Goal: Task Accomplishment & Management: Use online tool/utility

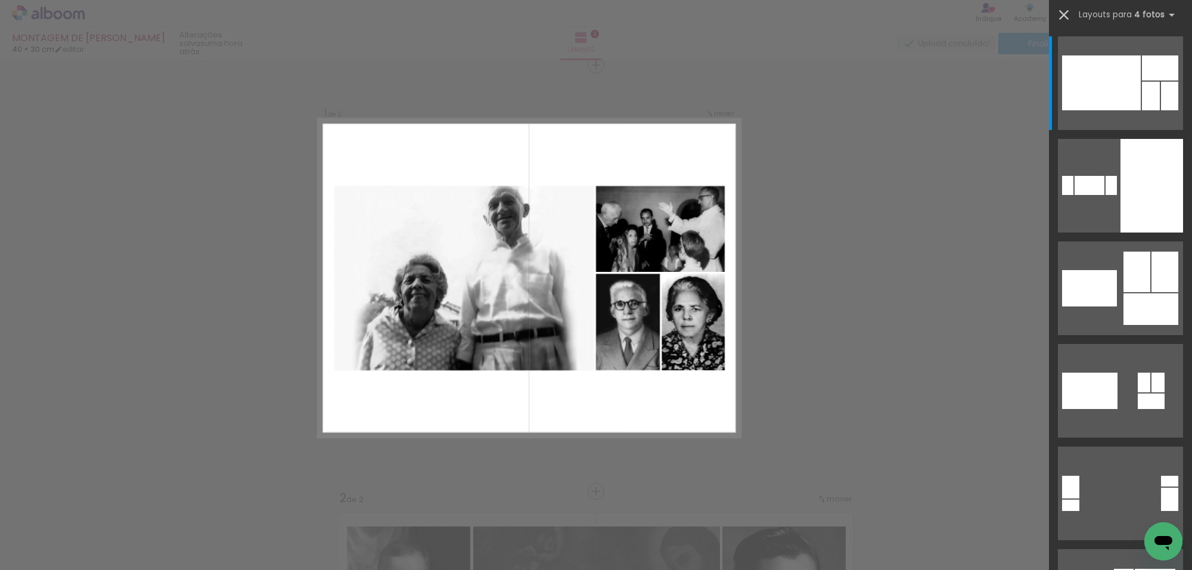
click at [1067, 15] on iron-icon at bounding box center [1063, 15] width 17 height 17
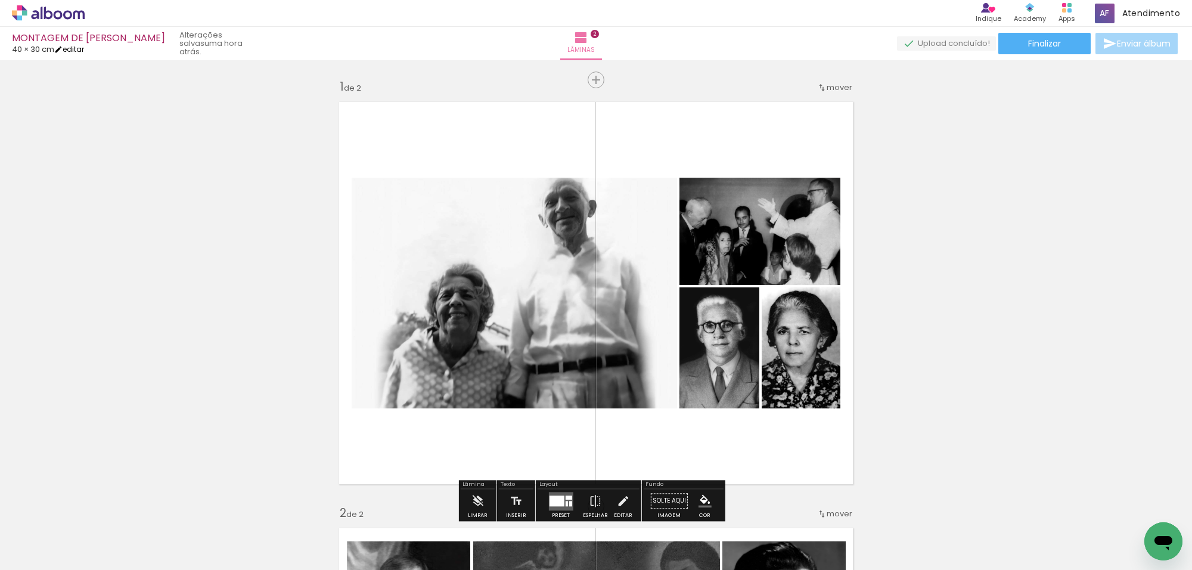
click at [84, 52] on link "editar" at bounding box center [69, 49] width 30 height 10
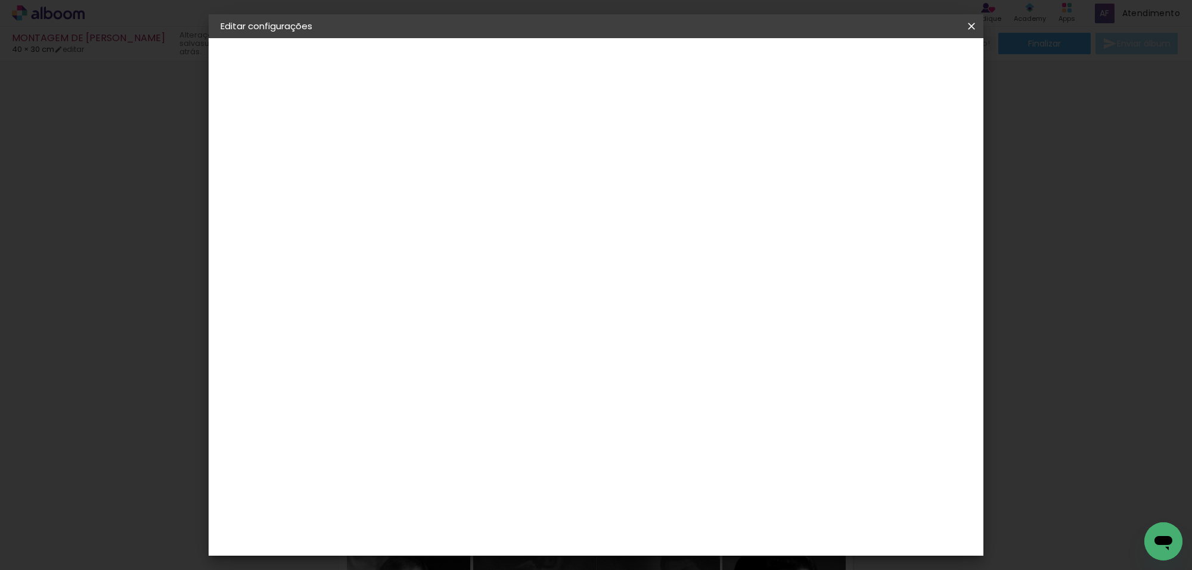
scroll to position [123, 0]
drag, startPoint x: 667, startPoint y: 537, endPoint x: 648, endPoint y: 529, distance: 20.8
click at [652, 537] on input "40" at bounding box center [660, 535] width 31 height 18
type input "30"
type paper-input "30"
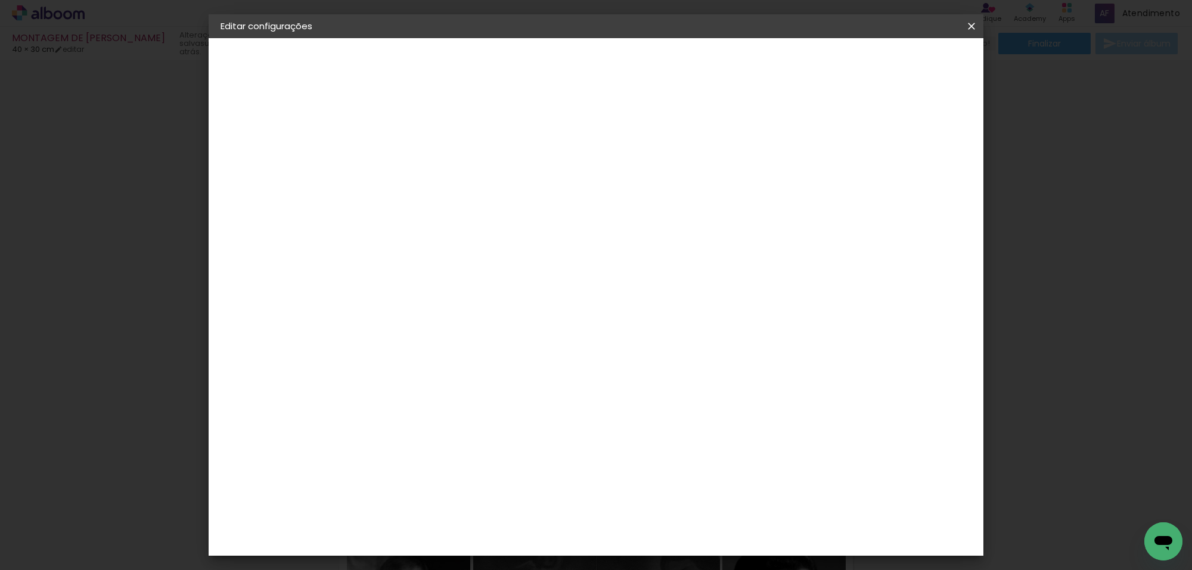
click at [713, 63] on span "Salvar configurações" at bounding box center [678, 67] width 70 height 17
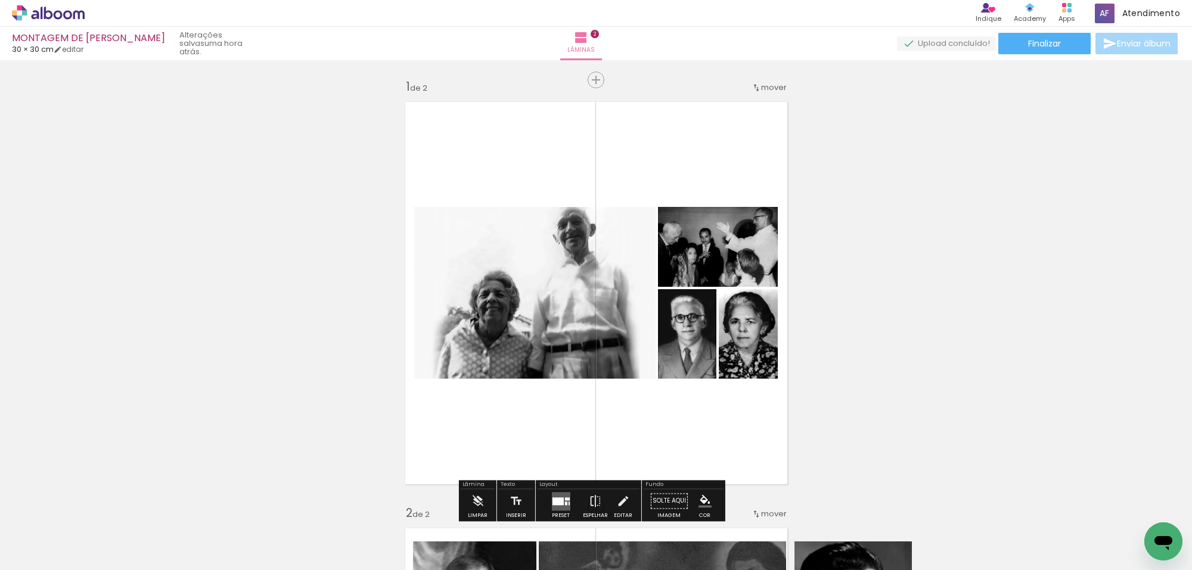
scroll to position [74, 0]
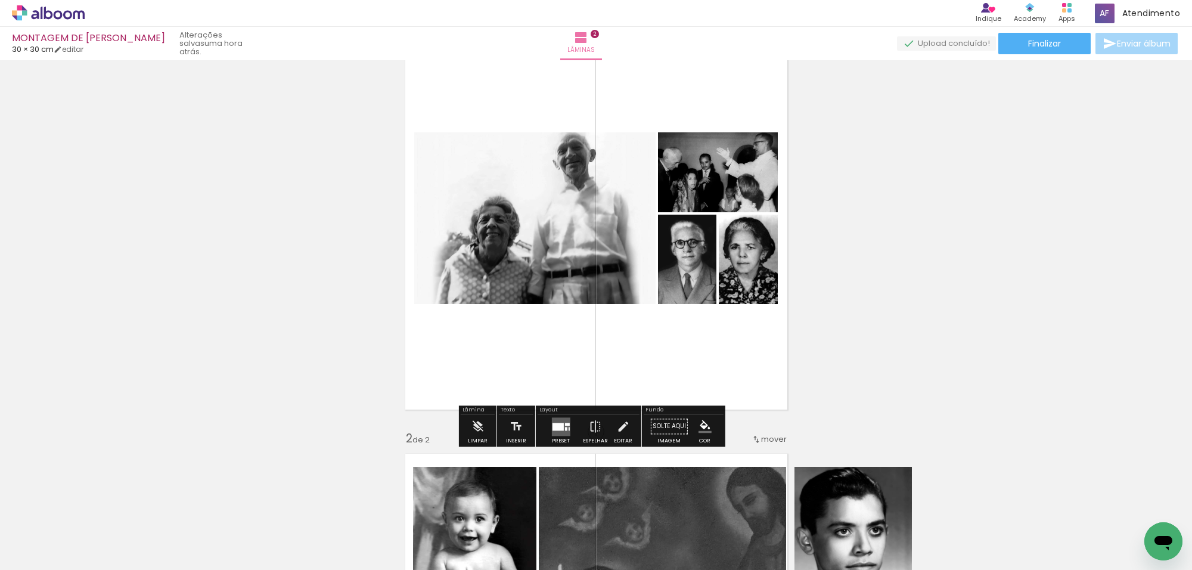
click at [558, 427] on div at bounding box center [557, 426] width 11 height 8
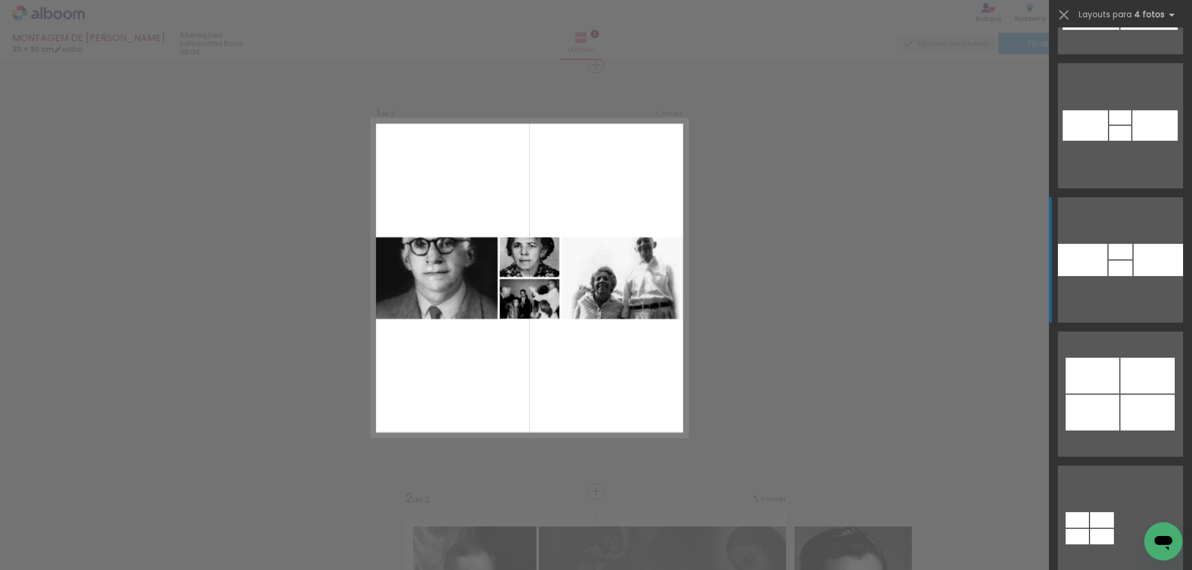
scroll to position [39564, 0]
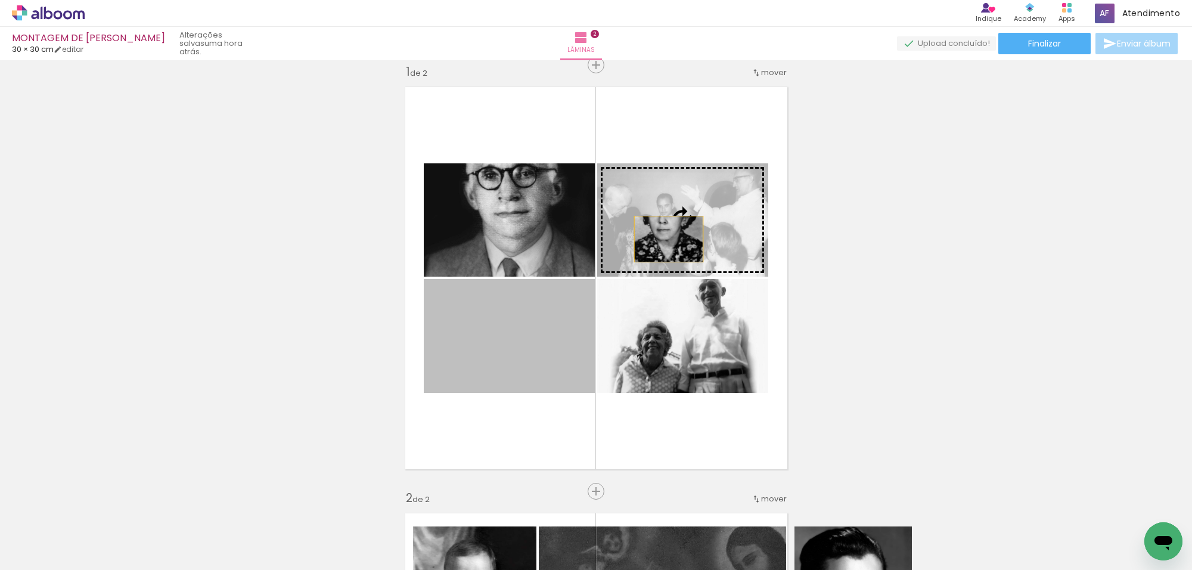
drag, startPoint x: 560, startPoint y: 325, endPoint x: 668, endPoint y: 236, distance: 139.7
click at [0, 0] on slot at bounding box center [0, 0] width 0 height 0
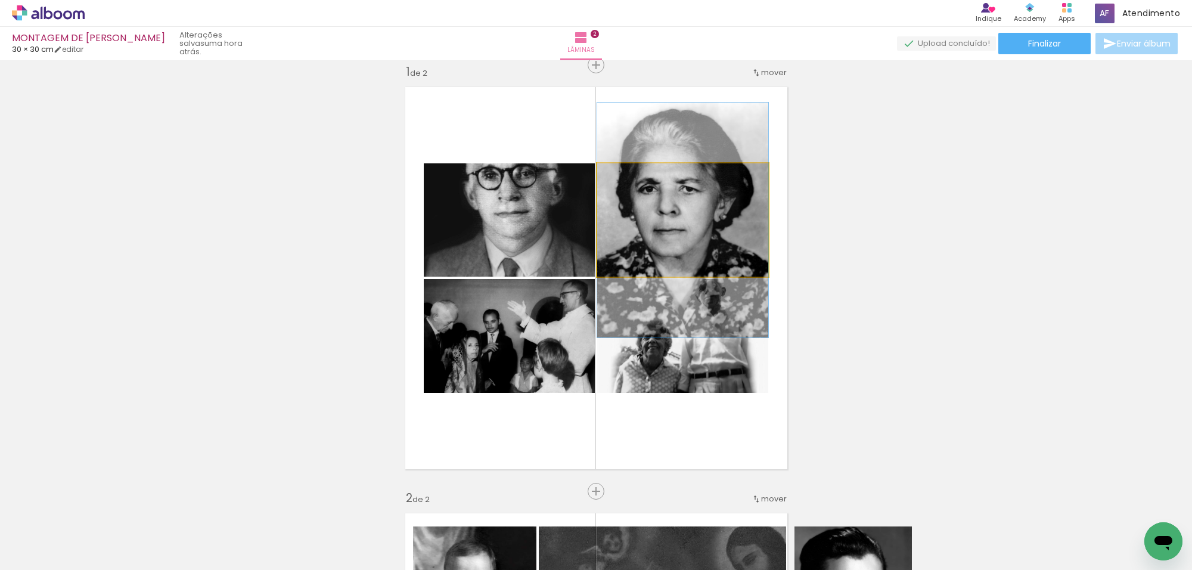
click at [665, 215] on quentale-photo at bounding box center [682, 219] width 171 height 113
click at [665, 213] on quentale-photo at bounding box center [682, 219] width 171 height 113
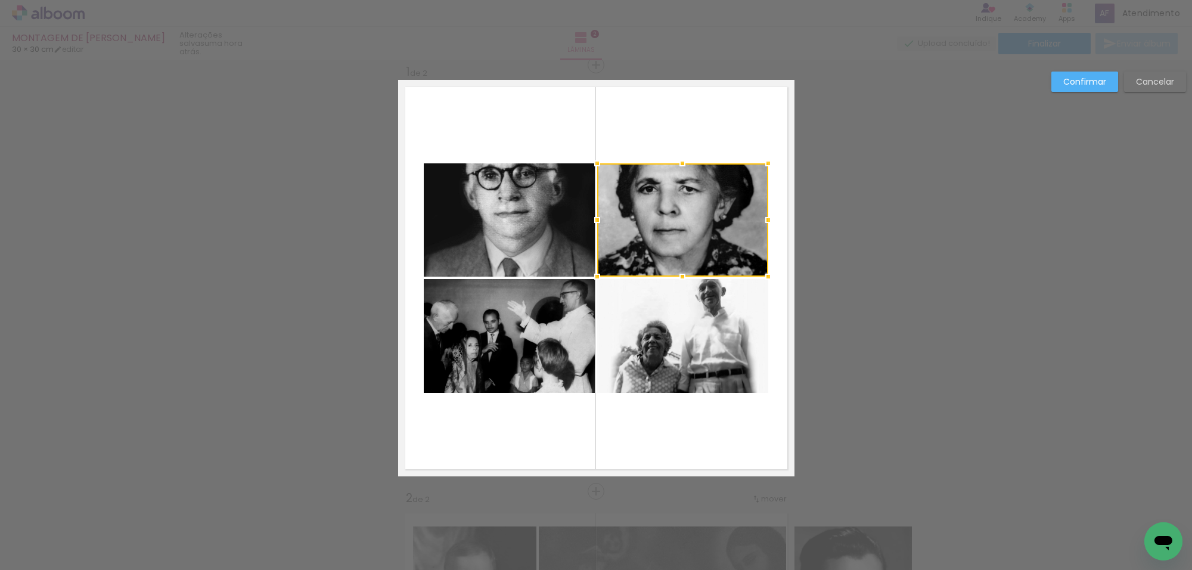
click at [579, 203] on quentale-photo at bounding box center [509, 219] width 171 height 113
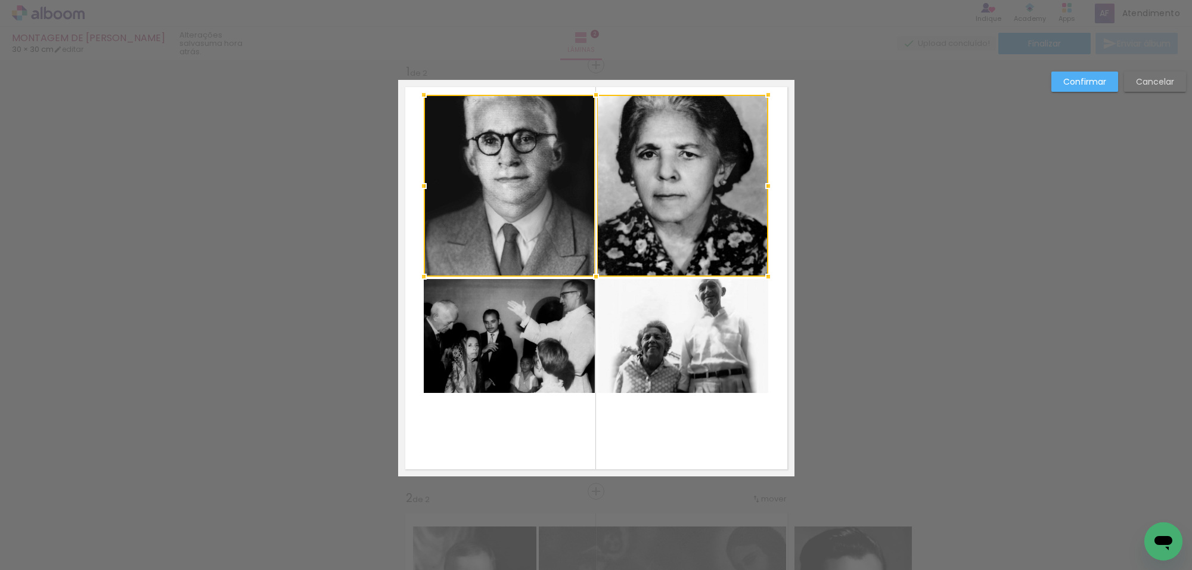
drag, startPoint x: 594, startPoint y: 159, endPoint x: 602, endPoint y: 90, distance: 69.0
click at [602, 90] on album-spread "1 de 2" at bounding box center [596, 278] width 396 height 396
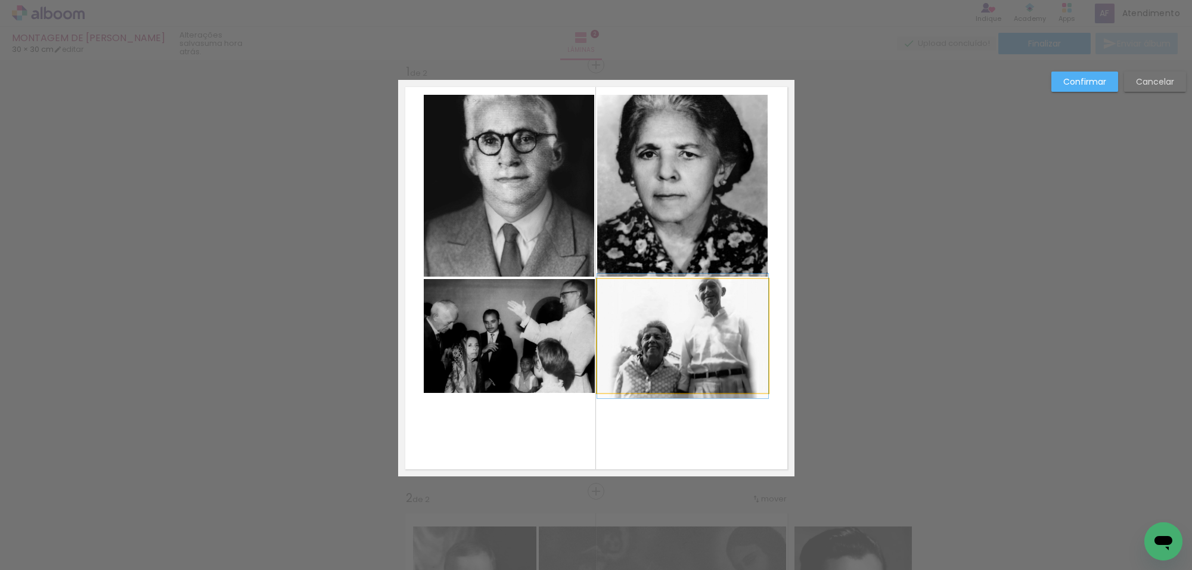
click at [630, 293] on quentale-photo at bounding box center [682, 336] width 171 height 114
click at [550, 322] on quentale-photo at bounding box center [509, 336] width 171 height 114
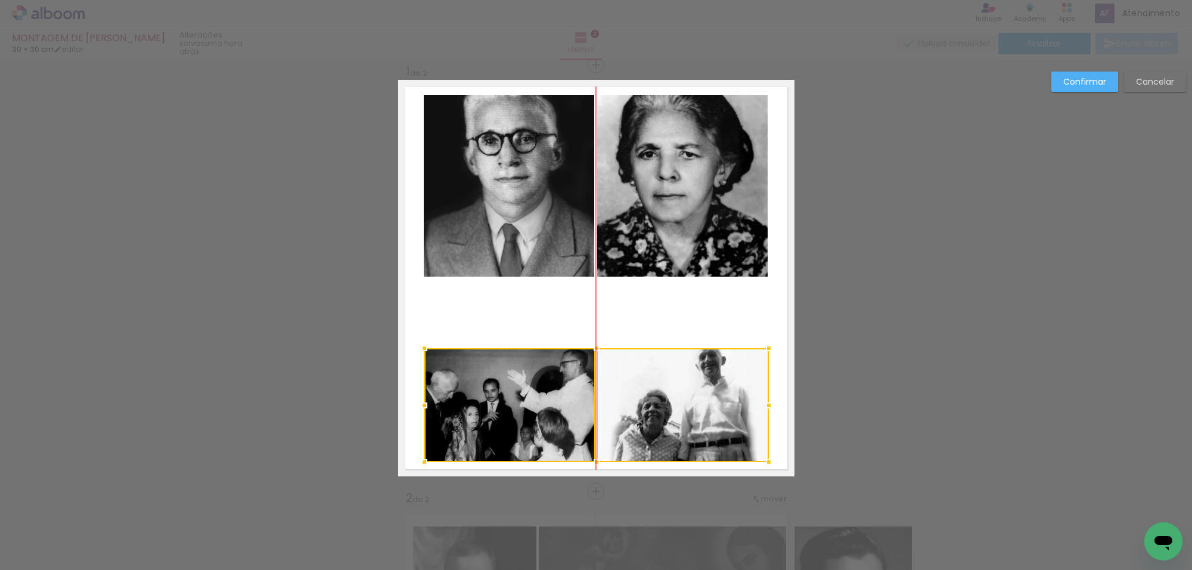
drag, startPoint x: 588, startPoint y: 367, endPoint x: 586, endPoint y: 433, distance: 66.2
click at [586, 433] on div at bounding box center [596, 405] width 344 height 114
click at [645, 251] on quentale-photo at bounding box center [682, 186] width 171 height 182
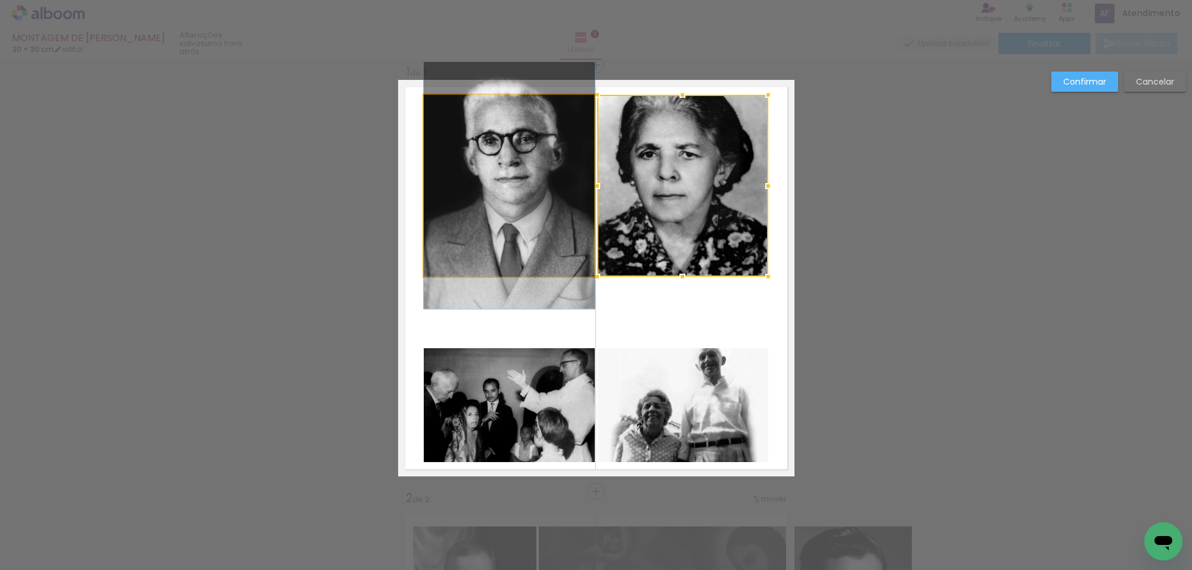
click at [550, 263] on quentale-photo at bounding box center [509, 186] width 171 height 182
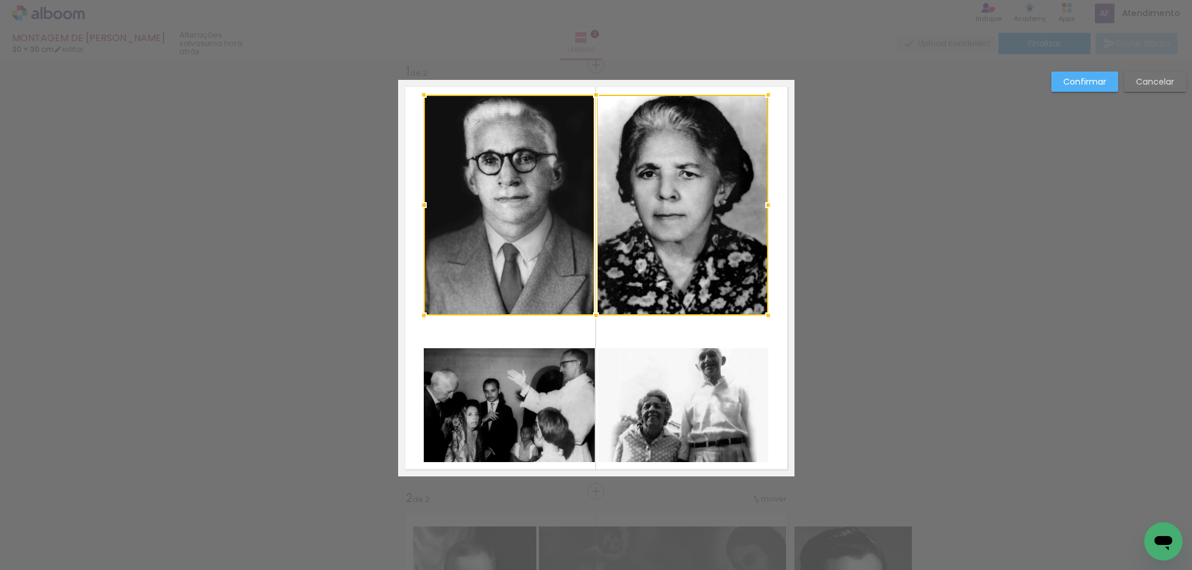
drag, startPoint x: 587, startPoint y: 291, endPoint x: 586, endPoint y: 318, distance: 26.8
click at [586, 318] on div at bounding box center [596, 315] width 24 height 24
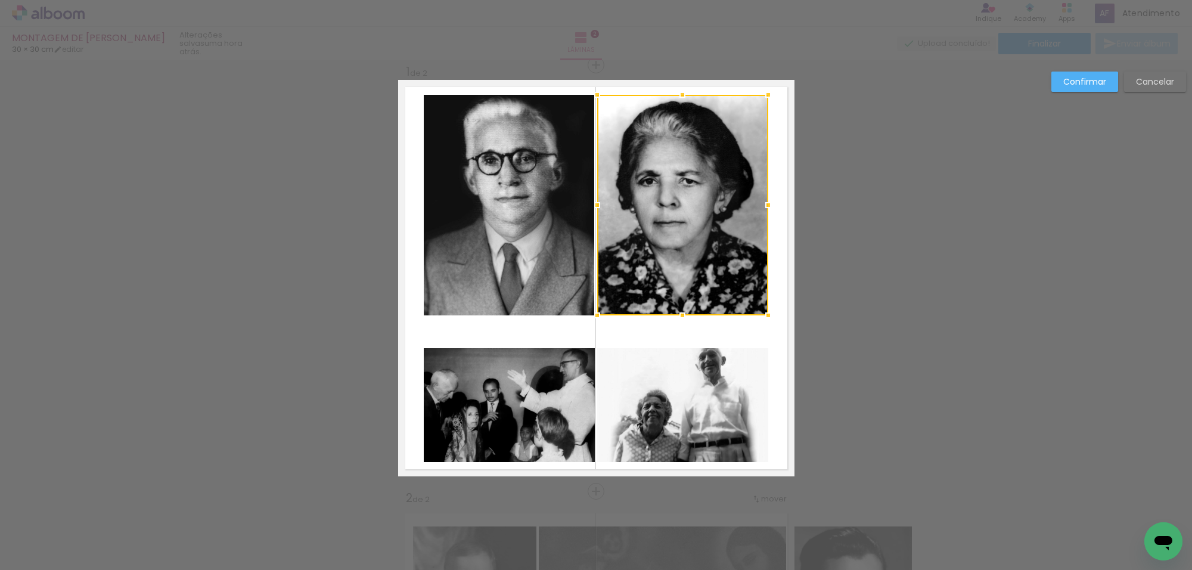
click at [571, 254] on quentale-photo at bounding box center [509, 205] width 171 height 220
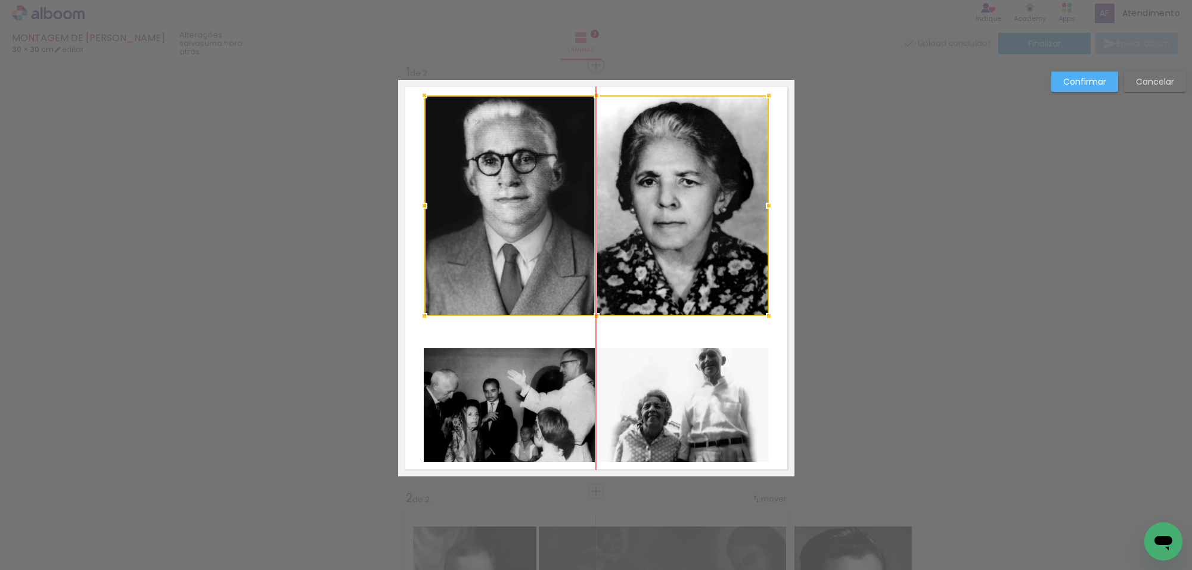
click at [555, 246] on div at bounding box center [596, 205] width 344 height 220
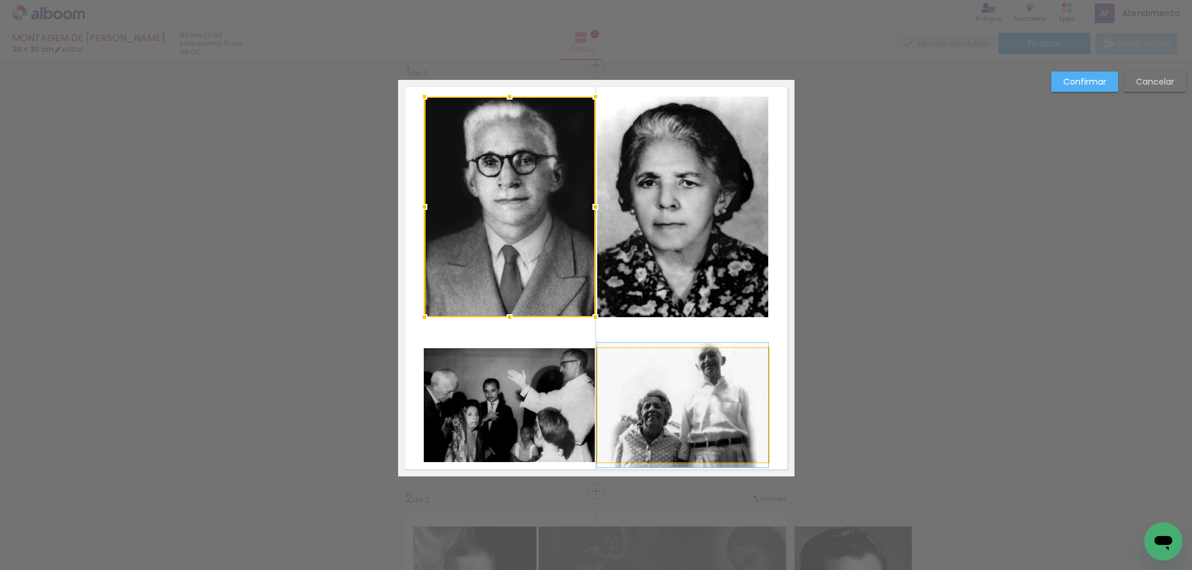
drag, startPoint x: 648, startPoint y: 372, endPoint x: 629, endPoint y: 371, distance: 19.1
click at [647, 372] on quentale-photo at bounding box center [682, 405] width 171 height 114
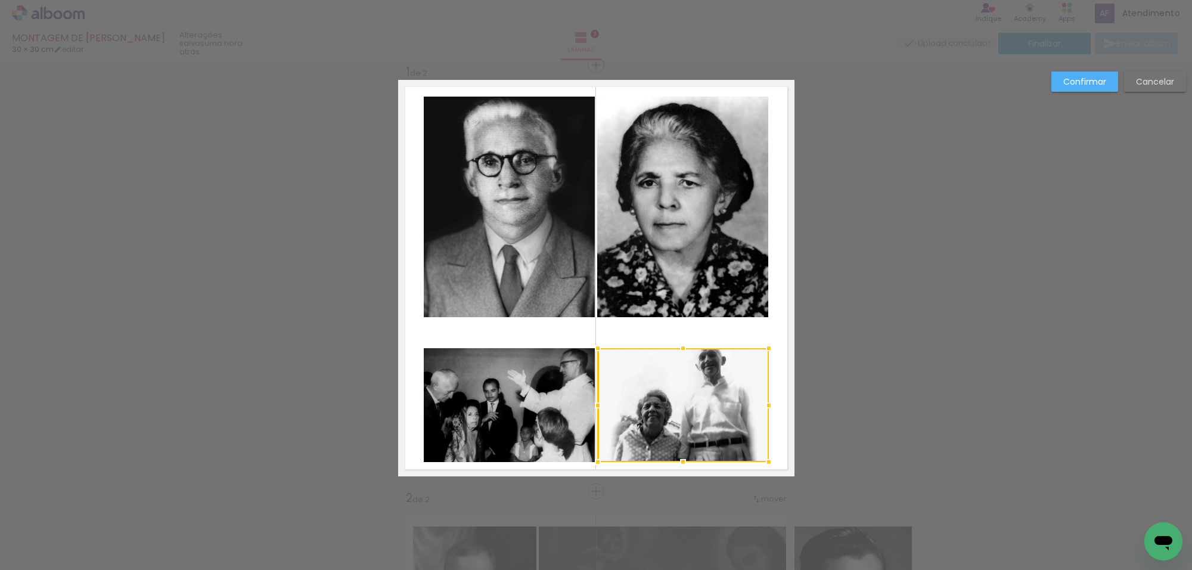
click at [564, 367] on quentale-photo at bounding box center [509, 405] width 171 height 114
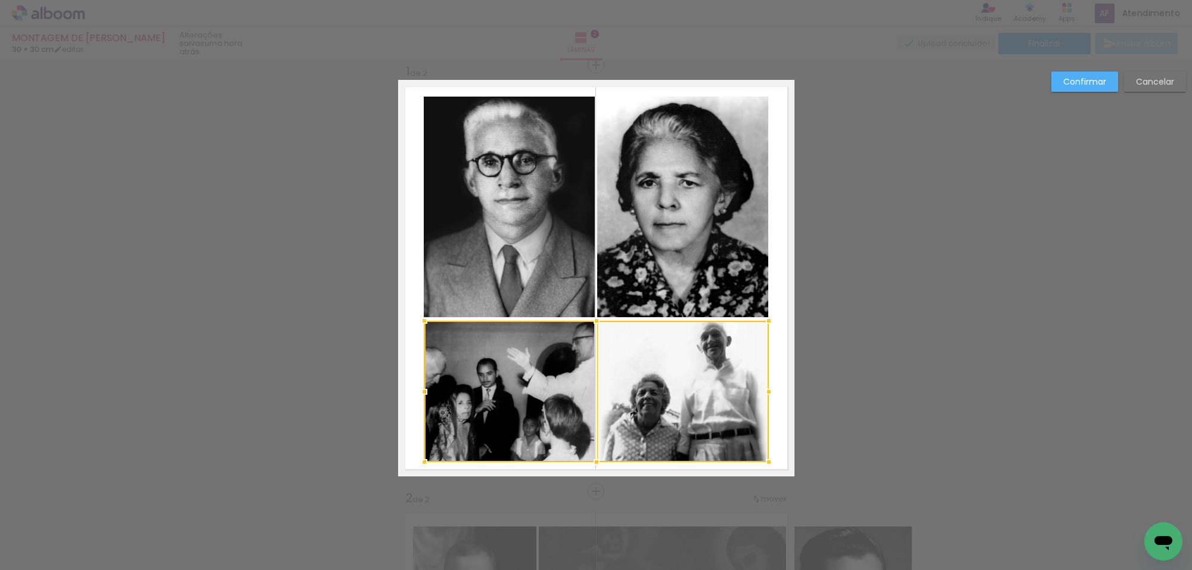
drag, startPoint x: 588, startPoint y: 347, endPoint x: 591, endPoint y: 320, distance: 27.6
click at [591, 320] on div at bounding box center [597, 321] width 24 height 24
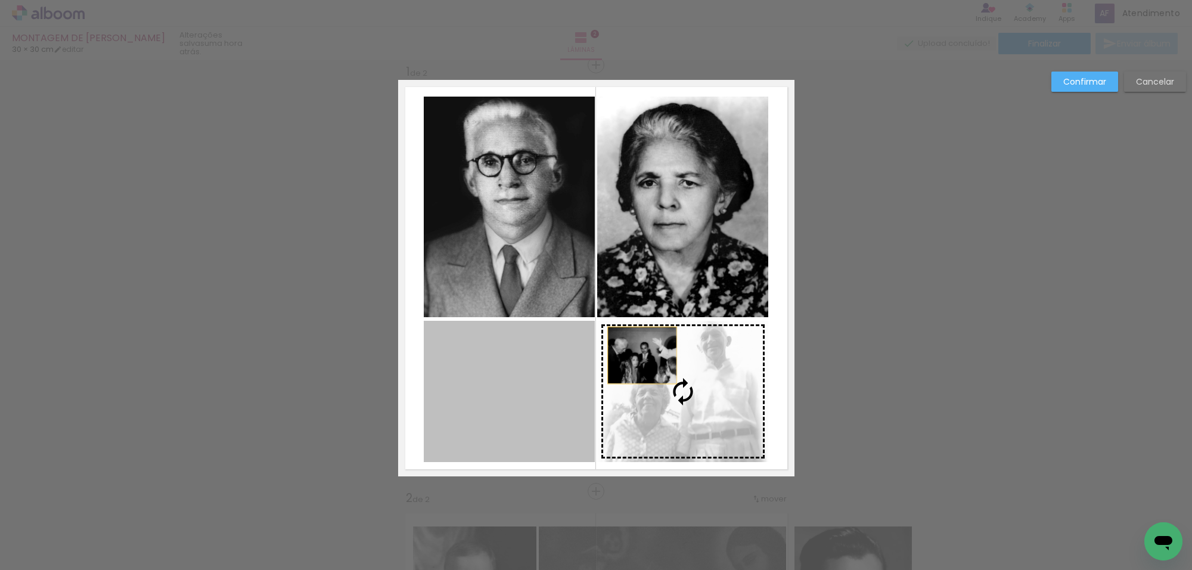
drag, startPoint x: 562, startPoint y: 356, endPoint x: 645, endPoint y: 356, distance: 82.8
click at [0, 0] on slot at bounding box center [0, 0] width 0 height 0
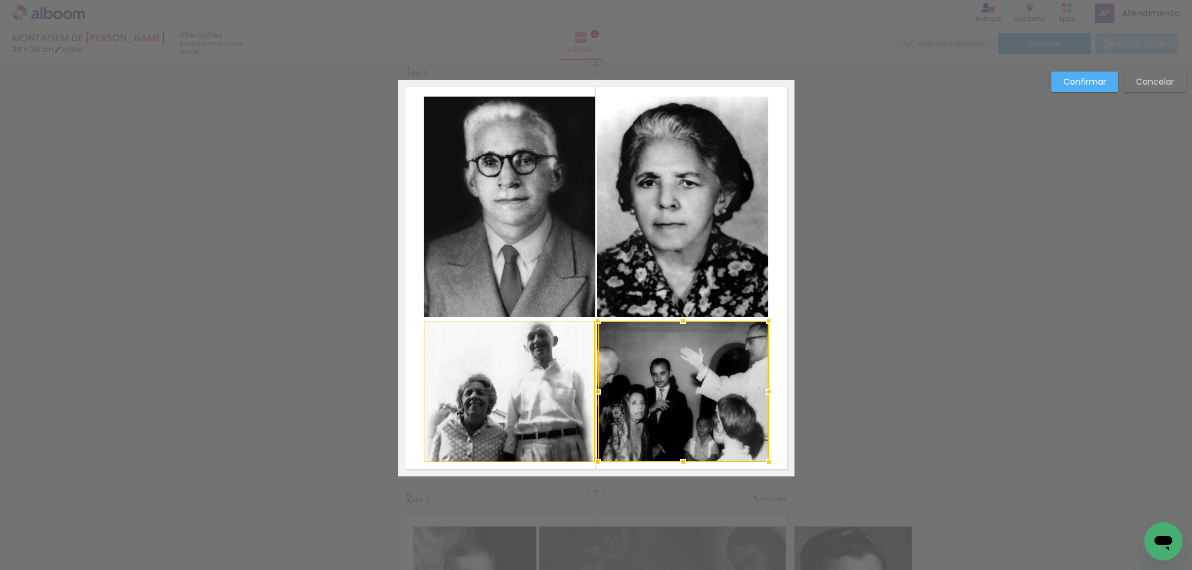
click at [722, 277] on quentale-photo at bounding box center [682, 207] width 171 height 220
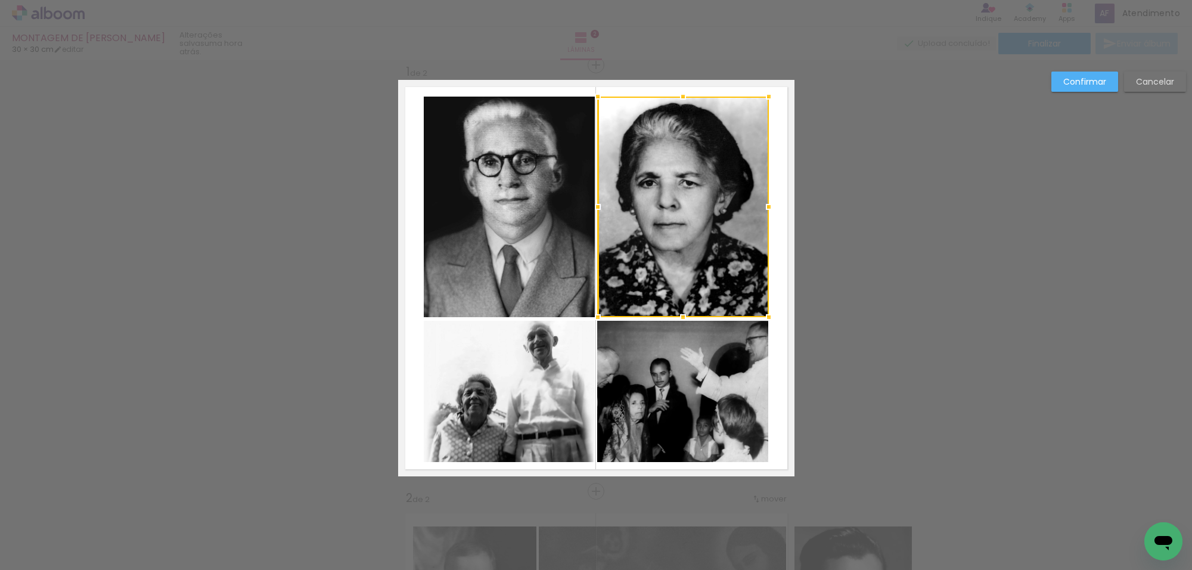
click at [557, 246] on quentale-photo at bounding box center [509, 207] width 171 height 220
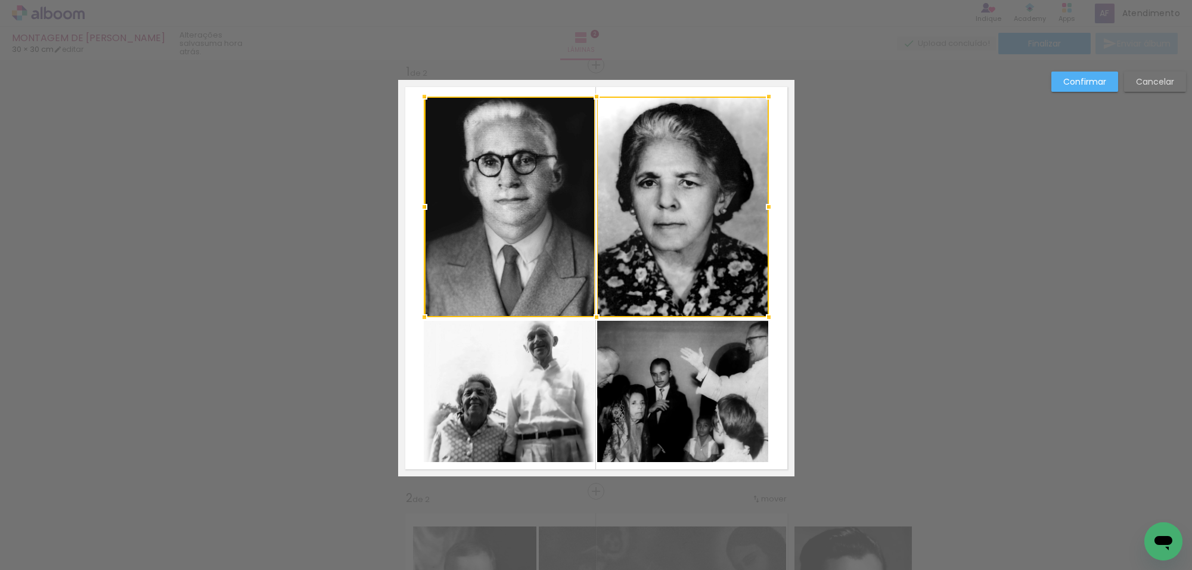
click at [717, 359] on quentale-photo at bounding box center [682, 391] width 171 height 141
click at [580, 363] on div at bounding box center [596, 280] width 344 height 366
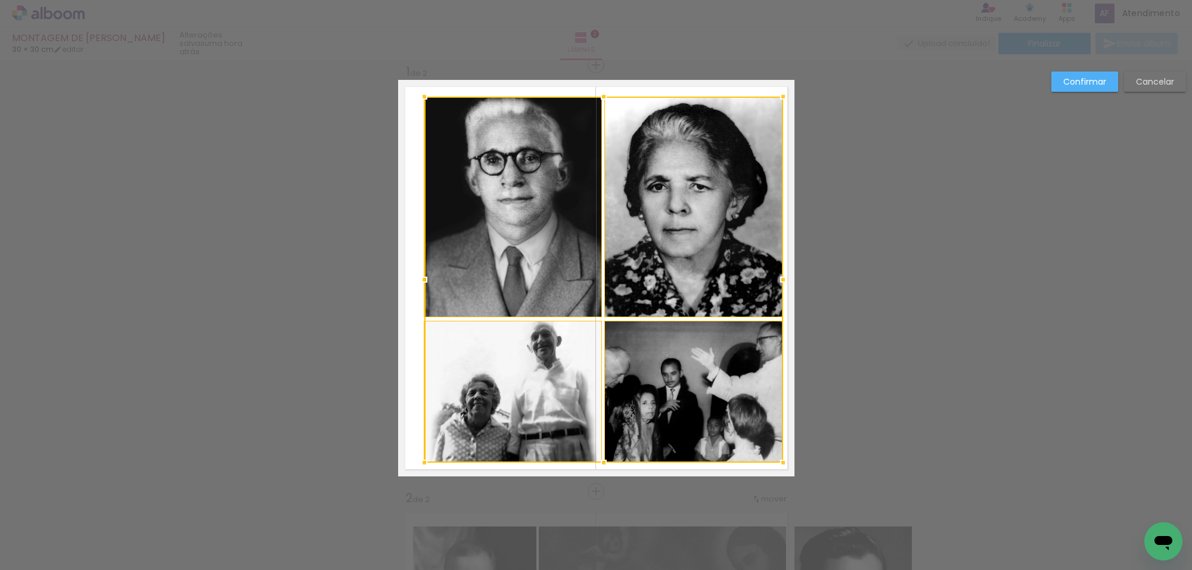
drag, startPoint x: 765, startPoint y: 281, endPoint x: 779, endPoint y: 282, distance: 14.4
click at [779, 282] on div at bounding box center [783, 280] width 24 height 24
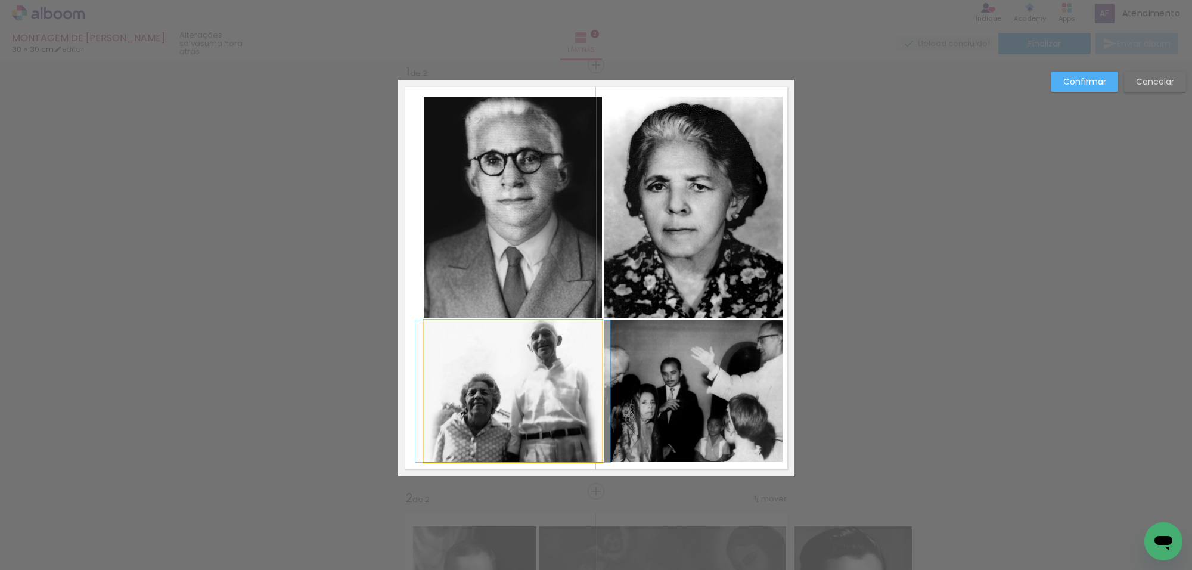
click at [595, 355] on quentale-photo at bounding box center [513, 391] width 178 height 142
drag, startPoint x: 579, startPoint y: 274, endPoint x: 605, endPoint y: 261, distance: 29.3
click at [579, 273] on quentale-photo at bounding box center [513, 207] width 178 height 221
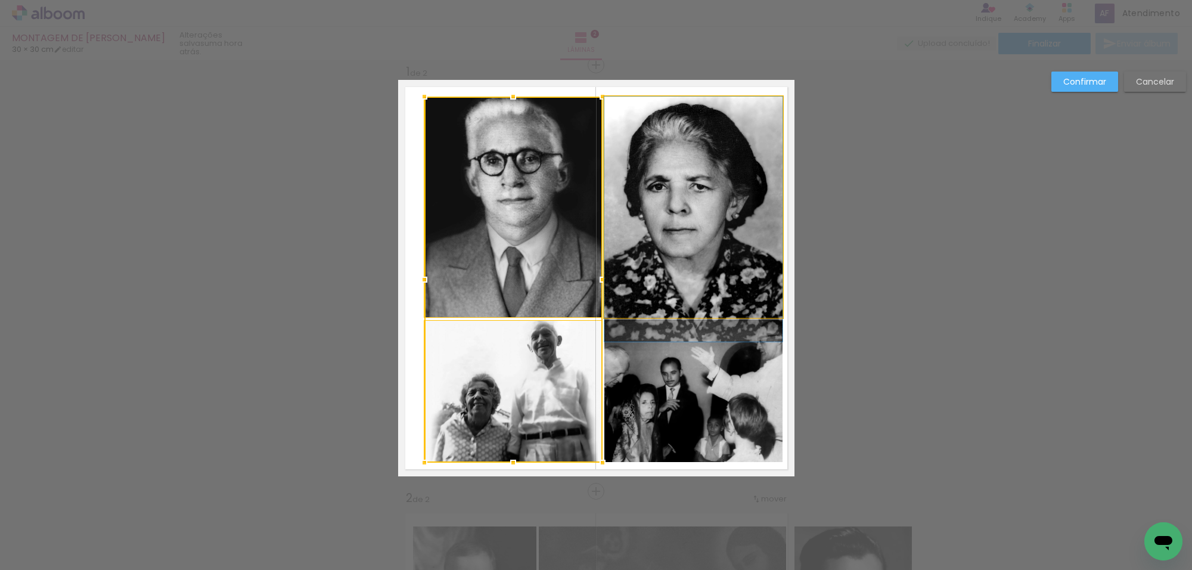
click at [645, 250] on quentale-photo at bounding box center [693, 208] width 178 height 222
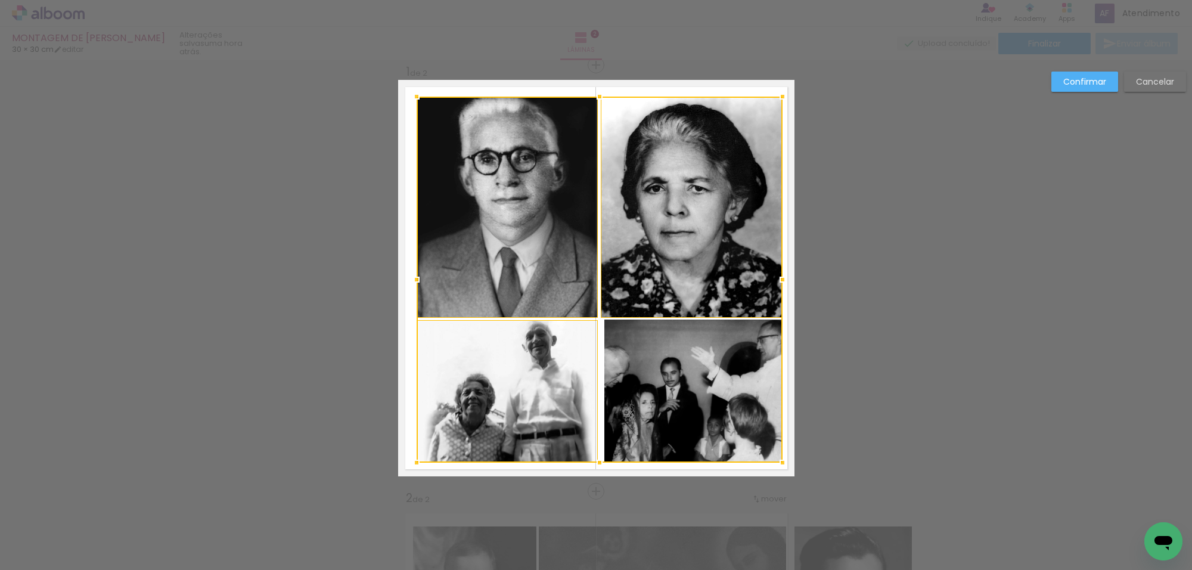
drag, startPoint x: 421, startPoint y: 280, endPoint x: 413, endPoint y: 280, distance: 7.7
click at [413, 280] on div at bounding box center [417, 280] width 24 height 24
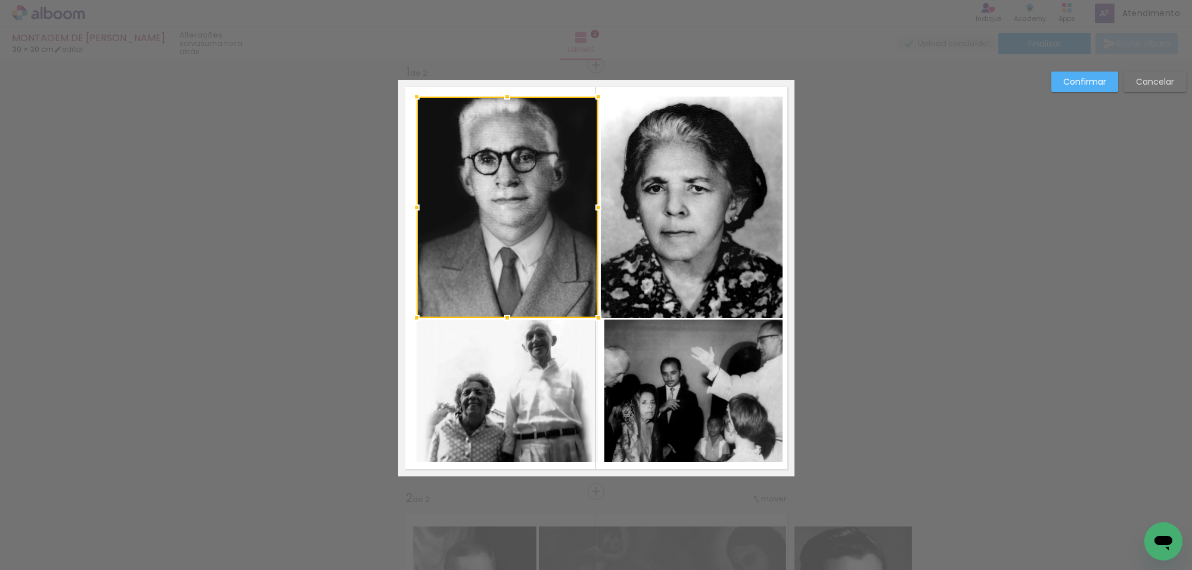
click at [632, 352] on quentale-photo at bounding box center [693, 390] width 178 height 142
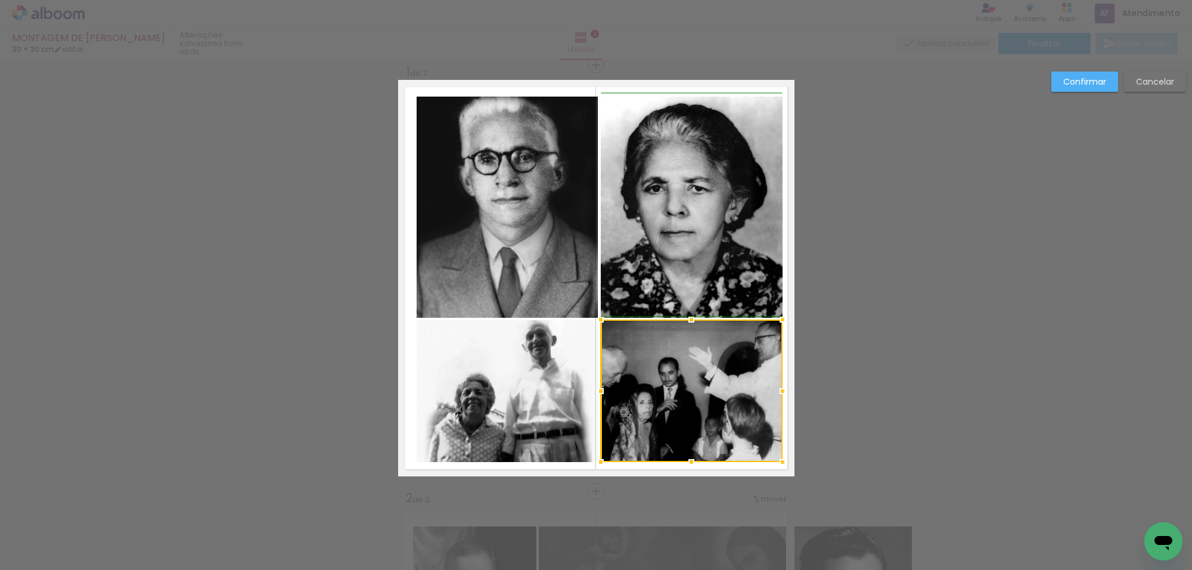
click at [593, 389] on div at bounding box center [601, 391] width 24 height 24
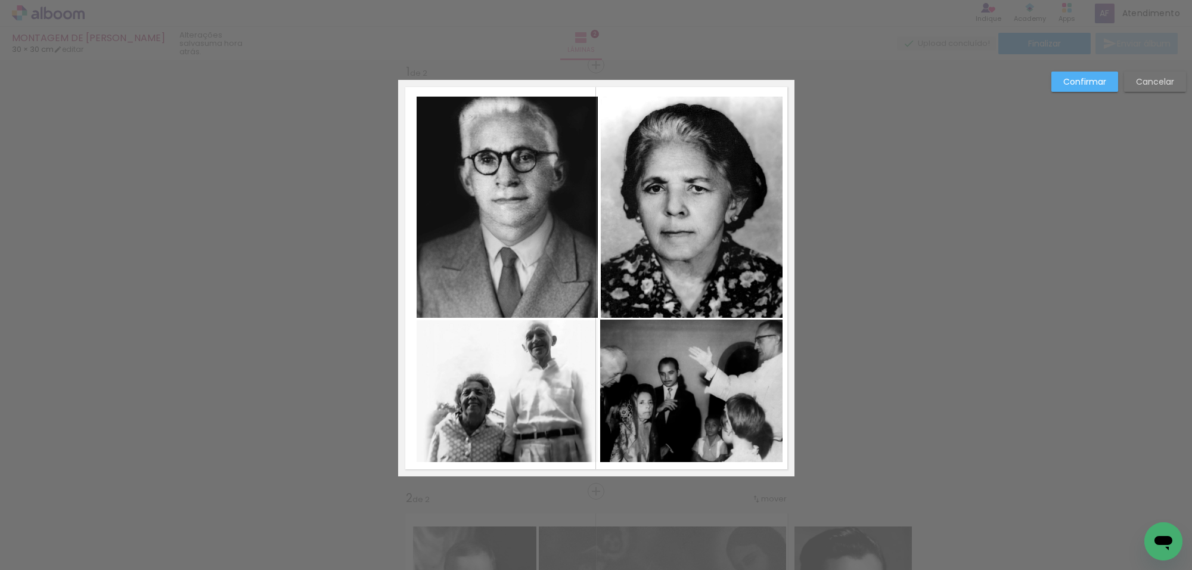
click at [0, 0] on slot "Confirmar" at bounding box center [0, 0] width 0 height 0
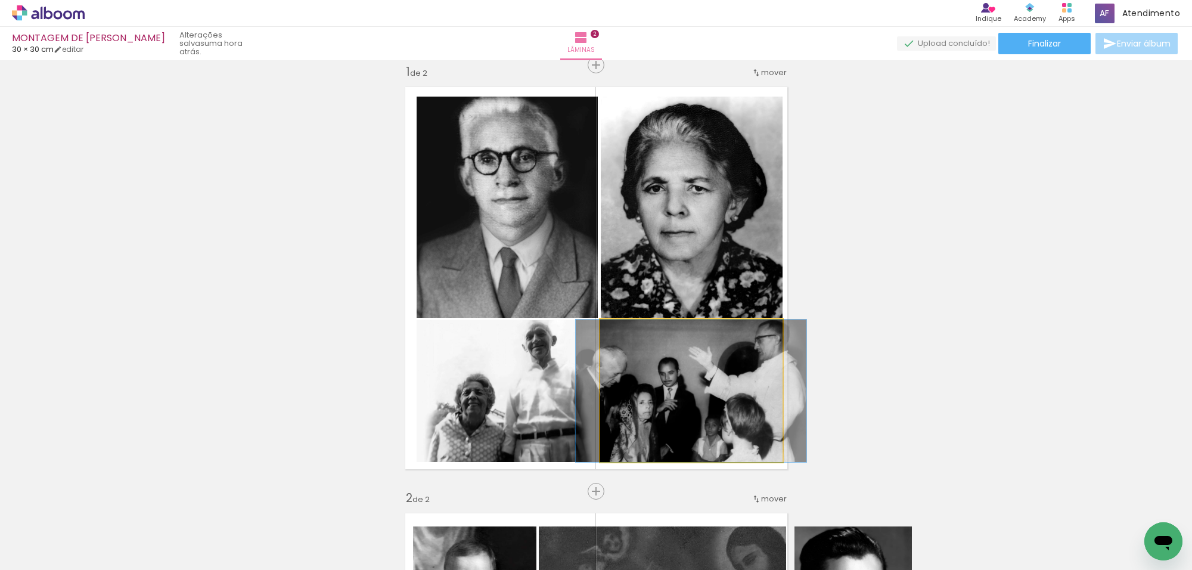
click at [692, 367] on quentale-photo at bounding box center [691, 390] width 182 height 142
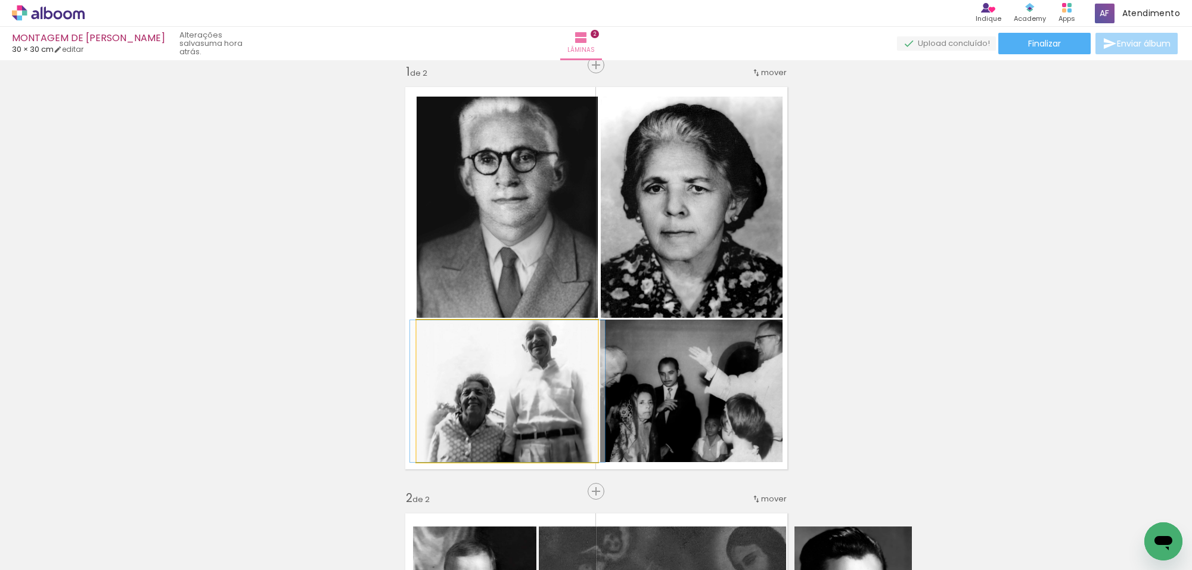
click at [540, 382] on quentale-photo at bounding box center [508, 391] width 182 height 142
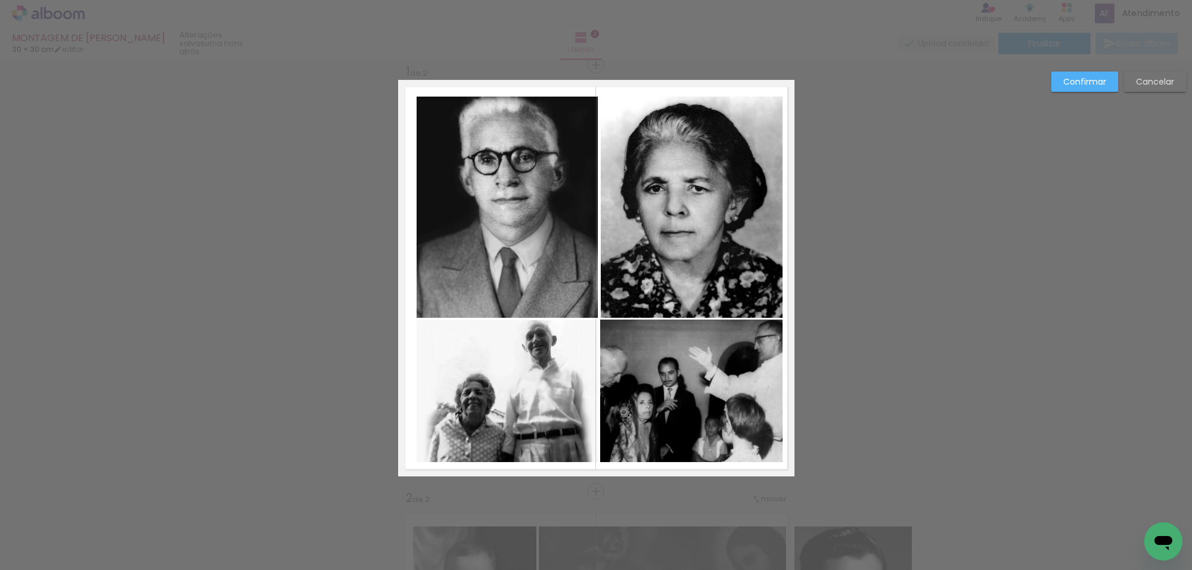
click at [567, 377] on quentale-photo at bounding box center [508, 391] width 182 height 142
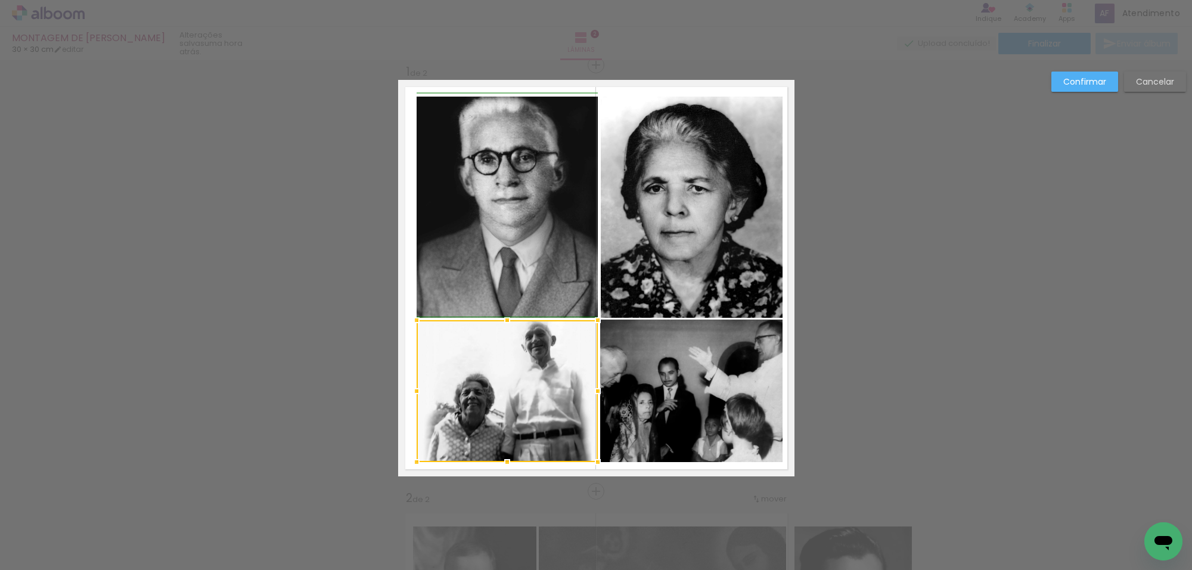
drag, startPoint x: 590, startPoint y: 394, endPoint x: 614, endPoint y: 382, distance: 27.4
click at [587, 395] on div at bounding box center [598, 391] width 24 height 24
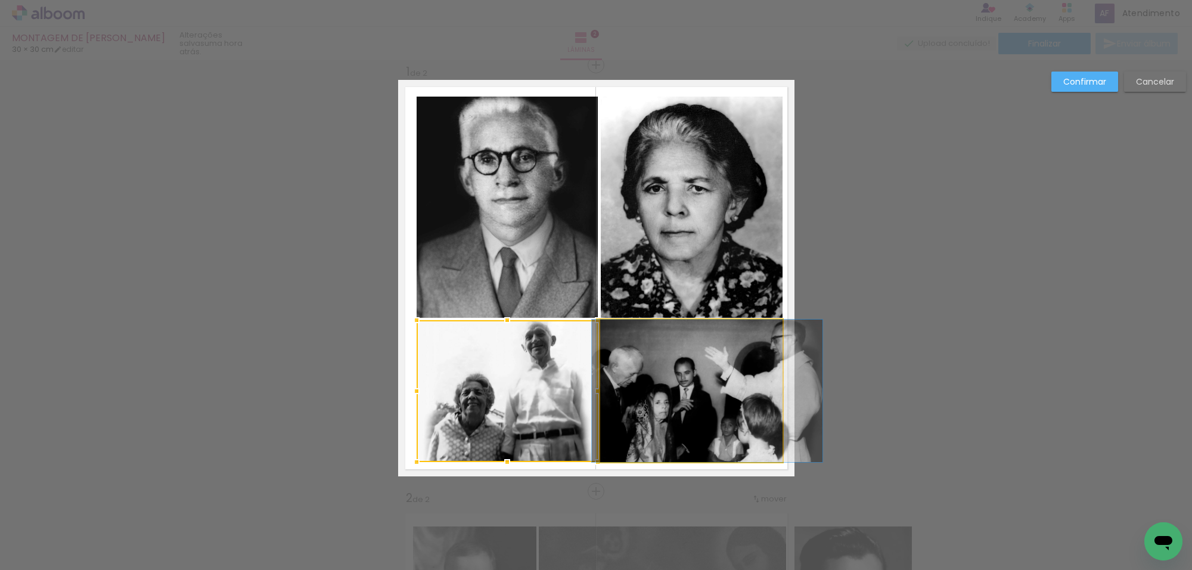
drag, startPoint x: 650, startPoint y: 380, endPoint x: 666, endPoint y: 380, distance: 16.1
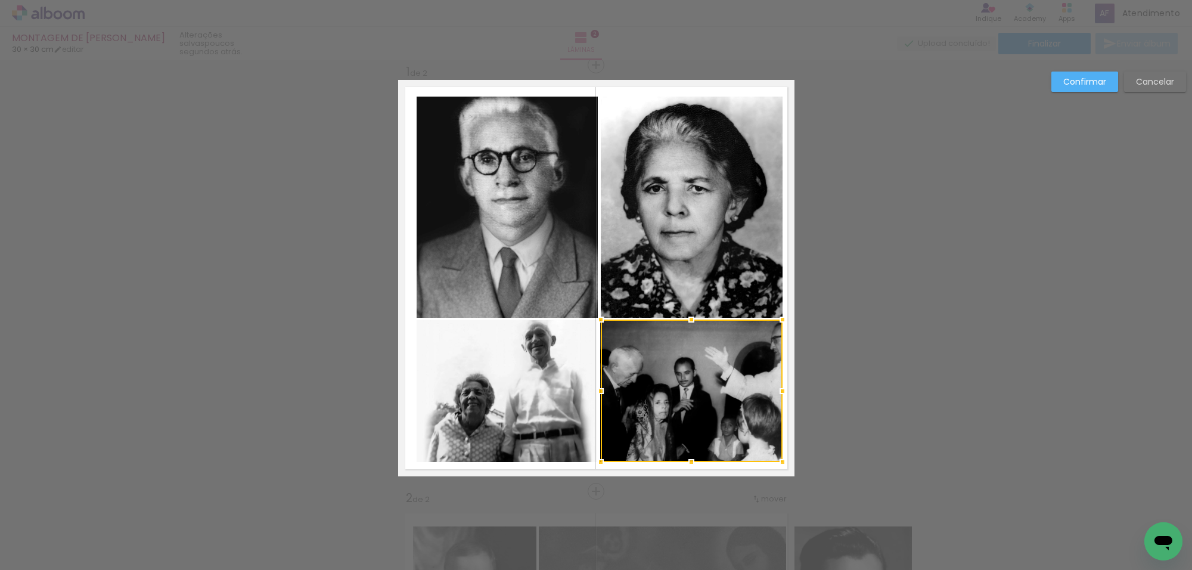
click at [0, 0] on slot "Cancelar" at bounding box center [0, 0] width 0 height 0
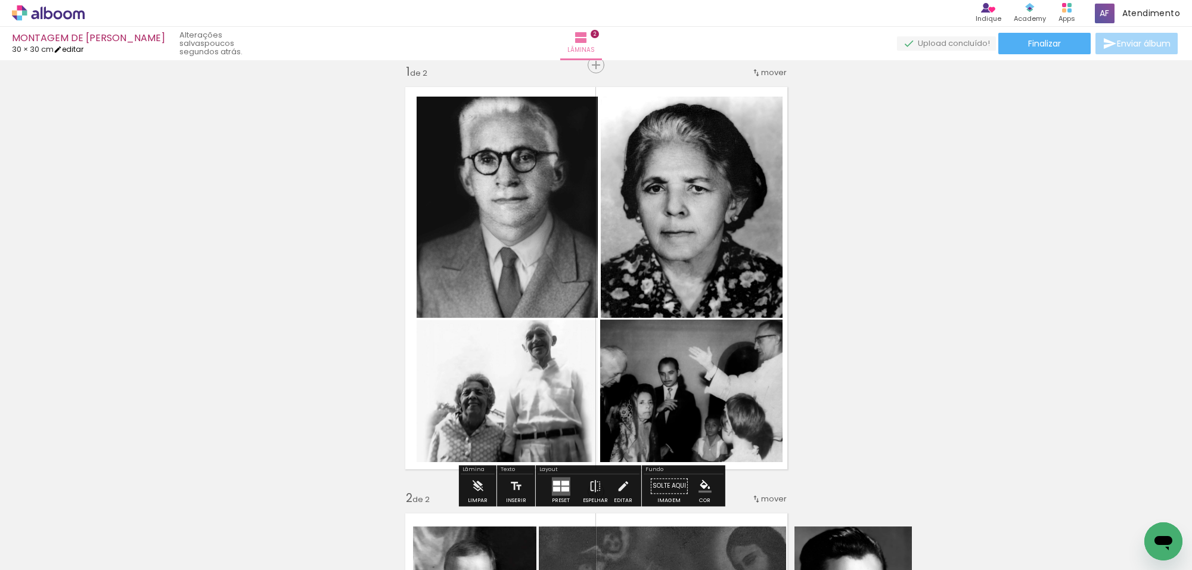
click at [62, 45] on iron-icon at bounding box center [58, 49] width 8 height 8
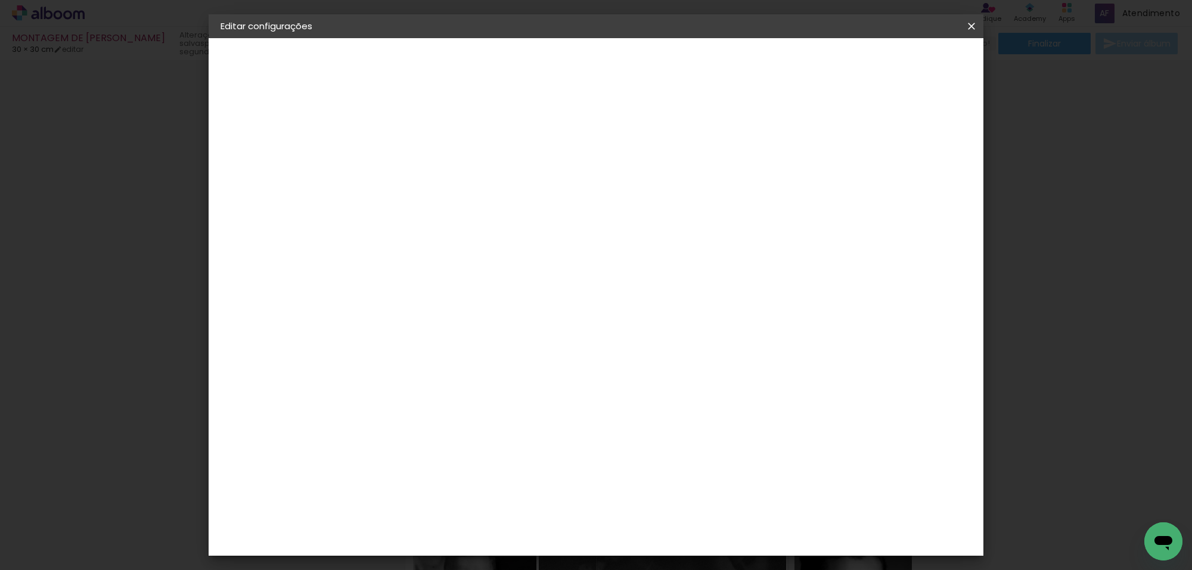
drag, startPoint x: 481, startPoint y: 361, endPoint x: 460, endPoint y: 359, distance: 21.5
click at [457, 362] on input "30" at bounding box center [468, 353] width 31 height 18
type input "25"
type paper-input "25"
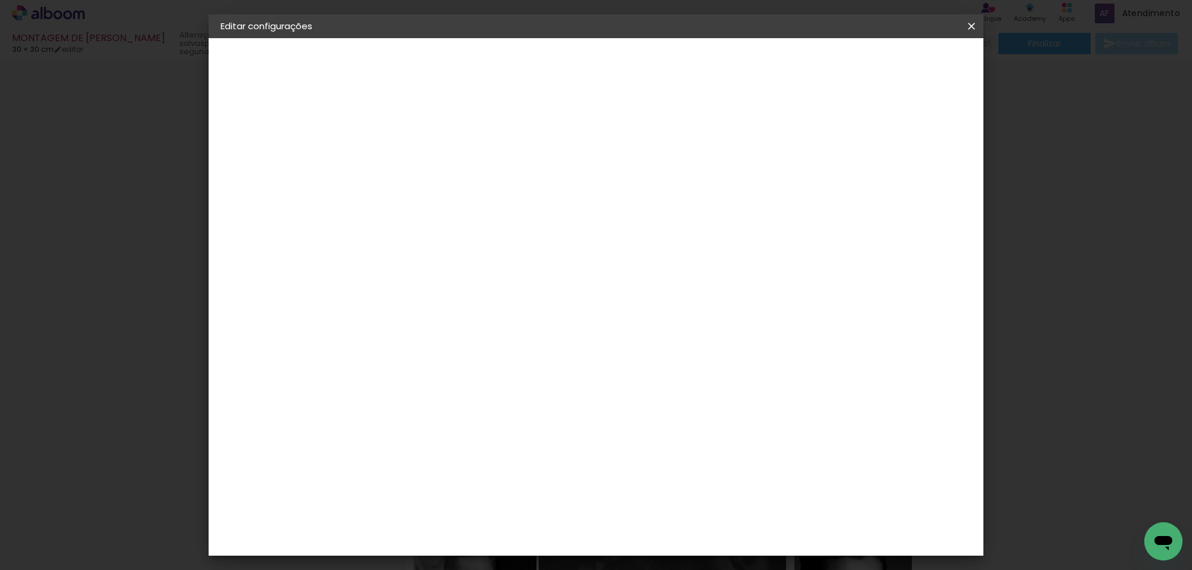
click at [677, 543] on div "cm" at bounding box center [683, 547] width 14 height 18
click at [676, 543] on div "cm" at bounding box center [683, 547] width 14 height 18
click at [675, 542] on div "30" at bounding box center [667, 547] width 45 height 18
click at [675, 542] on input "30" at bounding box center [660, 547] width 31 height 18
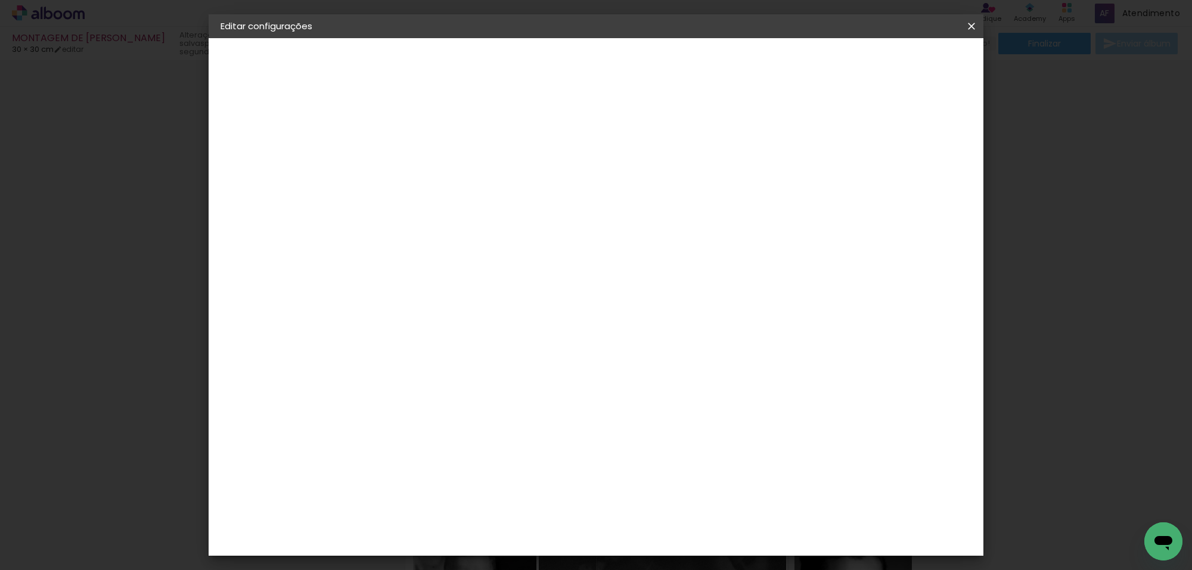
drag, startPoint x: 675, startPoint y: 542, endPoint x: 666, endPoint y: 544, distance: 8.5
click at [666, 544] on paper-input-container "30 cm" at bounding box center [668, 536] width 54 height 30
type input "35"
type paper-input "35"
drag, startPoint x: 426, startPoint y: 361, endPoint x: 409, endPoint y: 361, distance: 17.3
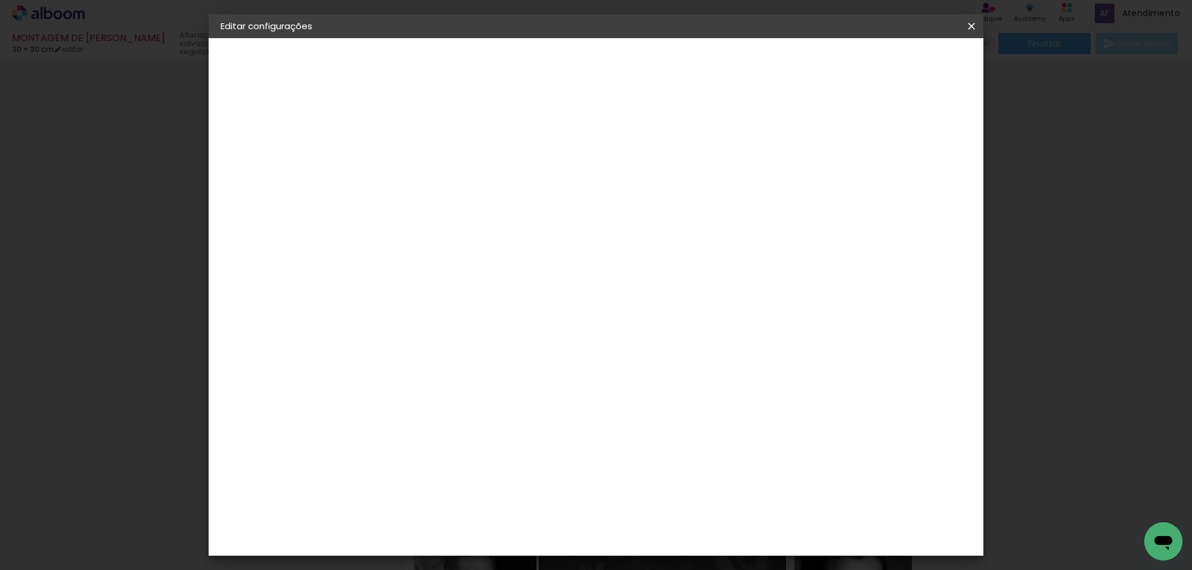
click at [405, 365] on input "25" at bounding box center [412, 364] width 31 height 18
type input "35"
type paper-input "35"
drag, startPoint x: 676, startPoint y: 543, endPoint x: 657, endPoint y: 543, distance: 19.1
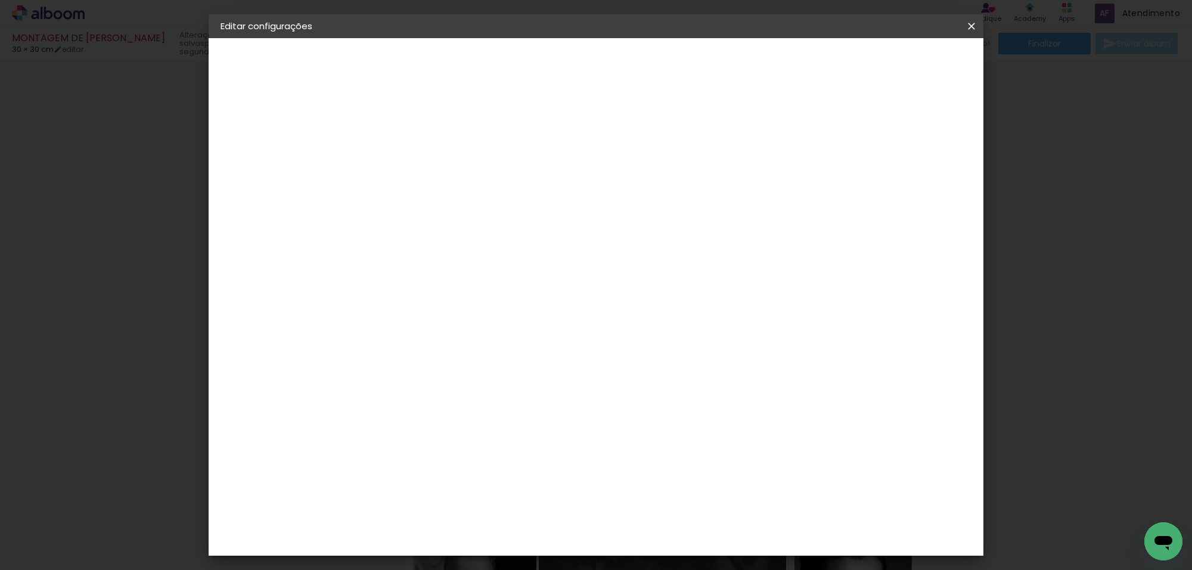
click at [655, 546] on div "35" at bounding box center [667, 547] width 45 height 18
drag, startPoint x: 661, startPoint y: 542, endPoint x: 673, endPoint y: 543, distance: 11.9
click at [673, 543] on paper-input-container "35 cm" at bounding box center [668, 536] width 54 height 30
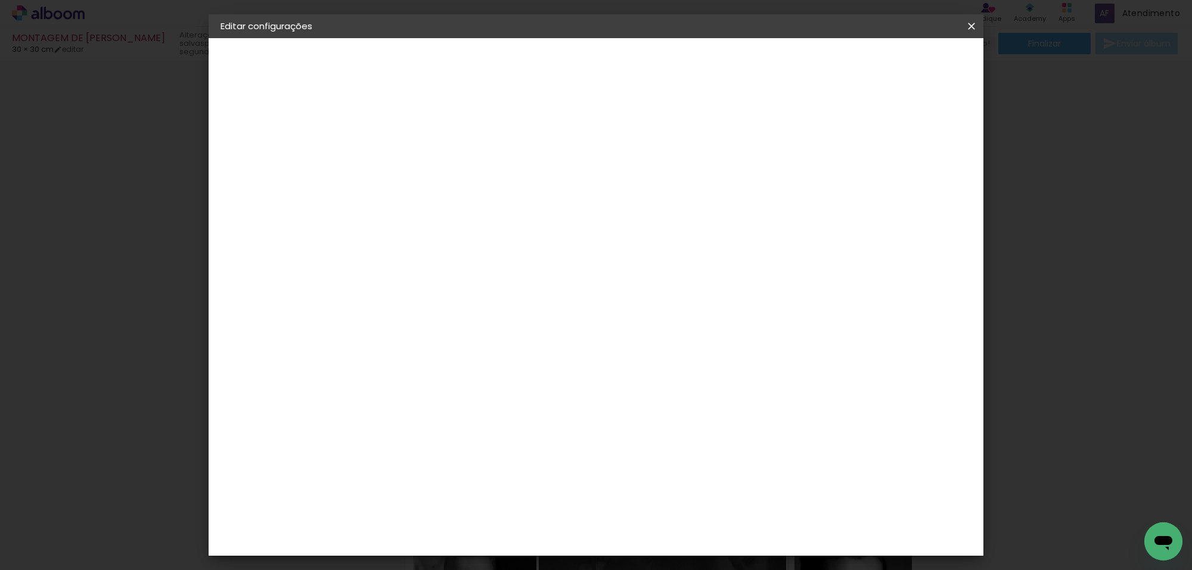
drag, startPoint x: 675, startPoint y: 543, endPoint x: 657, endPoint y: 545, distance: 17.4
click at [656, 545] on paper-input-container "25 cm" at bounding box center [668, 536] width 54 height 30
type input "35"
click at [742, 51] on header "Tamanho livre Defina a largura, altura e sangria das lâminas. Voltar Salvar con…" at bounding box center [552, 73] width 379 height 71
click at [713, 59] on span "Salvar configurações" at bounding box center [678, 67] width 70 height 17
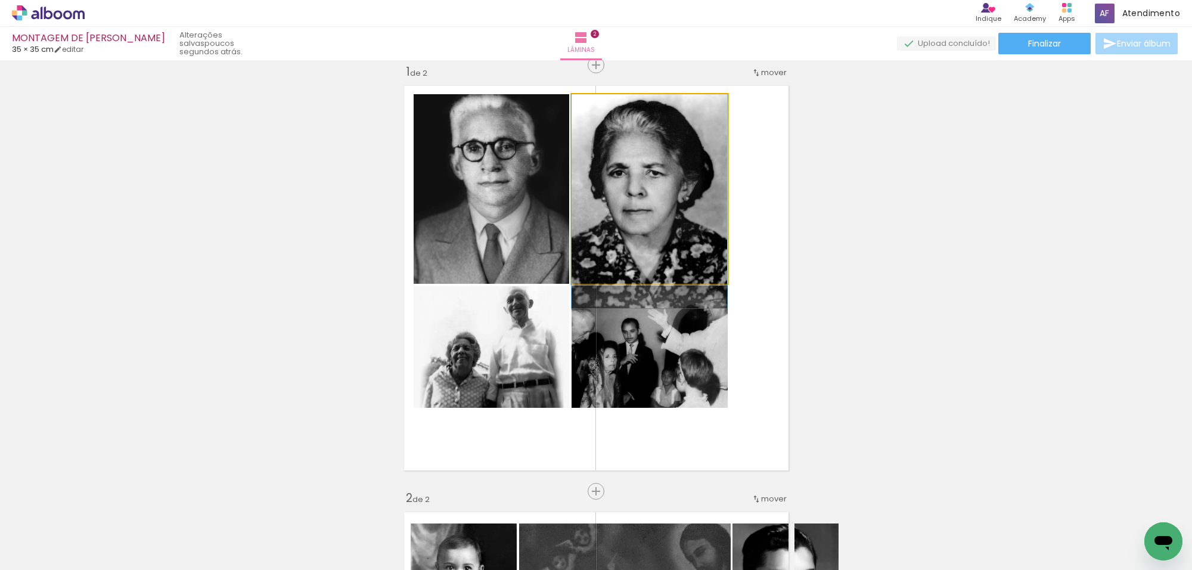
click at [678, 234] on quentale-photo at bounding box center [649, 188] width 156 height 189
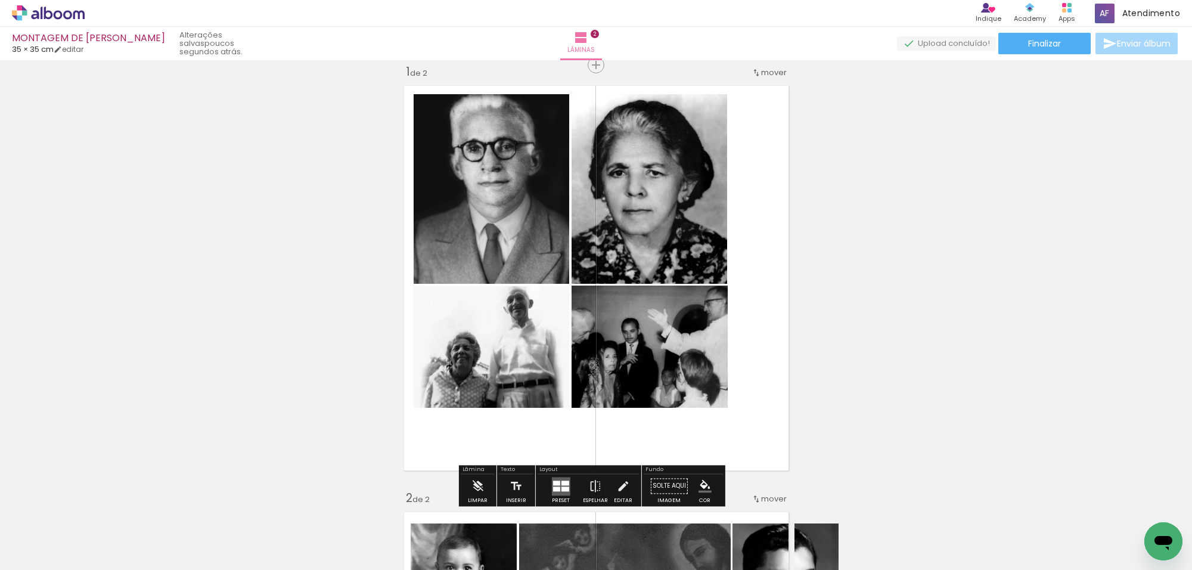
click at [0, 0] on paper-item at bounding box center [0, 0] width 0 height 0
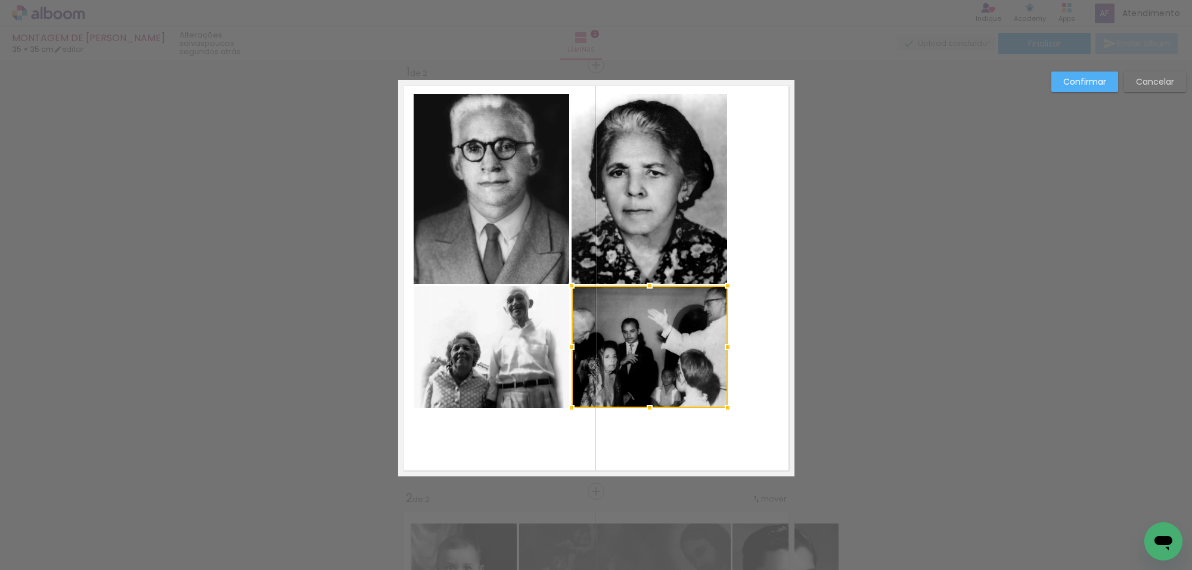
click at [561, 341] on div at bounding box center [572, 347] width 24 height 24
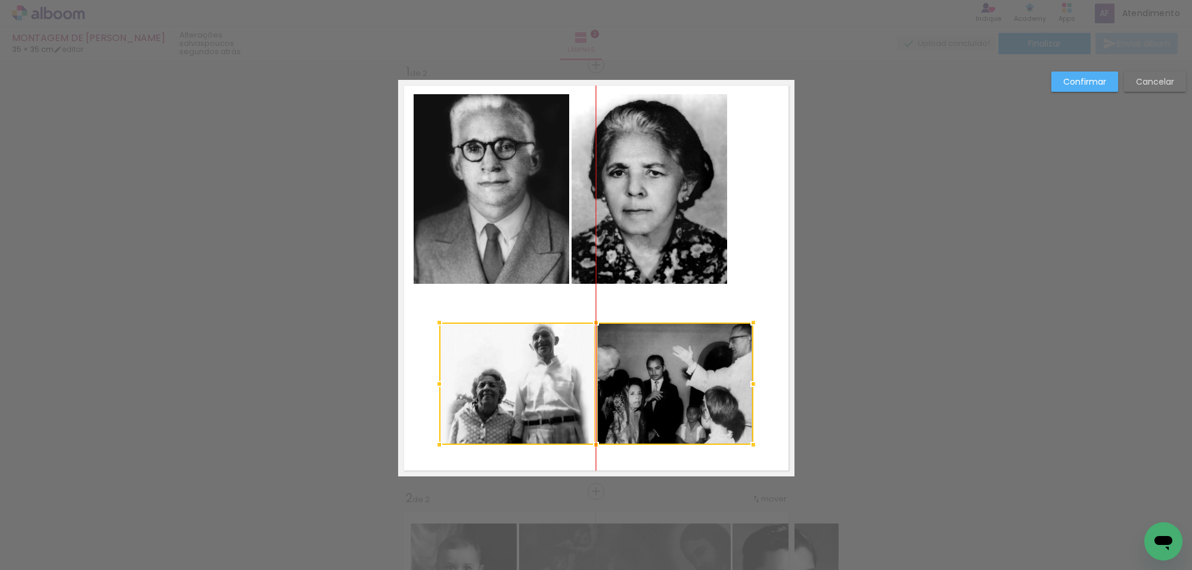
drag, startPoint x: 562, startPoint y: 374, endPoint x: 582, endPoint y: 412, distance: 42.7
click at [582, 412] on div at bounding box center [596, 383] width 314 height 122
click at [620, 384] on quentale-photo at bounding box center [674, 383] width 156 height 122
click at [573, 403] on quentale-photo at bounding box center [517, 384] width 156 height 122
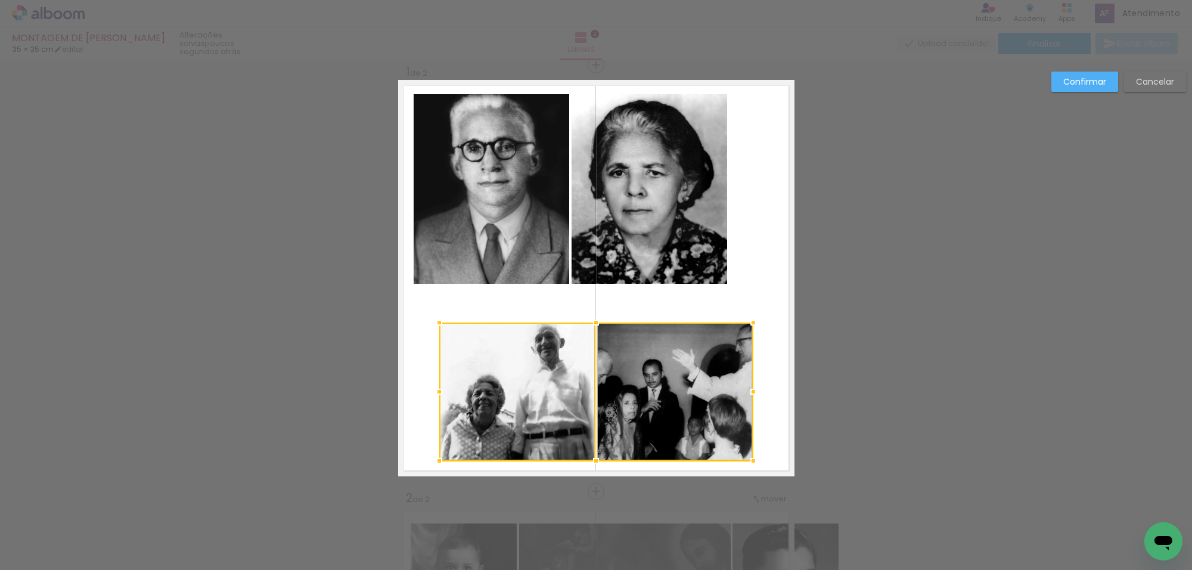
drag, startPoint x: 591, startPoint y: 444, endPoint x: 592, endPoint y: 460, distance: 16.1
click at [592, 460] on div at bounding box center [596, 461] width 24 height 24
click at [561, 426] on quentale-photo at bounding box center [517, 392] width 156 height 138
click at [630, 410] on quentale-photo at bounding box center [675, 391] width 156 height 138
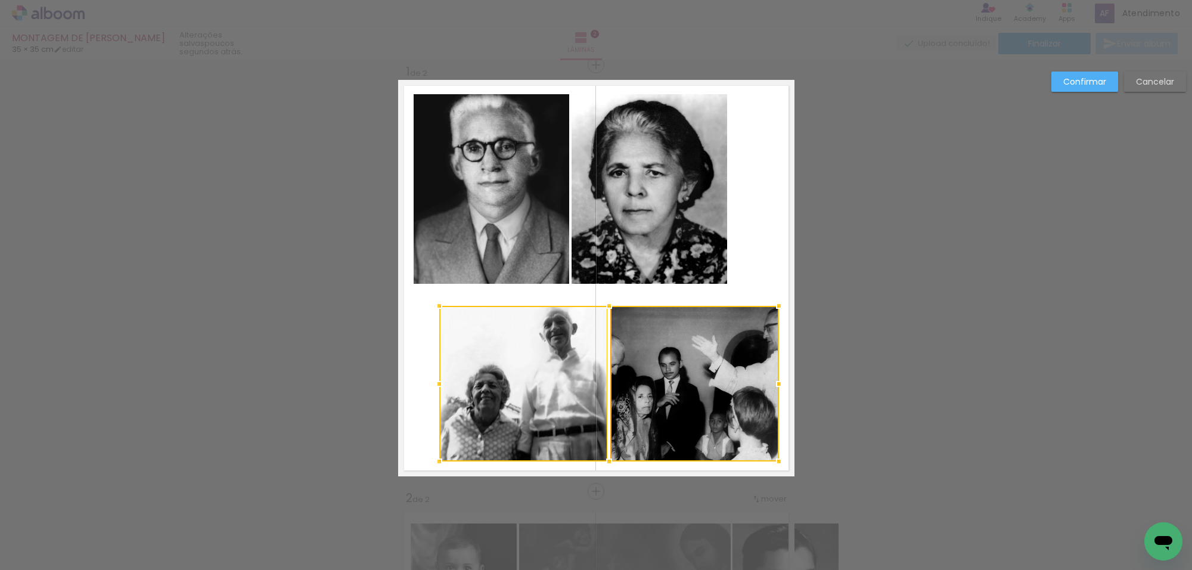
drag, startPoint x: 748, startPoint y: 322, endPoint x: 750, endPoint y: 314, distance: 8.4
click at [773, 306] on div at bounding box center [779, 306] width 24 height 24
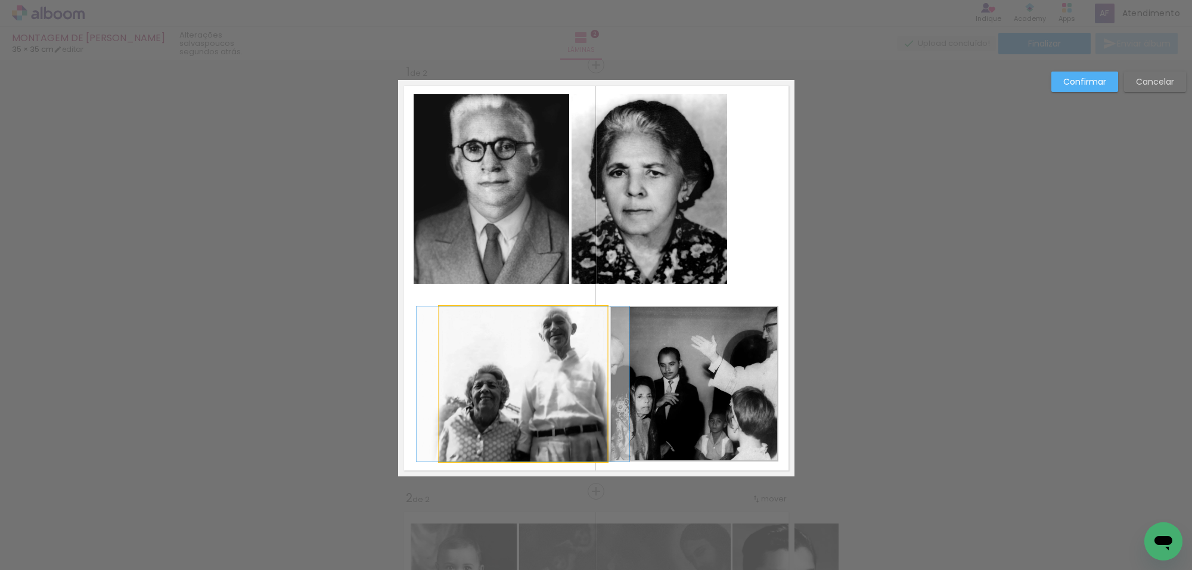
click at [588, 356] on quentale-photo at bounding box center [523, 383] width 168 height 155
click at [624, 355] on quentale-photo at bounding box center [694, 384] width 169 height 156
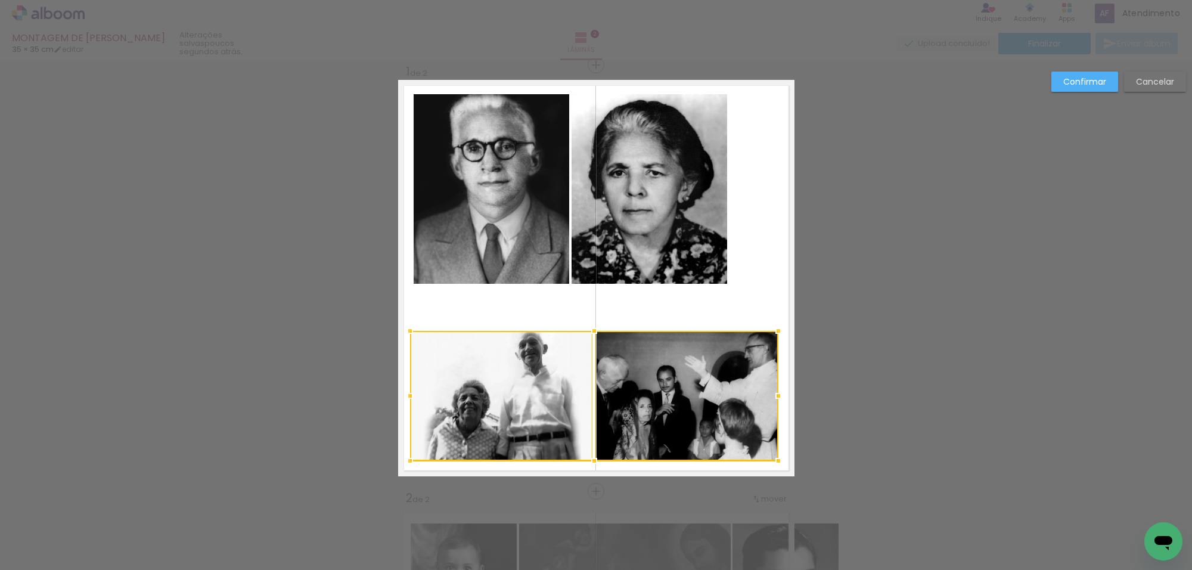
drag, startPoint x: 433, startPoint y: 307, endPoint x: 404, endPoint y: 332, distance: 38.5
click at [404, 332] on div at bounding box center [410, 331] width 24 height 24
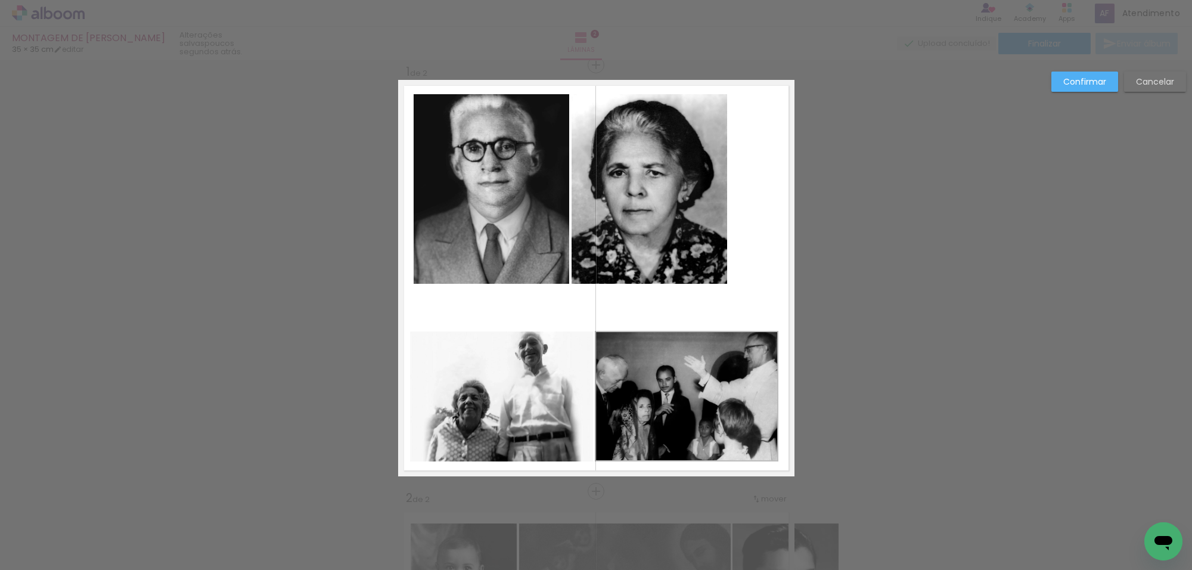
click at [624, 254] on quentale-photo at bounding box center [649, 188] width 156 height 189
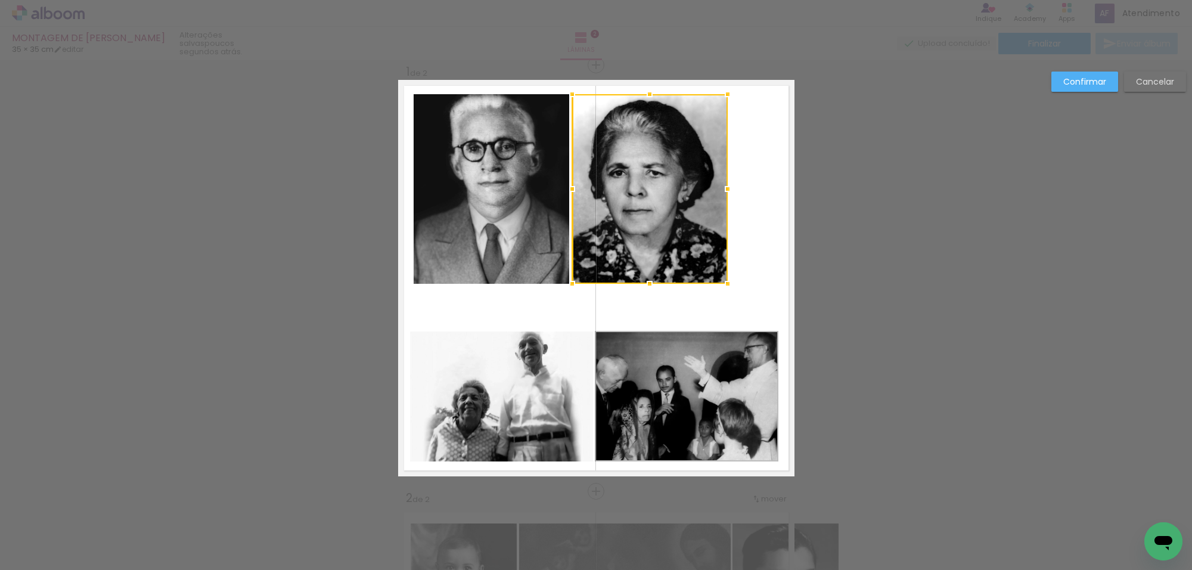
click at [545, 247] on quentale-photo at bounding box center [492, 188] width 156 height 189
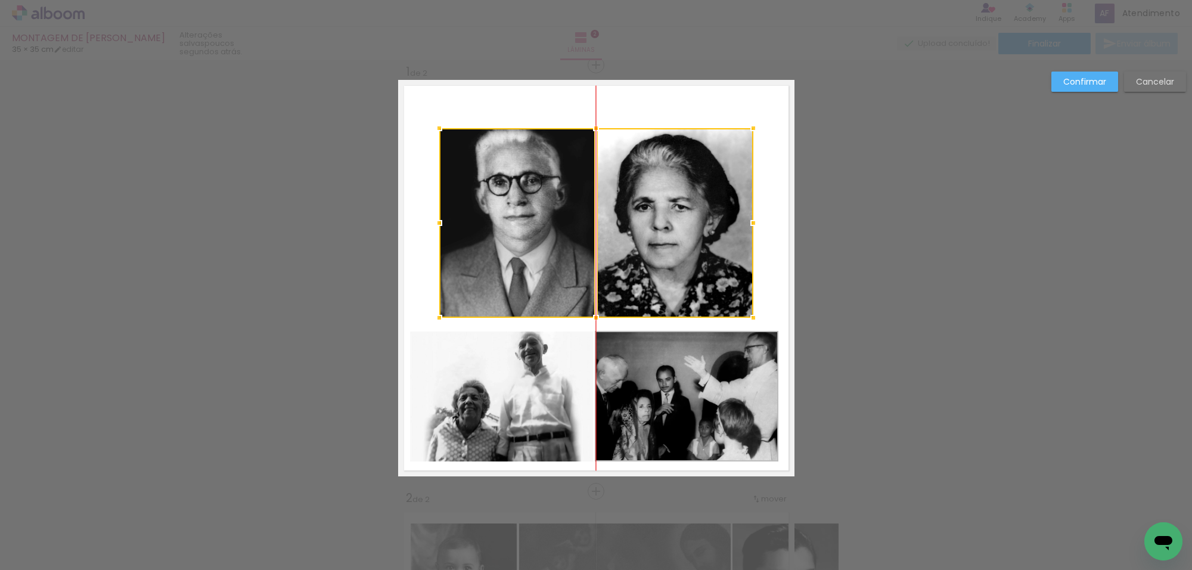
drag, startPoint x: 590, startPoint y: 243, endPoint x: 620, endPoint y: 280, distance: 47.5
click at [621, 278] on div at bounding box center [596, 222] width 314 height 189
click at [694, 225] on div at bounding box center [675, 223] width 156 height 189
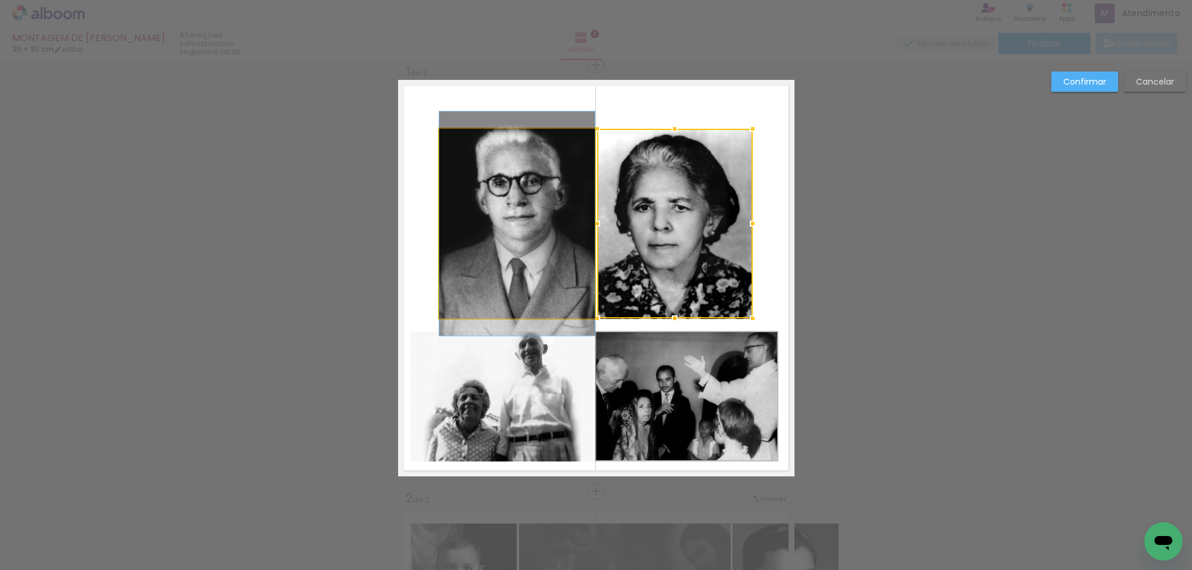
click at [574, 223] on quentale-photo at bounding box center [517, 223] width 156 height 189
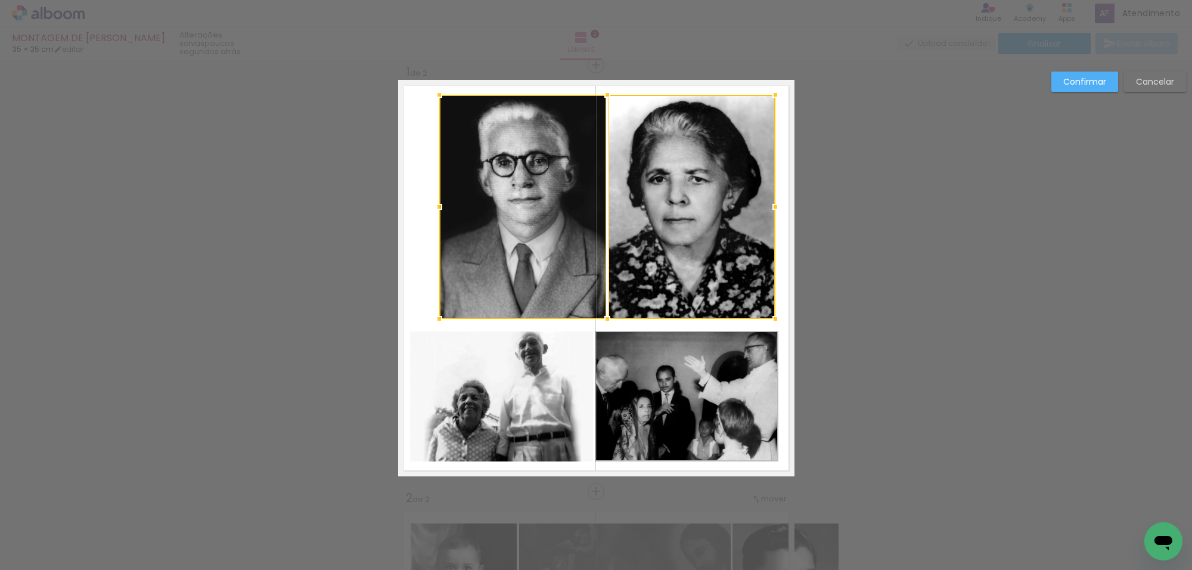
drag, startPoint x: 756, startPoint y: 119, endPoint x: 761, endPoint y: 97, distance: 22.7
click at [763, 97] on div at bounding box center [775, 95] width 24 height 24
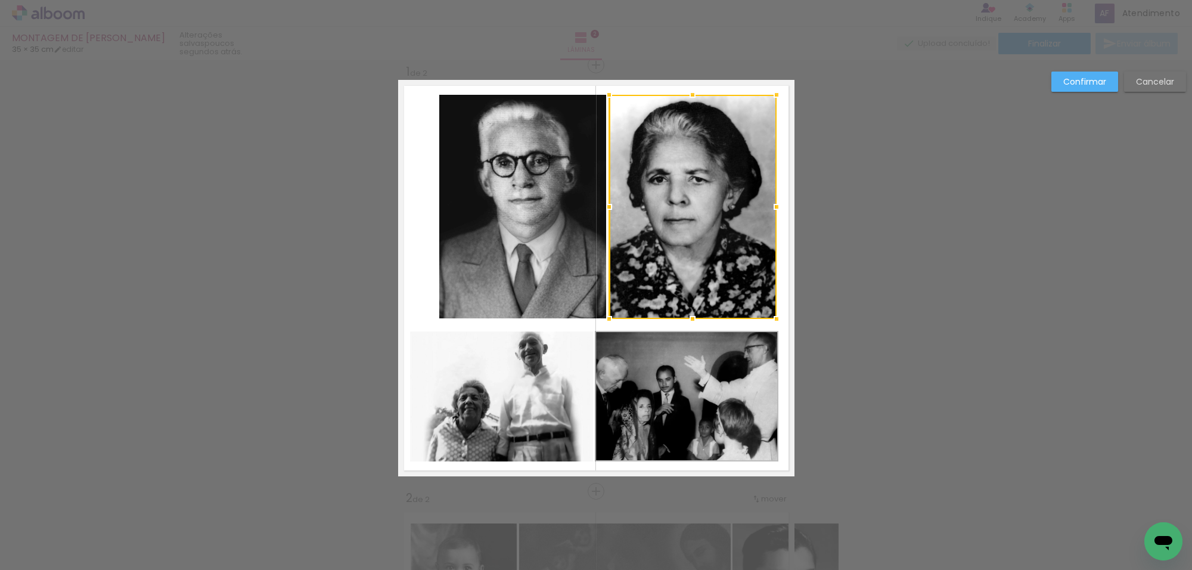
click at [586, 155] on quentale-photo at bounding box center [522, 206] width 167 height 223
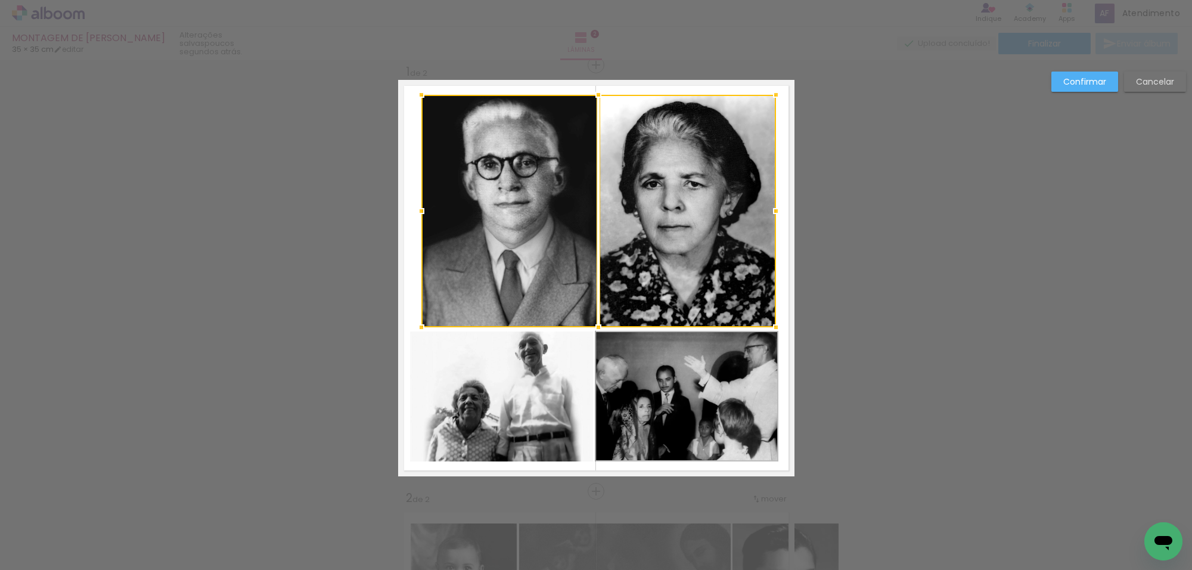
drag, startPoint x: 434, startPoint y: 316, endPoint x: 416, endPoint y: 324, distance: 19.5
click at [416, 324] on div at bounding box center [421, 327] width 24 height 24
click at [668, 371] on quentale-photo at bounding box center [686, 396] width 183 height 130
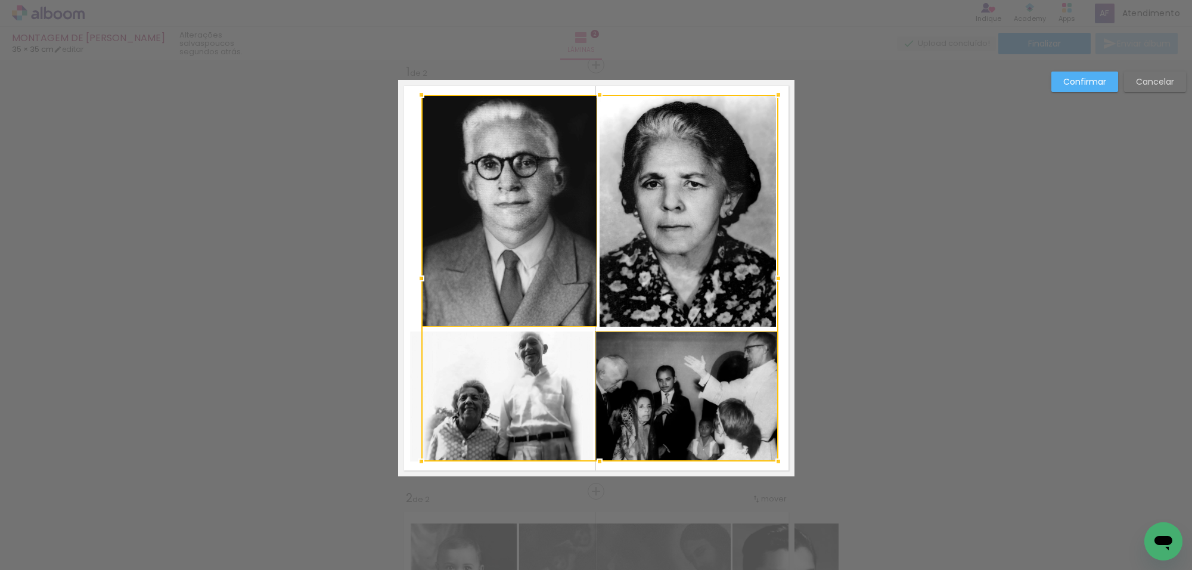
click at [567, 394] on div at bounding box center [599, 278] width 357 height 366
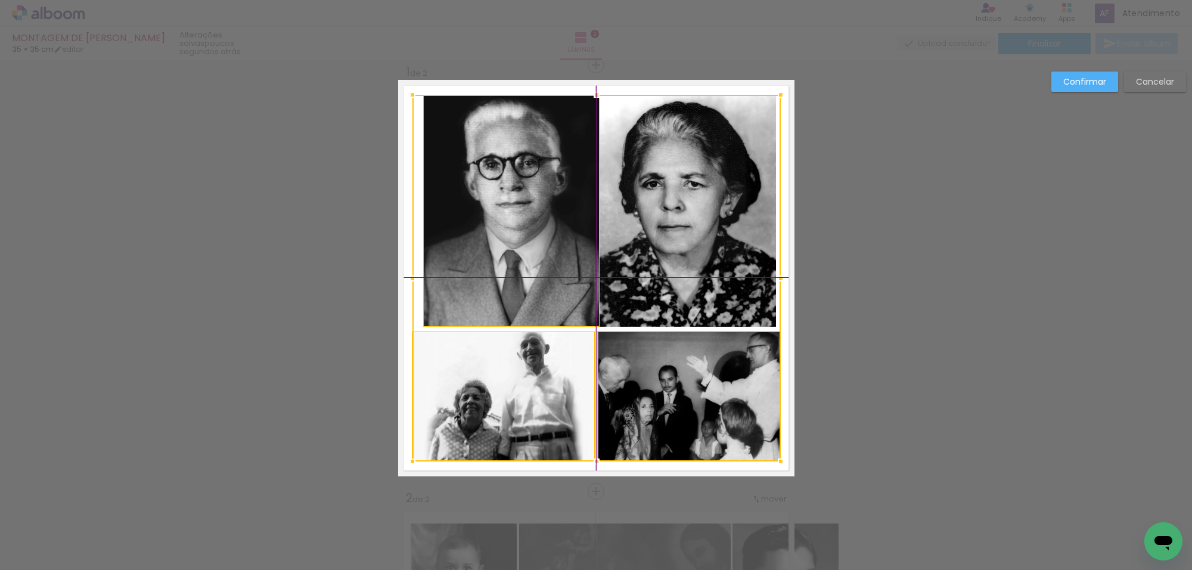
click at [616, 382] on div at bounding box center [596, 278] width 368 height 366
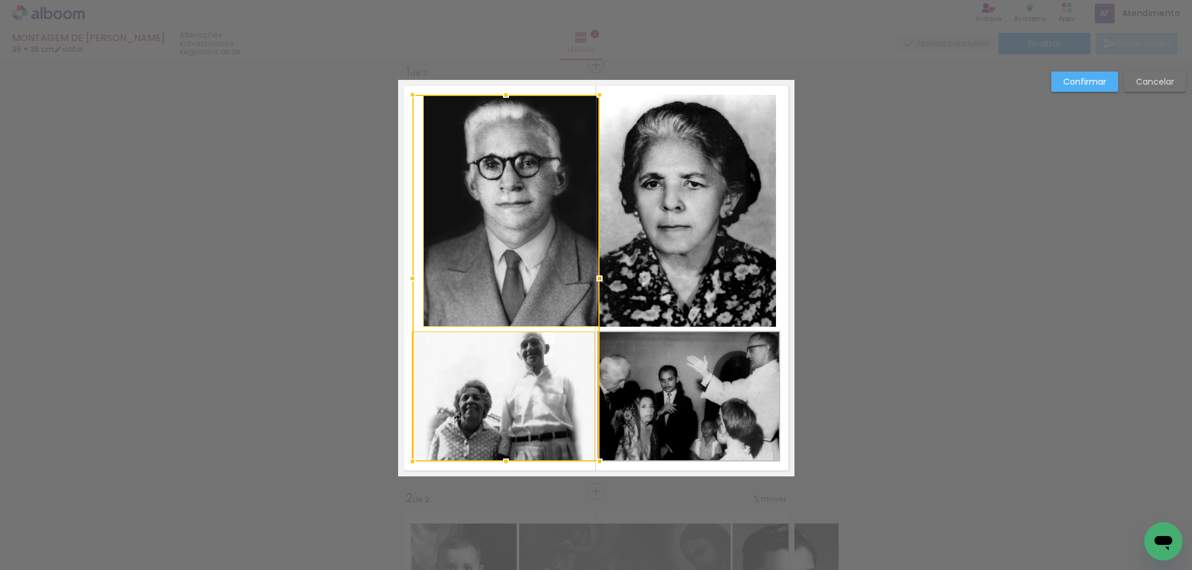
drag, startPoint x: 592, startPoint y: 421, endPoint x: 607, endPoint y: 429, distance: 16.8
click at [588, 423] on div at bounding box center [505, 278] width 187 height 366
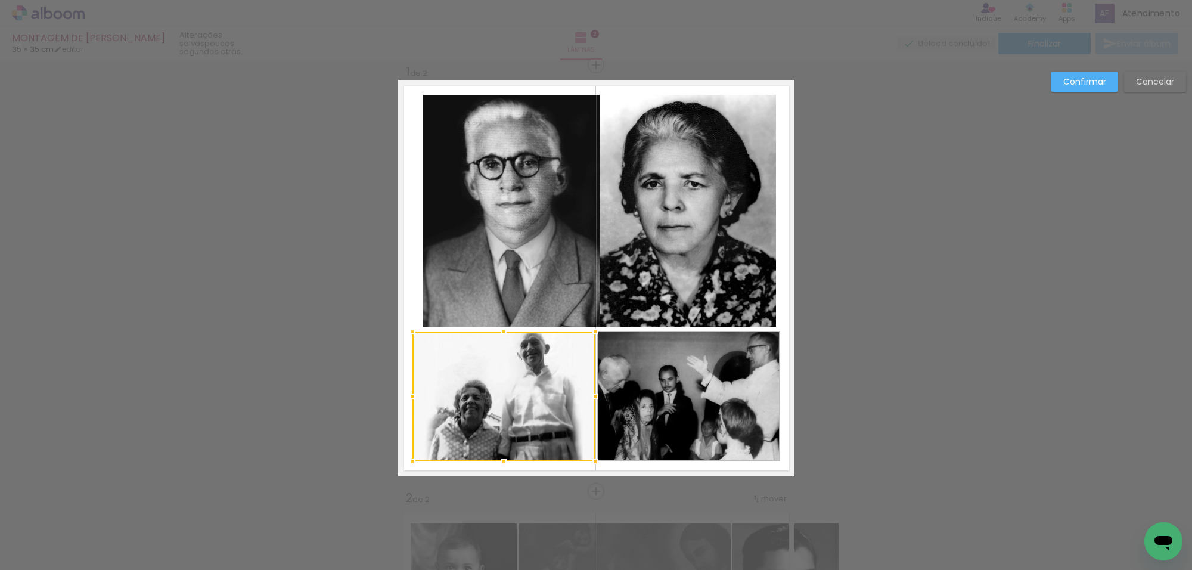
click at [621, 424] on quentale-photo at bounding box center [688, 396] width 183 height 130
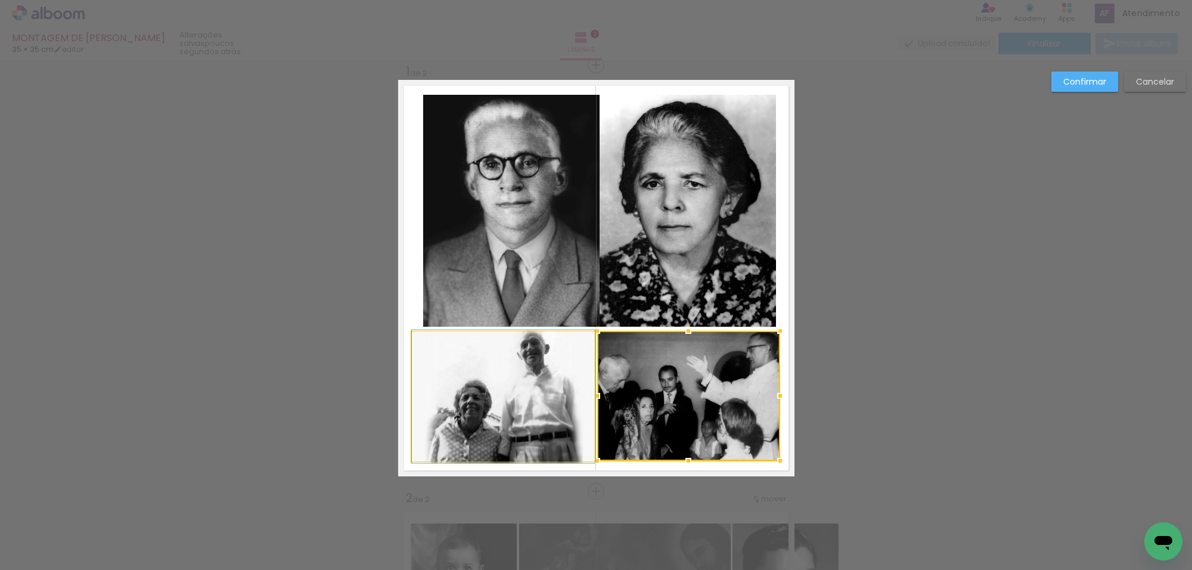
click at [570, 425] on quentale-photo at bounding box center [503, 396] width 183 height 130
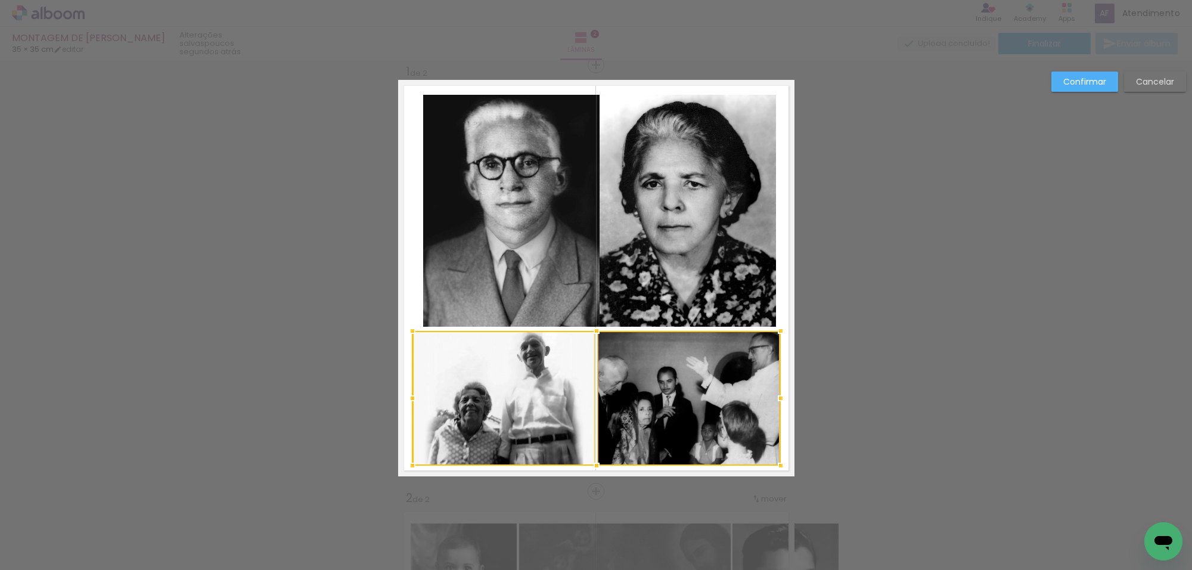
click at [591, 463] on div at bounding box center [597, 465] width 24 height 24
click at [570, 406] on quentale-photo at bounding box center [503, 398] width 183 height 134
click at [620, 394] on quentale-photo at bounding box center [688, 398] width 183 height 135
click at [590, 393] on div at bounding box center [596, 397] width 368 height 135
click at [524, 391] on div at bounding box center [596, 397] width 368 height 135
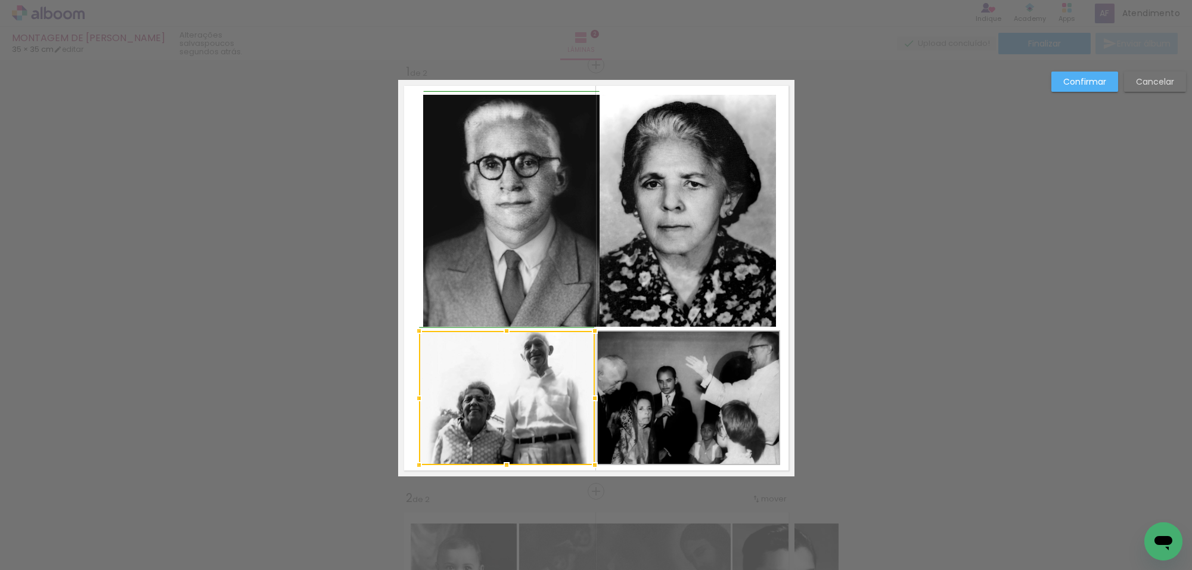
drag, startPoint x: 407, startPoint y: 399, endPoint x: 416, endPoint y: 399, distance: 8.9
click at [416, 399] on div at bounding box center [419, 398] width 24 height 24
click at [505, 377] on div at bounding box center [507, 398] width 176 height 134
click at [581, 220] on quentale-photo at bounding box center [511, 211] width 176 height 232
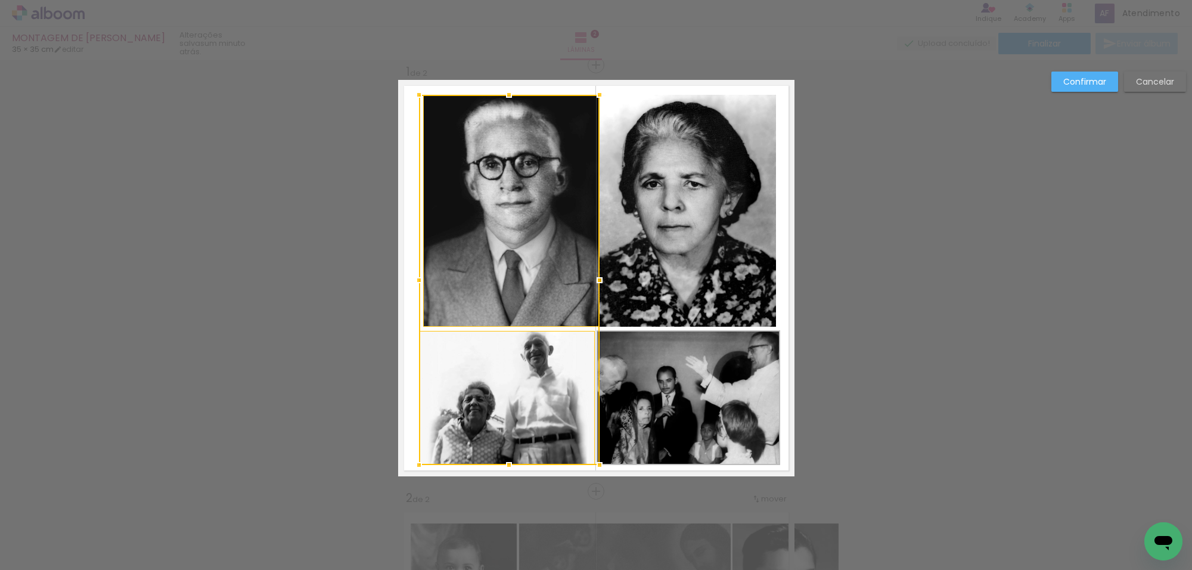
click at [658, 226] on quentale-photo at bounding box center [687, 211] width 176 height 232
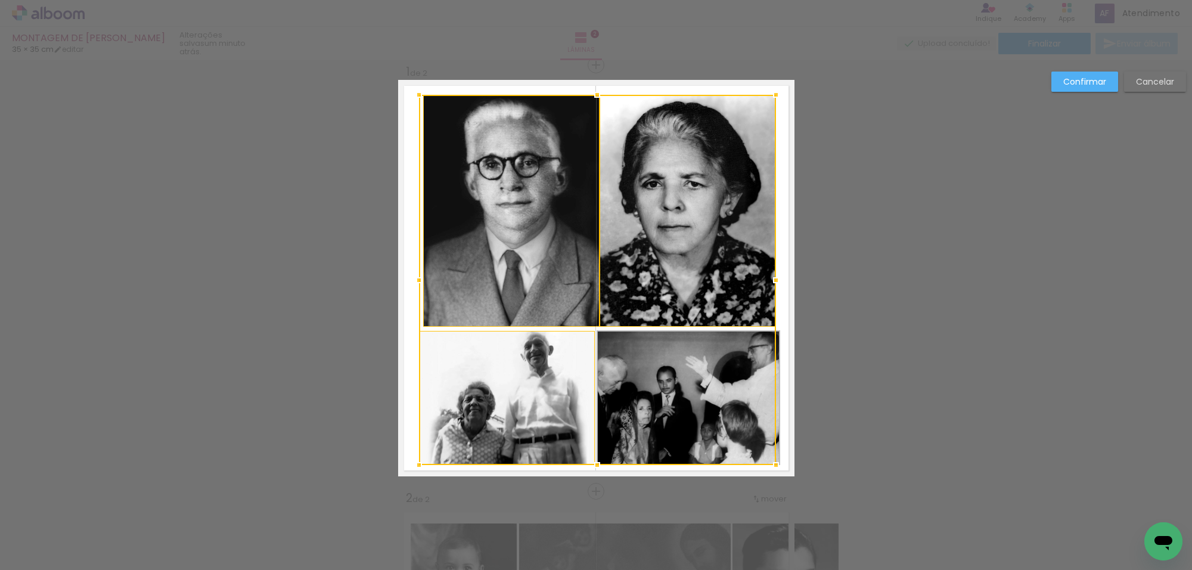
click at [711, 349] on div at bounding box center [597, 280] width 357 height 370
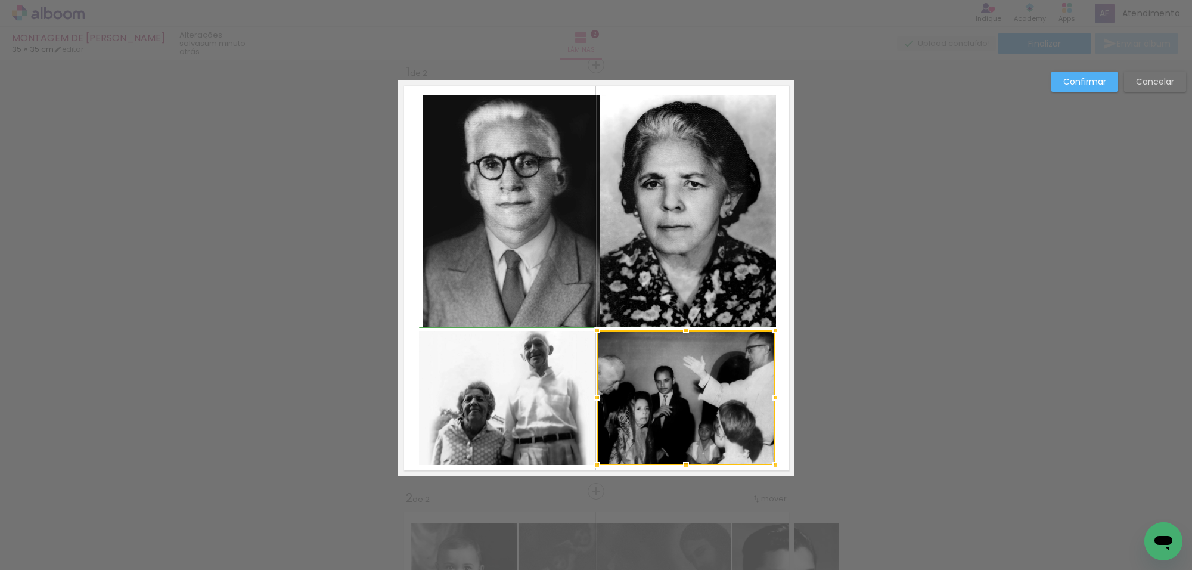
drag, startPoint x: 770, startPoint y: 391, endPoint x: 763, endPoint y: 395, distance: 8.5
click at [764, 394] on div at bounding box center [775, 398] width 24 height 24
click at [564, 384] on quentale-photo at bounding box center [507, 398] width 176 height 134
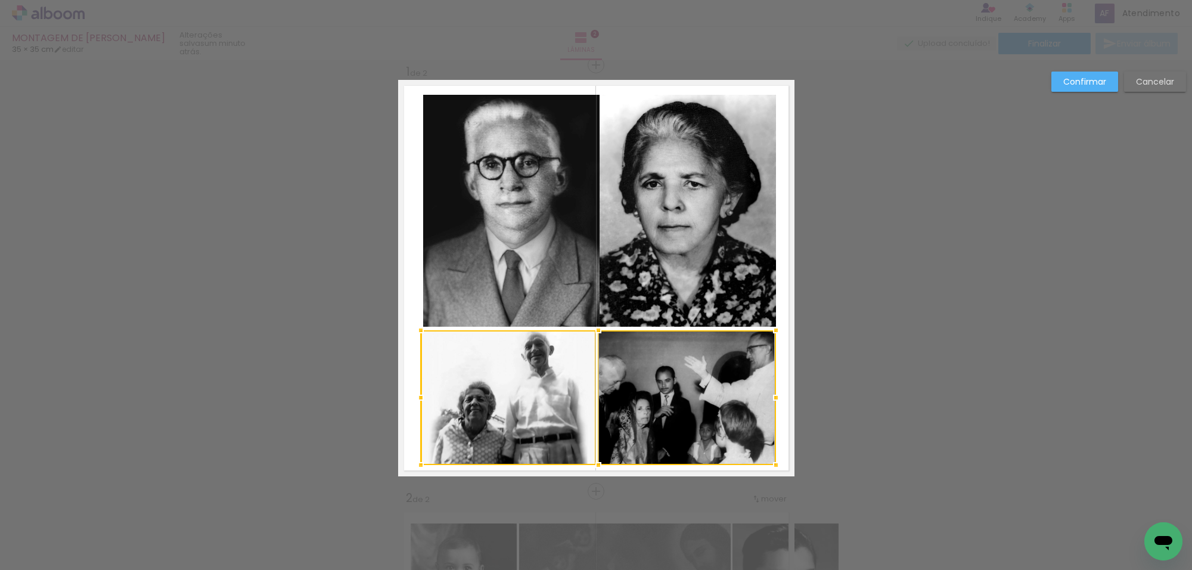
click at [412, 400] on div at bounding box center [421, 398] width 24 height 24
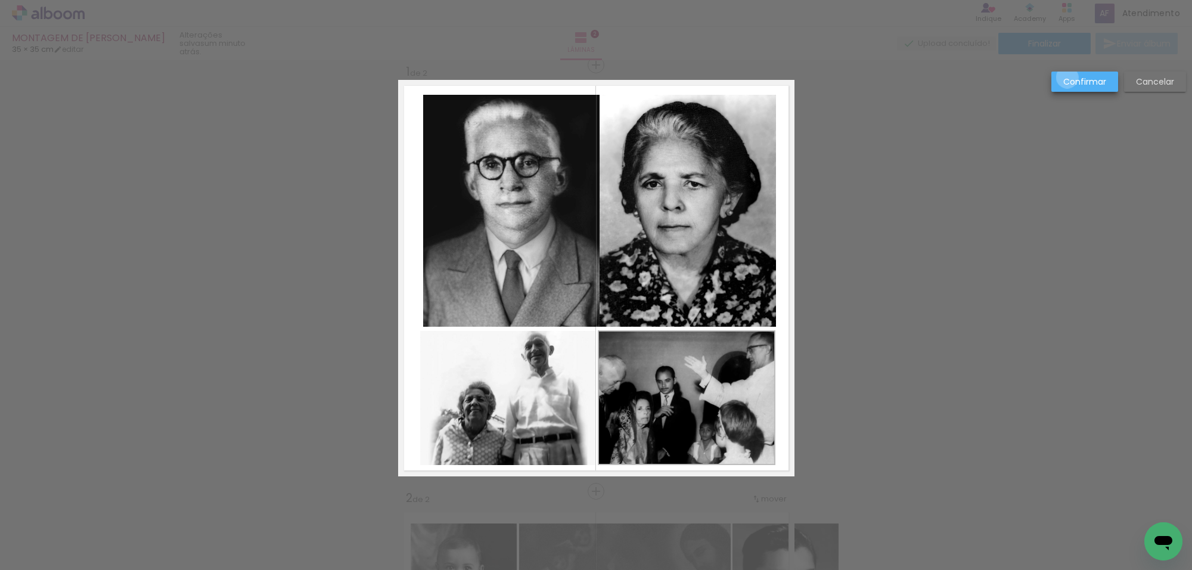
click at [0, 0] on slot "Confirmar" at bounding box center [0, 0] width 0 height 0
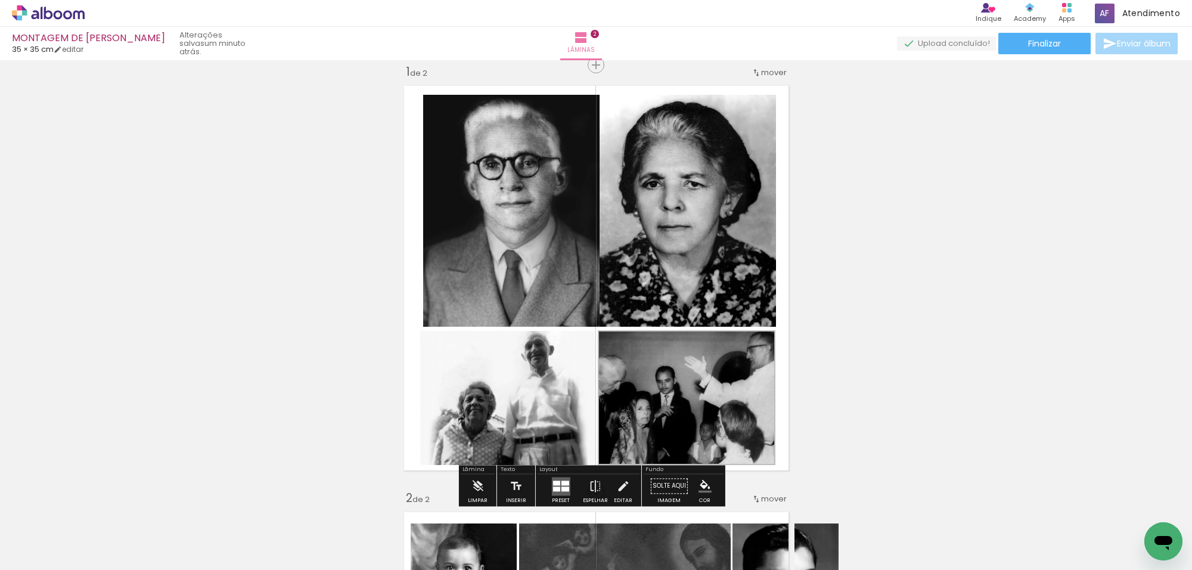
click at [728, 179] on quentale-photo at bounding box center [687, 211] width 176 height 232
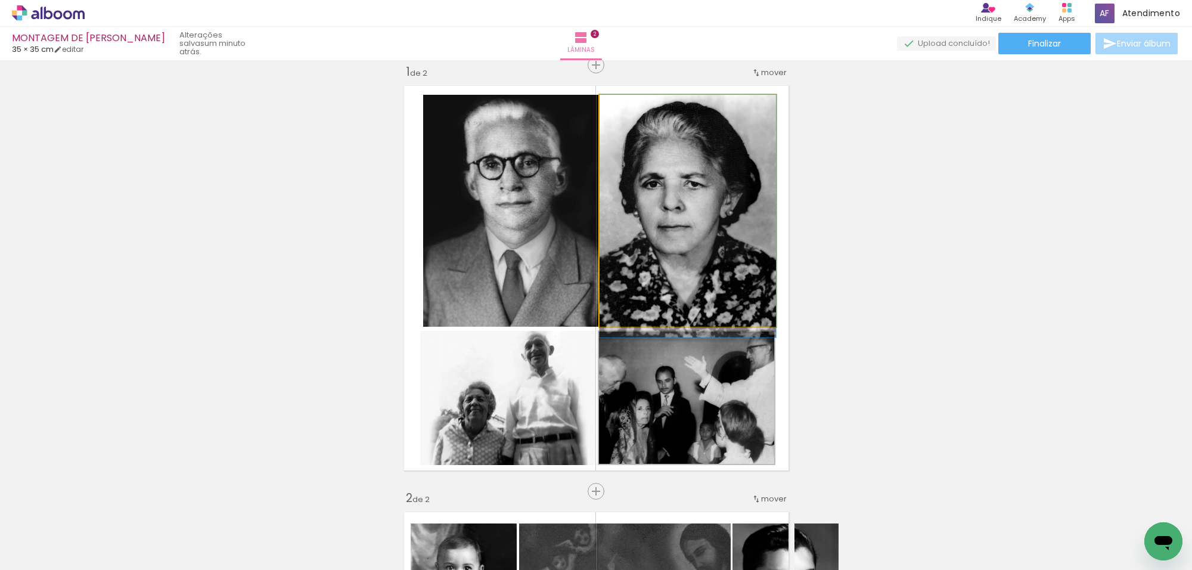
click at [728, 179] on quentale-photo at bounding box center [687, 211] width 176 height 232
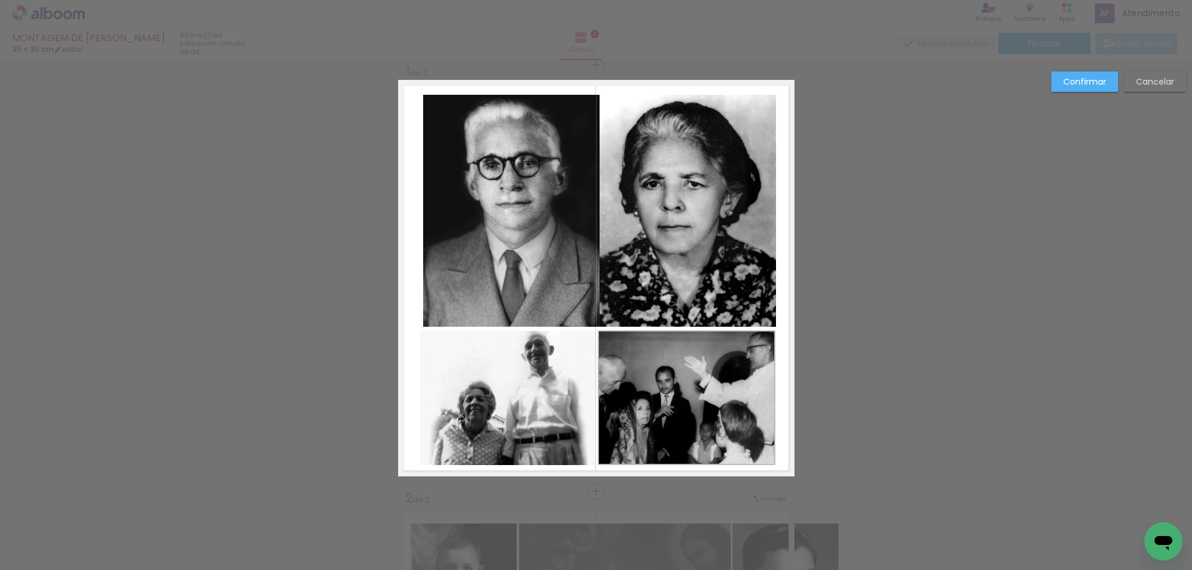
click at [588, 197] on quentale-photo at bounding box center [511, 211] width 176 height 232
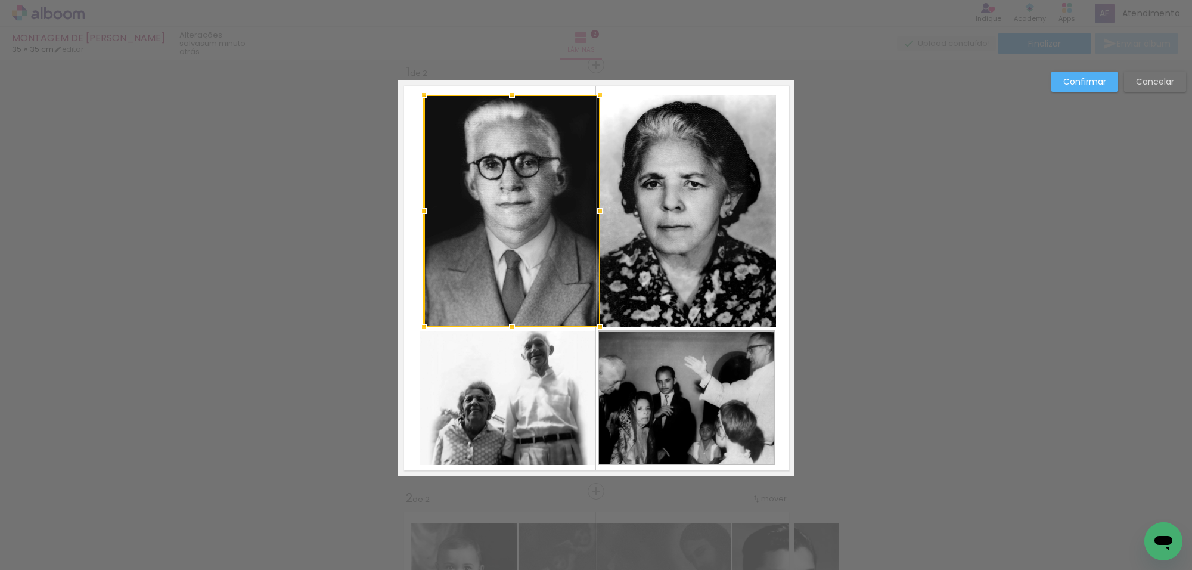
click at [587, 195] on div at bounding box center [512, 211] width 176 height 232
click at [638, 192] on quentale-photo at bounding box center [687, 211] width 176 height 232
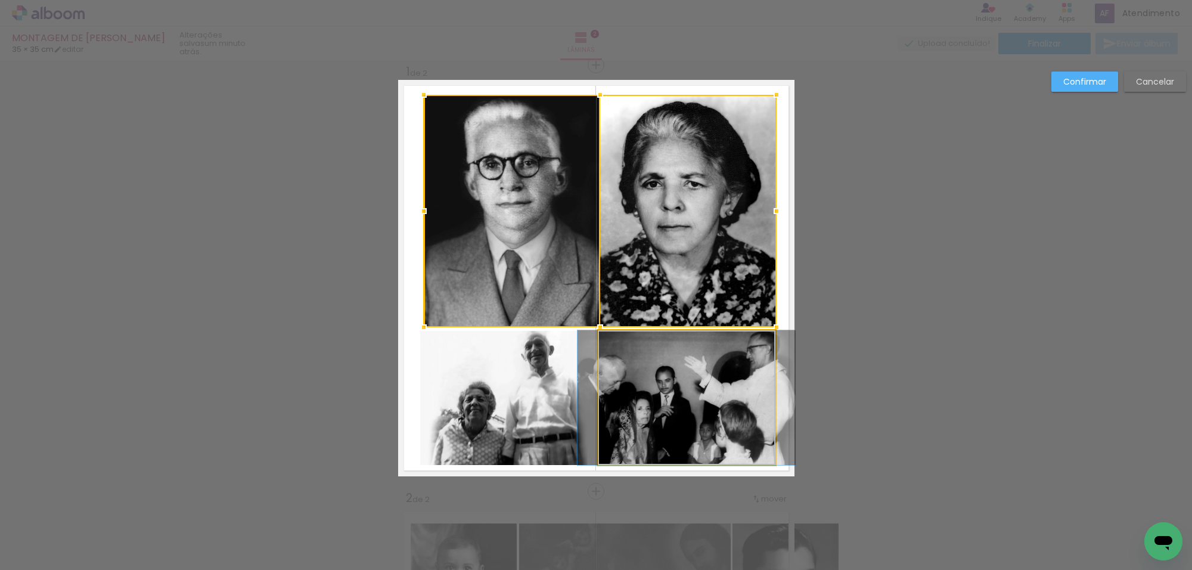
click at [621, 362] on quentale-photo at bounding box center [687, 397] width 178 height 135
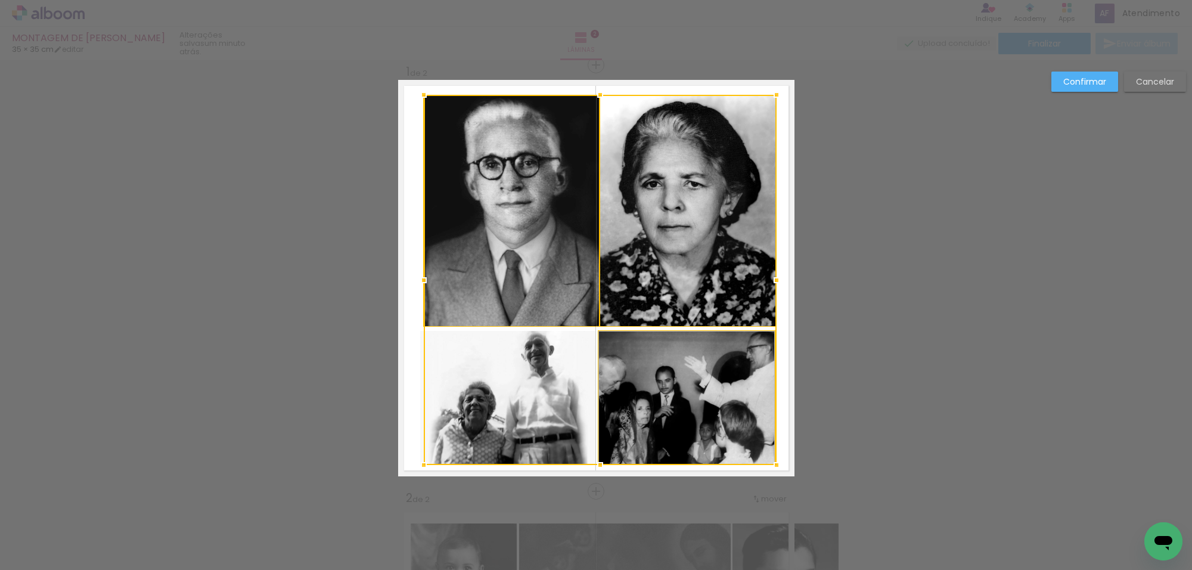
click at [537, 368] on div at bounding box center [600, 280] width 353 height 370
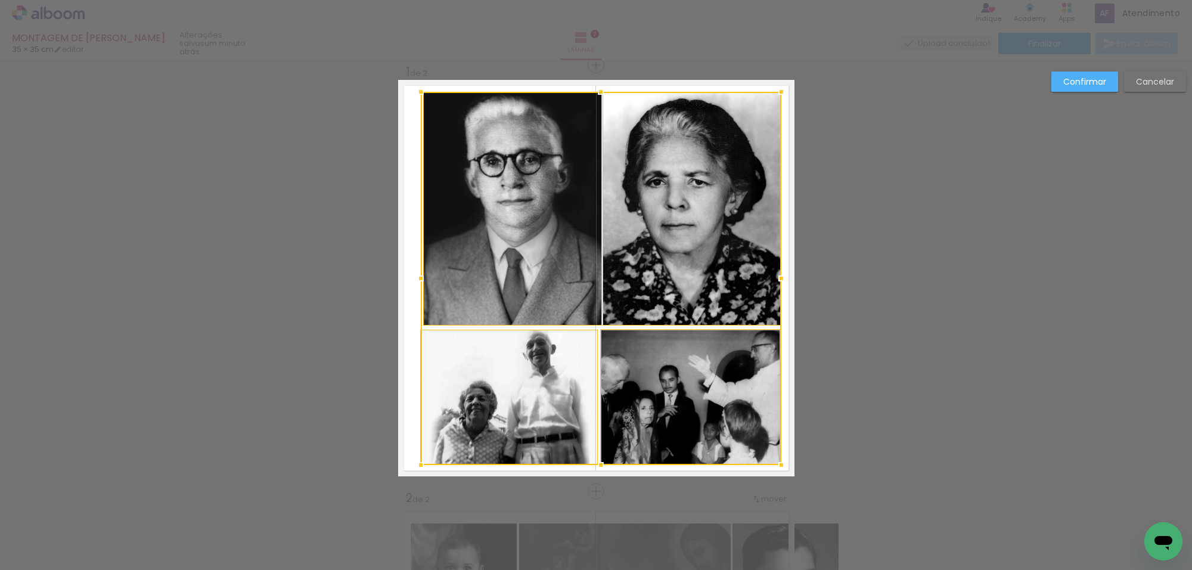
drag, startPoint x: 769, startPoint y: 97, endPoint x: 775, endPoint y: 94, distance: 6.1
click at [775, 94] on div at bounding box center [781, 92] width 24 height 24
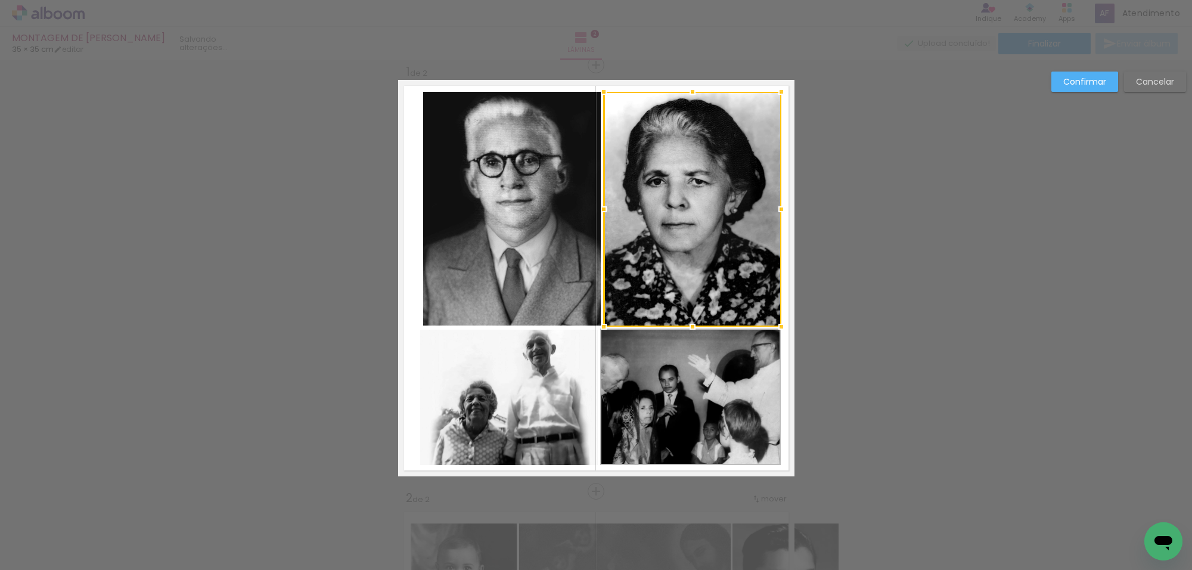
click at [739, 136] on div at bounding box center [693, 209] width 178 height 235
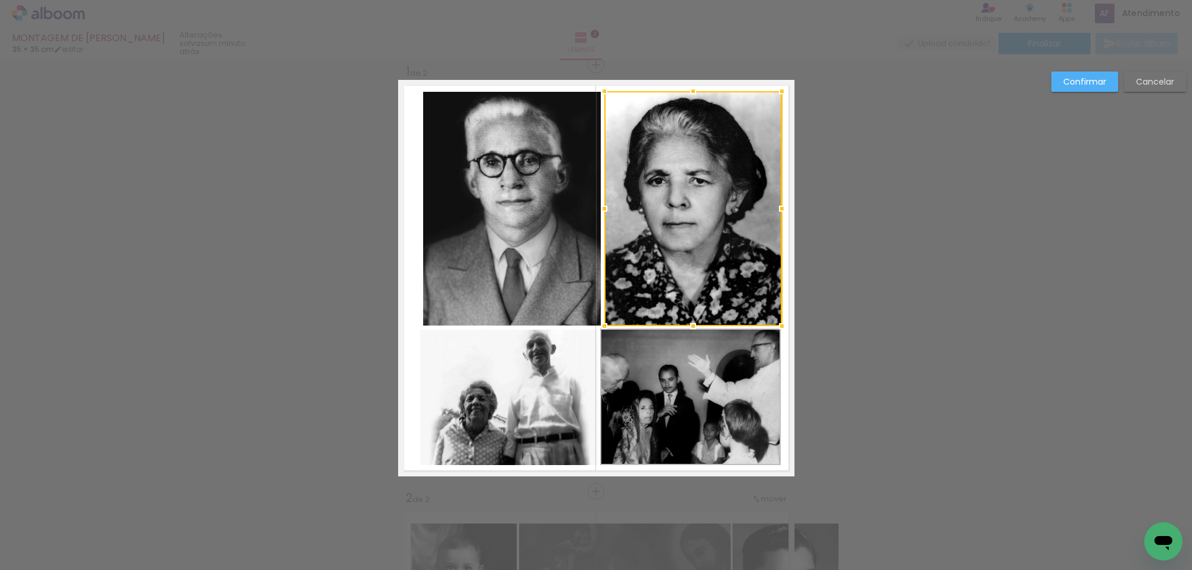
click at [565, 203] on quentale-photo at bounding box center [512, 209] width 178 height 234
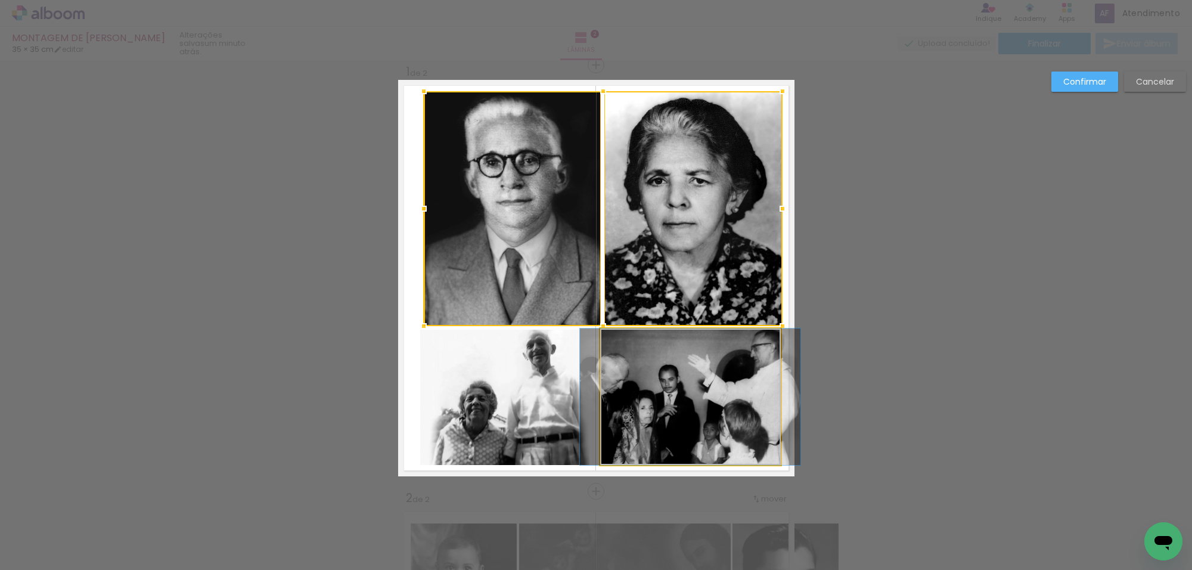
click at [623, 341] on quentale-photo at bounding box center [690, 396] width 181 height 136
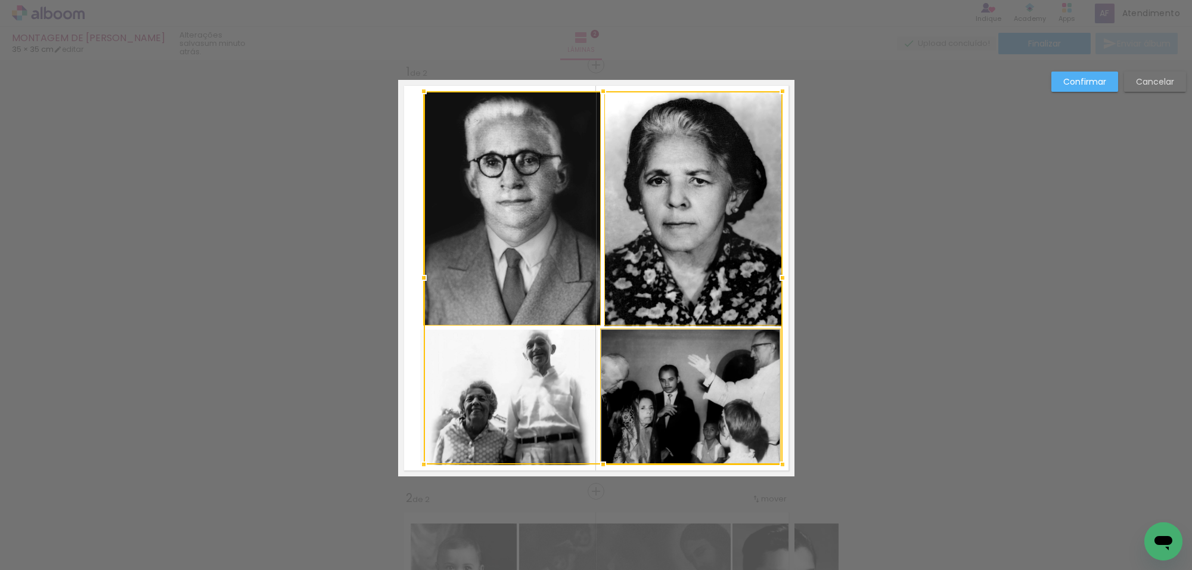
click at [557, 353] on div at bounding box center [603, 277] width 359 height 373
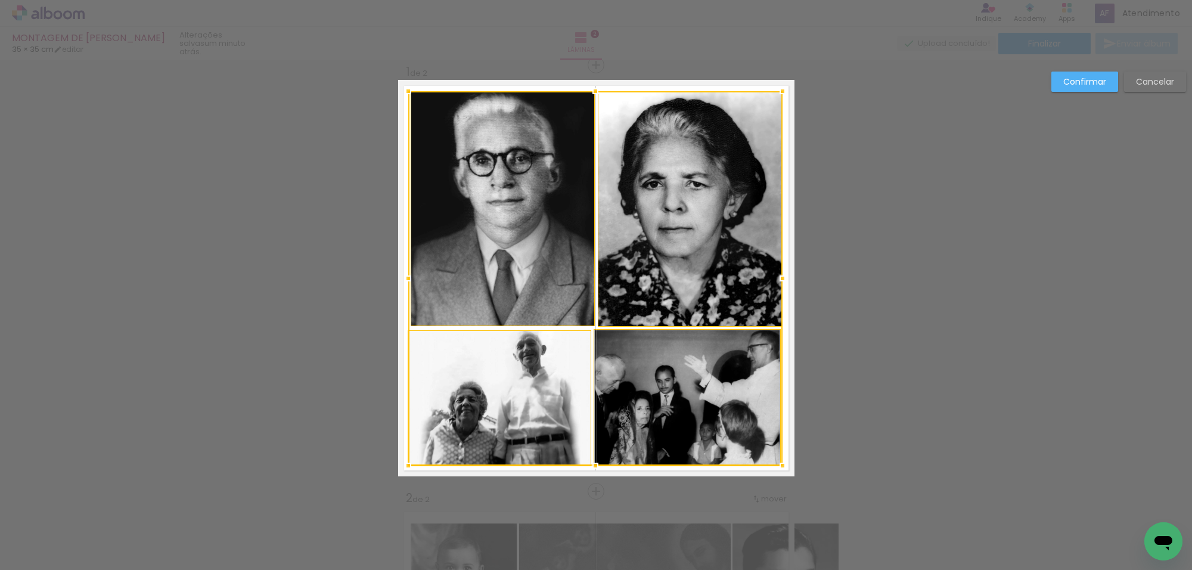
drag, startPoint x: 418, startPoint y: 467, endPoint x: 405, endPoint y: 468, distance: 12.6
click at [405, 468] on div at bounding box center [408, 465] width 24 height 24
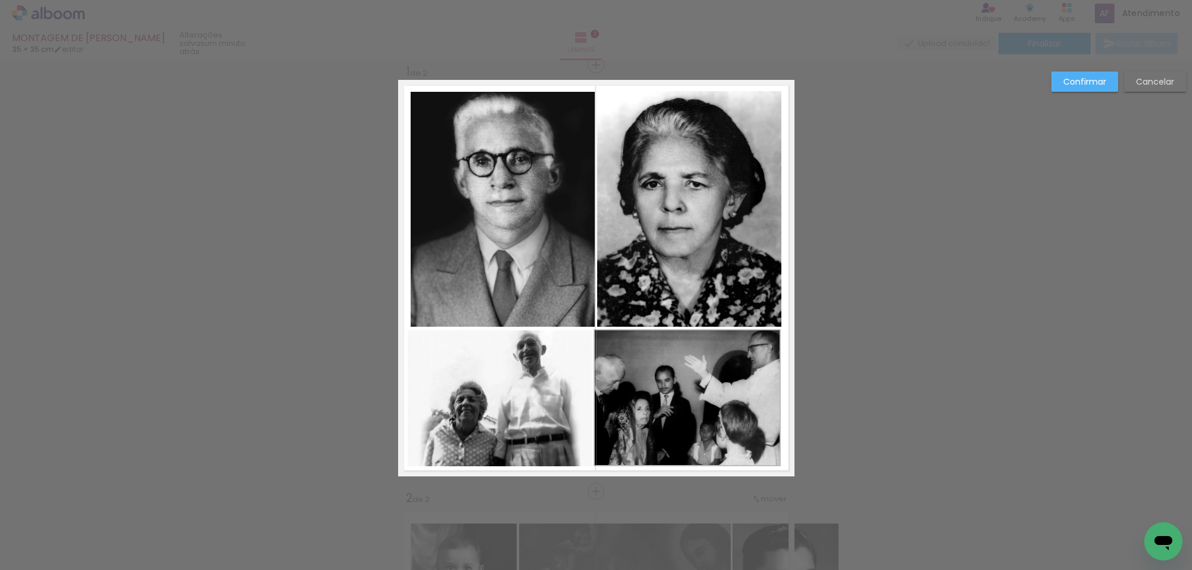
click at [1071, 73] on paper-button "Confirmar" at bounding box center [1084, 82] width 67 height 20
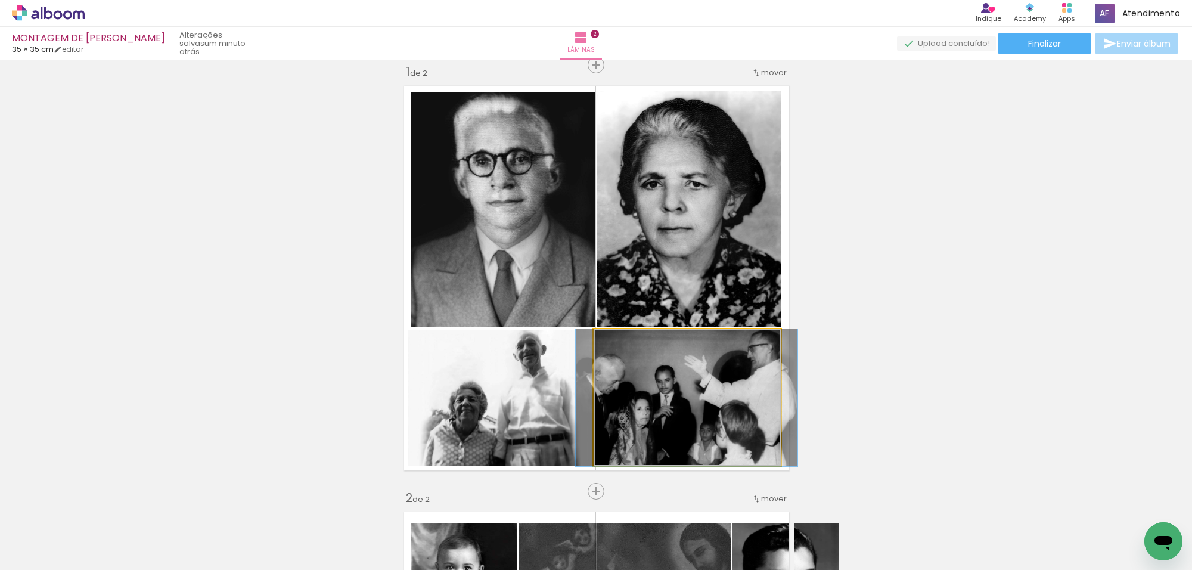
click at [644, 401] on quentale-photo at bounding box center [686, 397] width 187 height 137
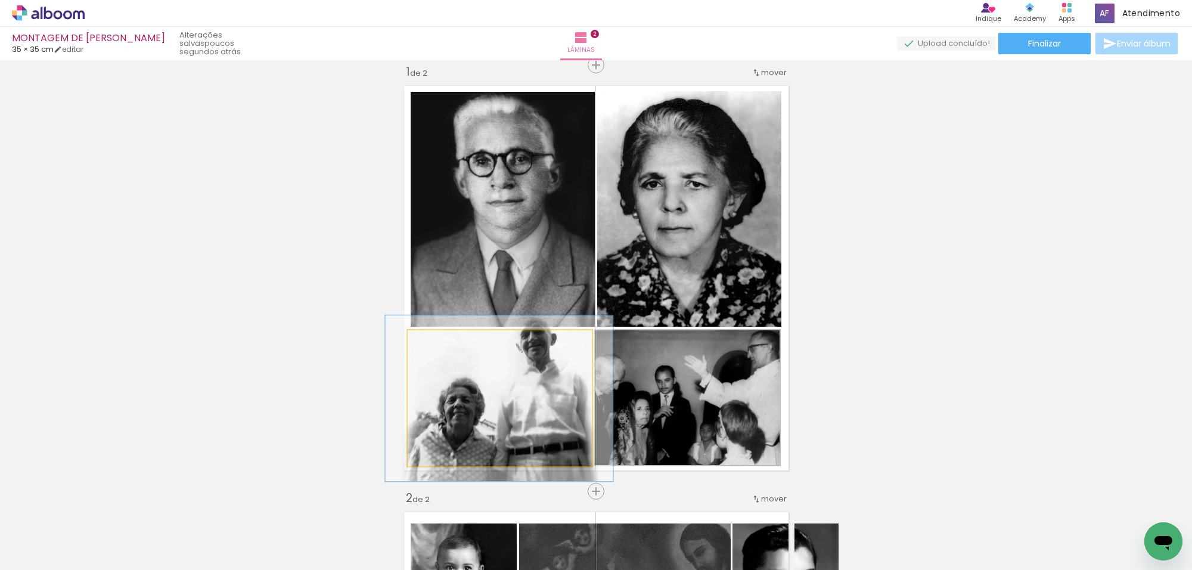
drag, startPoint x: 433, startPoint y: 346, endPoint x: 442, endPoint y: 346, distance: 8.9
type paper-slider "122"
click at [442, 346] on div at bounding box center [444, 342] width 19 height 19
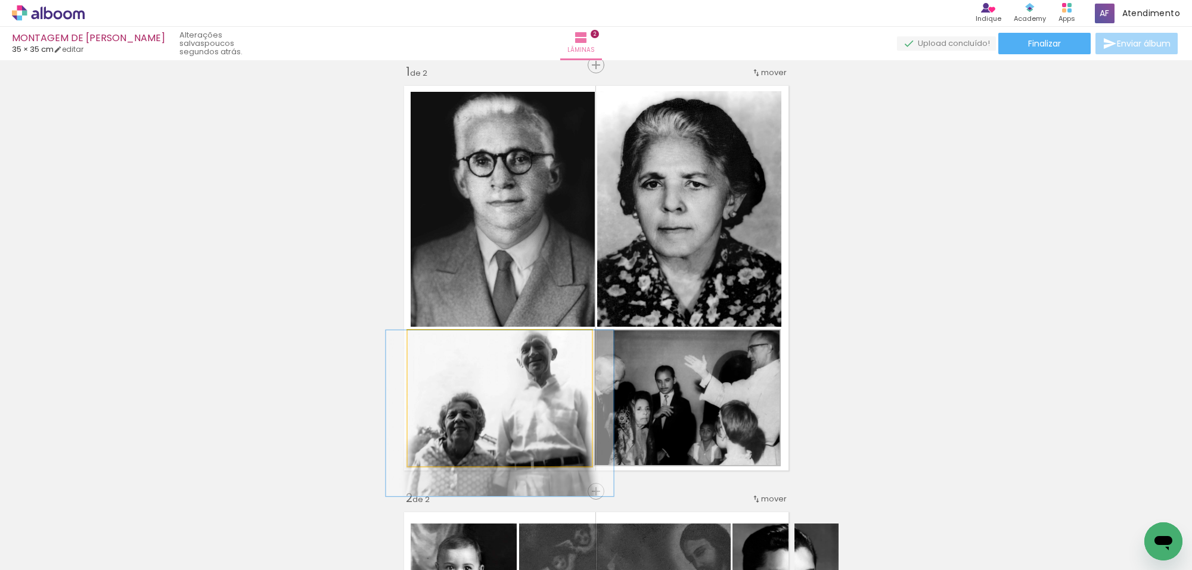
drag, startPoint x: 533, startPoint y: 404, endPoint x: 535, endPoint y: 413, distance: 9.1
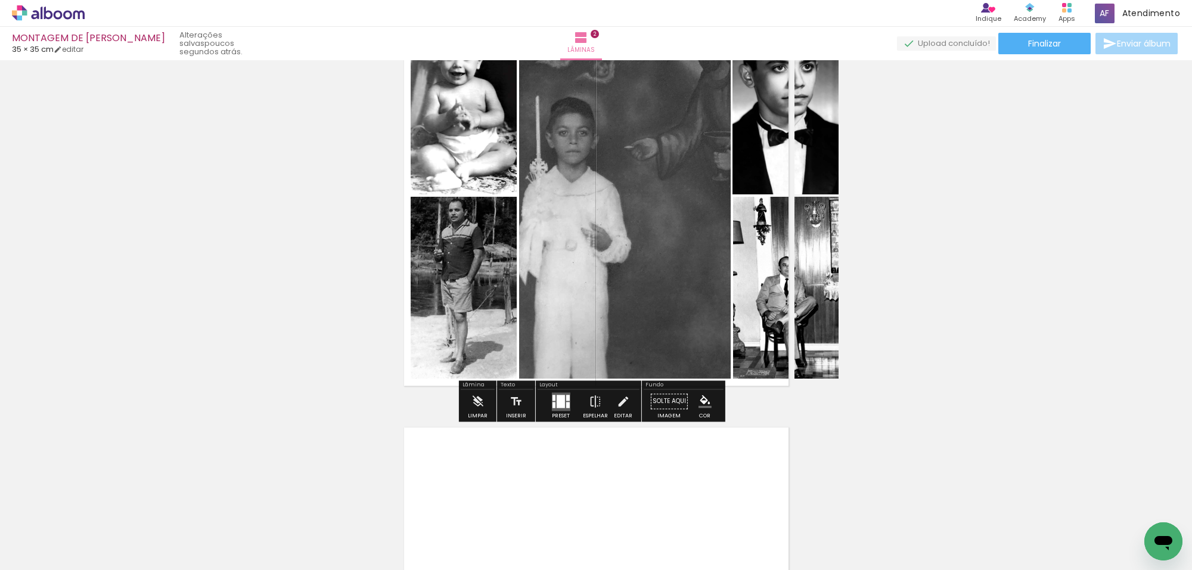
scroll to position [536, 0]
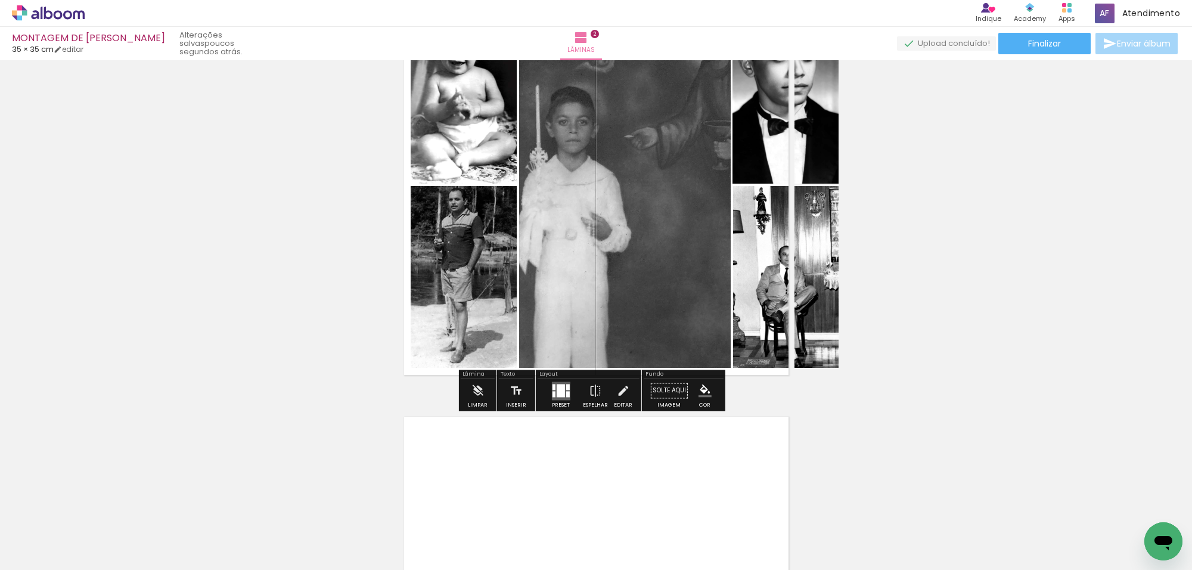
click at [565, 389] on div at bounding box center [567, 387] width 4 height 6
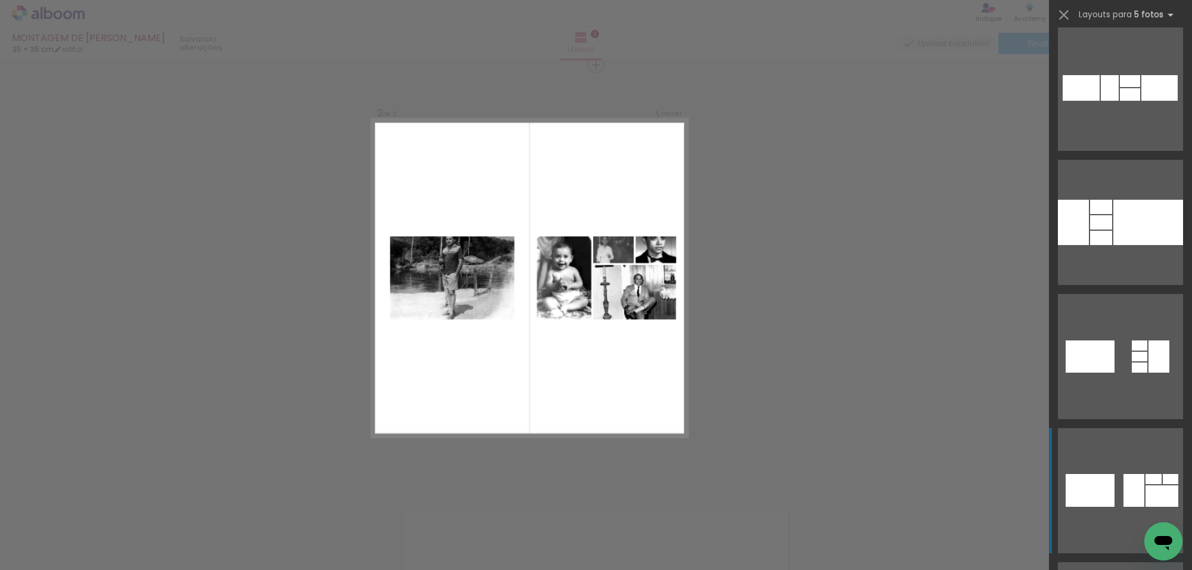
scroll to position [41271, 0]
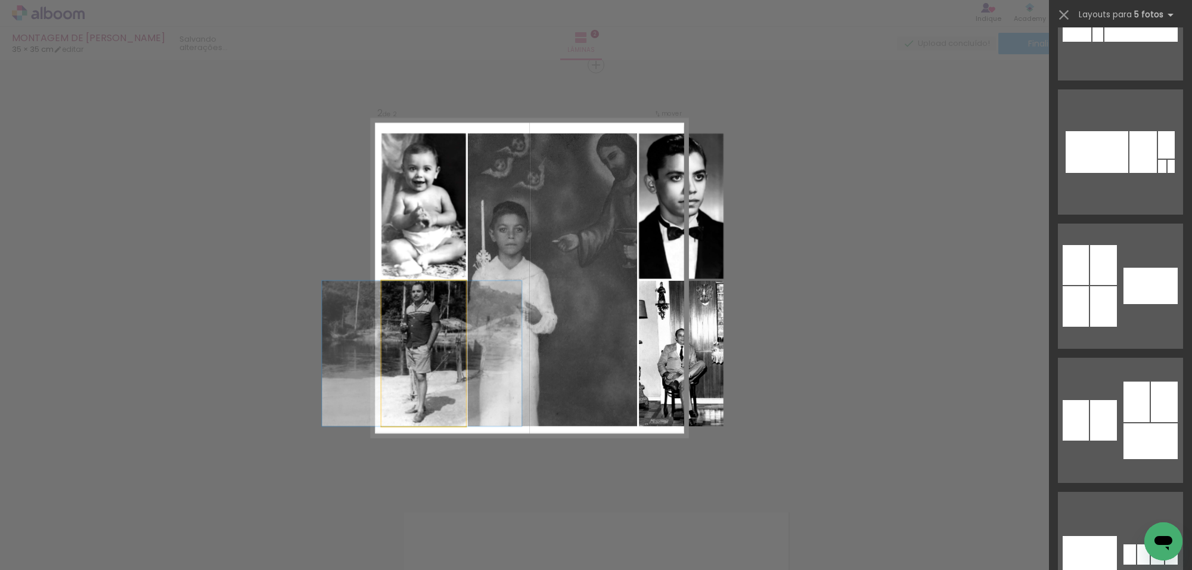
click at [465, 285] on quentale-photo at bounding box center [423, 353] width 85 height 145
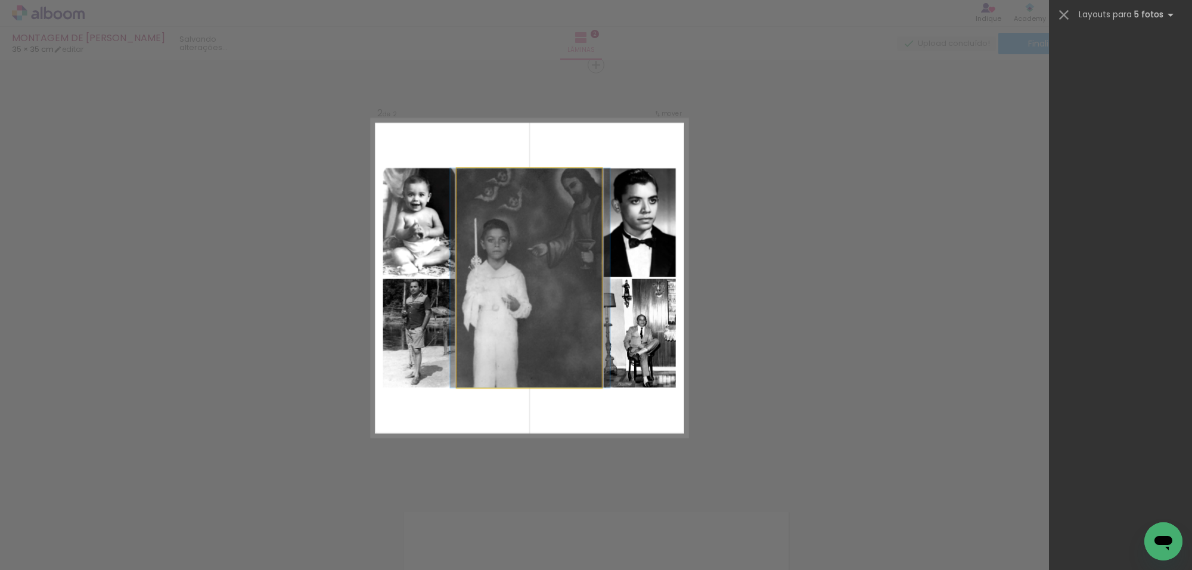
click at [490, 285] on quentale-photo at bounding box center [528, 277] width 145 height 219
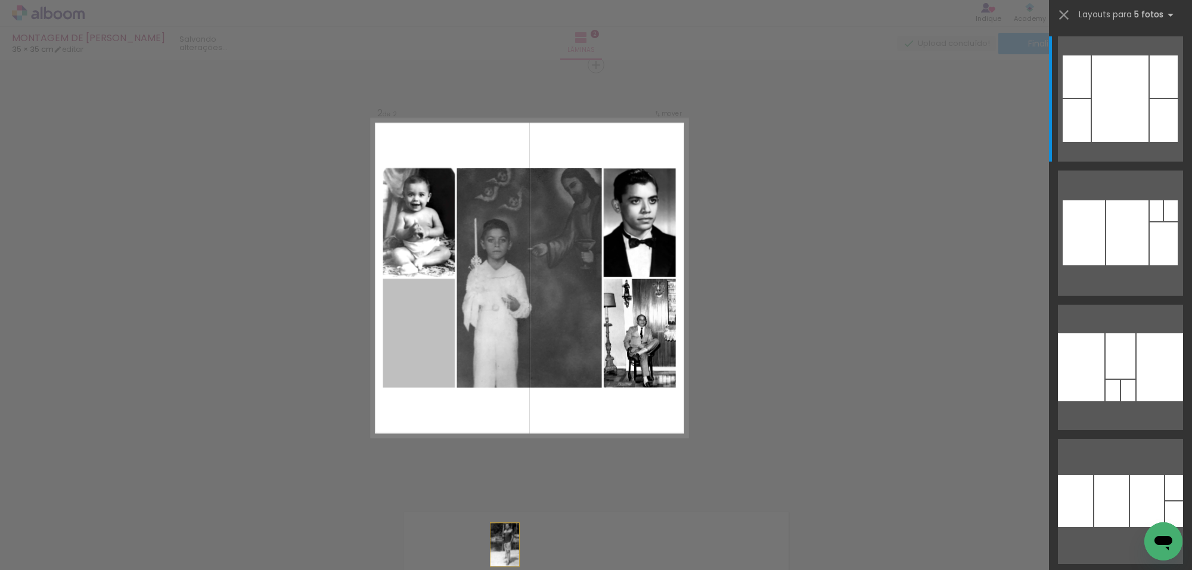
drag, startPoint x: 415, startPoint y: 318, endPoint x: 526, endPoint y: 605, distance: 307.9
click at [526, 569] on html "link( href="../../bower_components/polymer/polymer.html" rel="import" ) picture…" at bounding box center [596, 285] width 1192 height 570
drag, startPoint x: 433, startPoint y: 364, endPoint x: 585, endPoint y: 541, distance: 232.9
click at [585, 542] on quentale-workspace at bounding box center [596, 285] width 1192 height 570
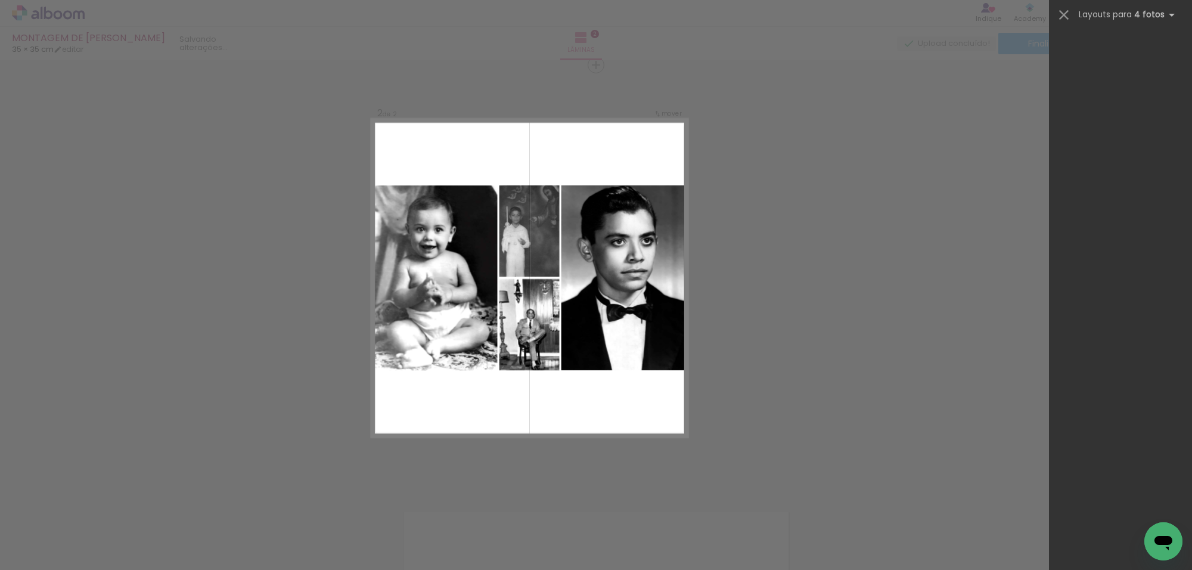
scroll to position [0, 0]
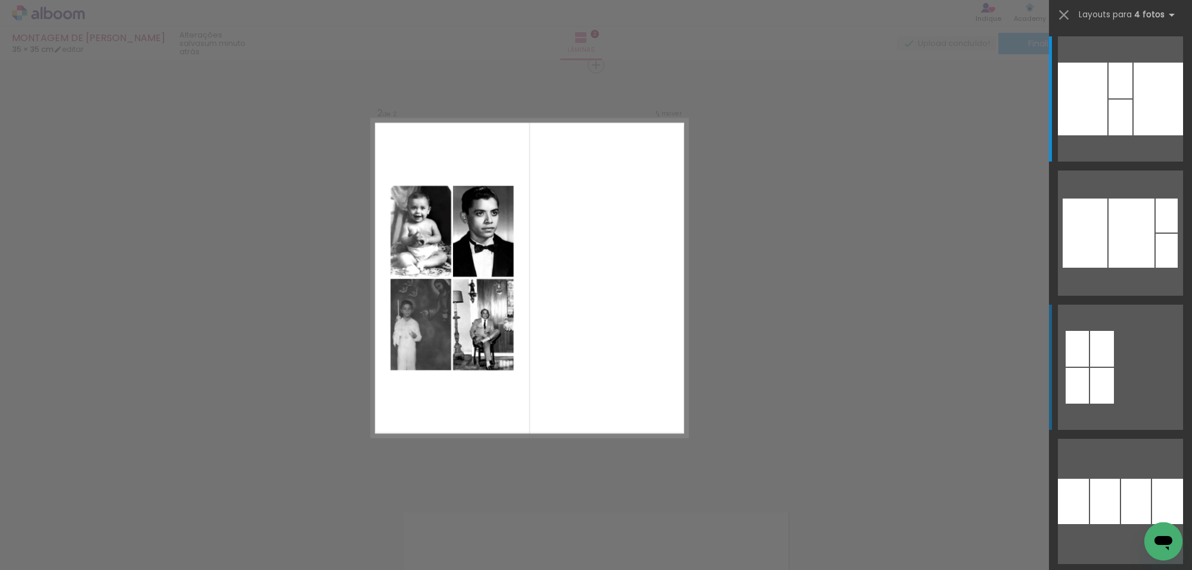
click at [1095, 355] on div at bounding box center [1102, 349] width 24 height 36
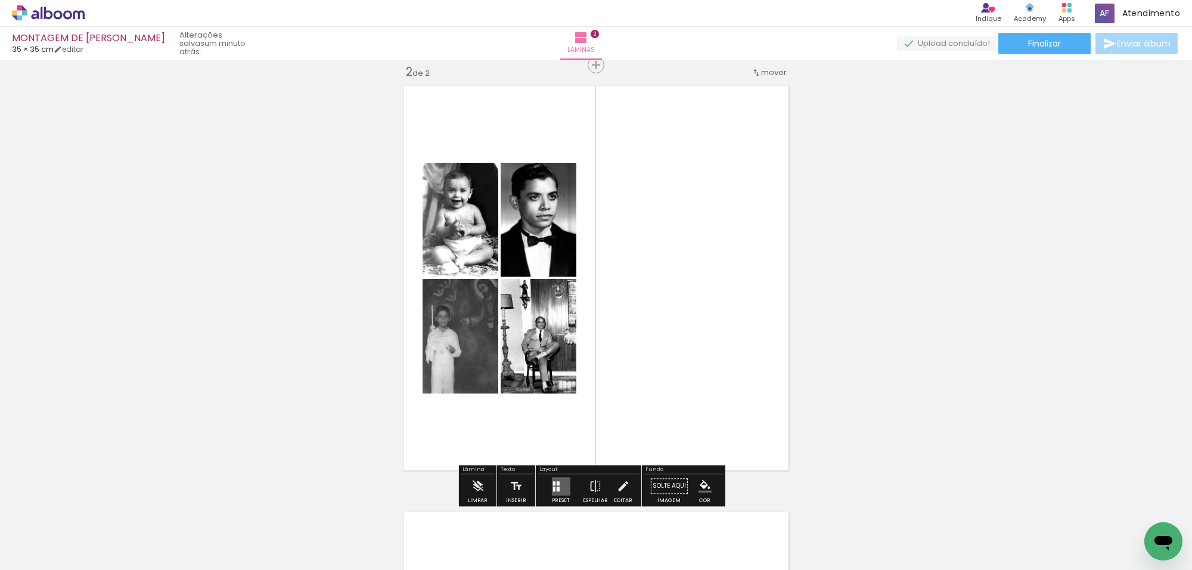
click at [561, 338] on quentale-photo at bounding box center [539, 336] width 76 height 114
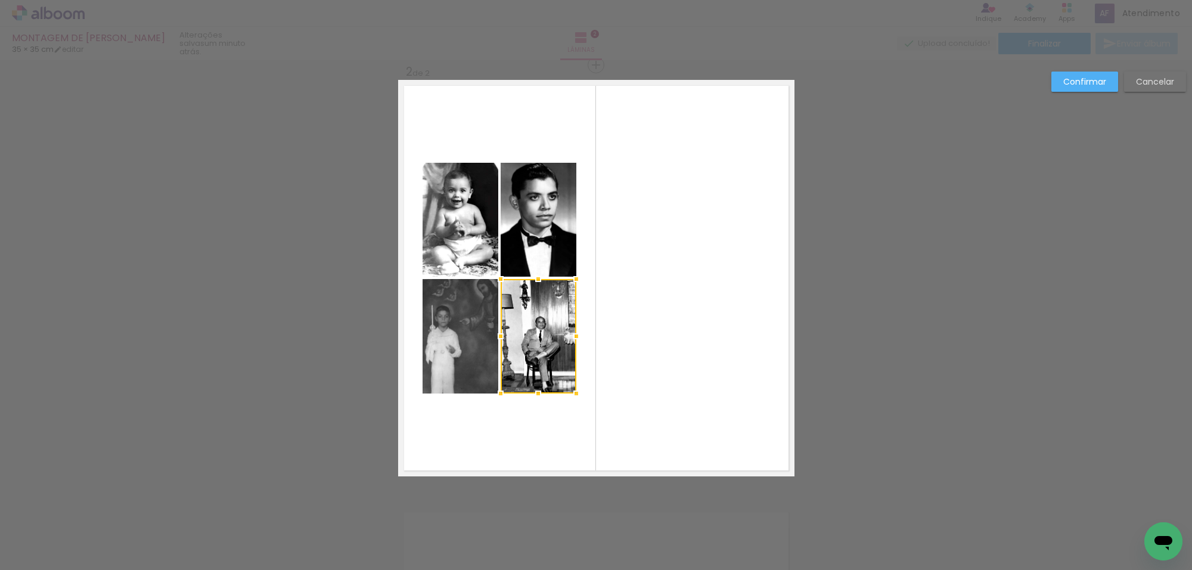
drag, startPoint x: 475, startPoint y: 340, endPoint x: 496, endPoint y: 307, distance: 38.7
click at [475, 338] on quentale-photo at bounding box center [460, 336] width 76 height 114
click at [541, 249] on quentale-photo at bounding box center [539, 220] width 76 height 114
click at [477, 243] on div at bounding box center [499, 278] width 154 height 231
click at [1139, 75] on paper-button "Cancelar" at bounding box center [1155, 82] width 62 height 20
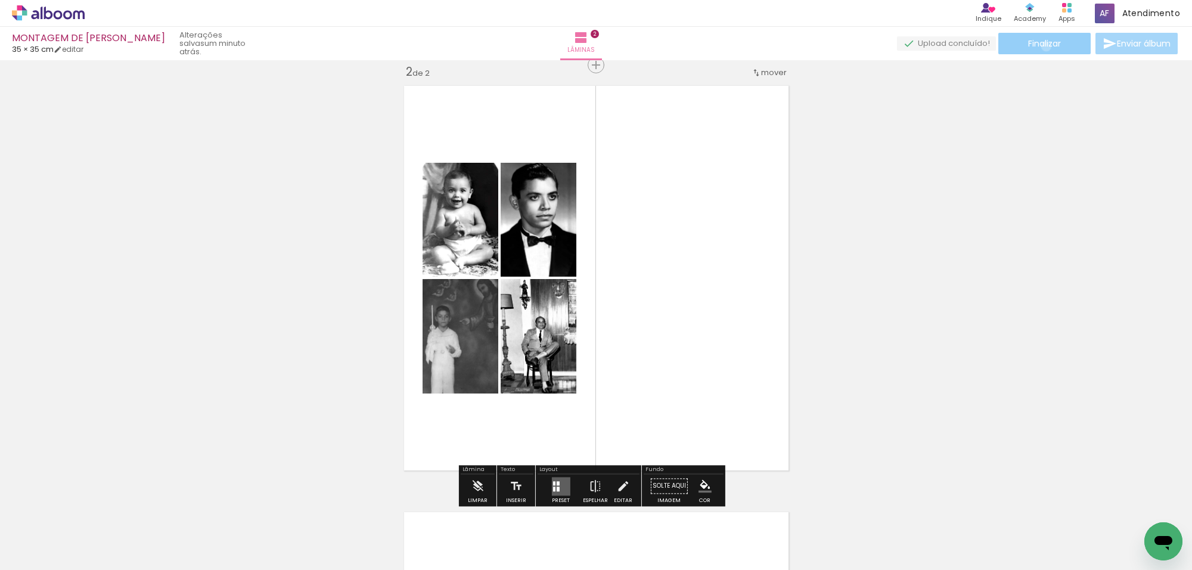
click at [1042, 46] on span "Finalizar" at bounding box center [1044, 43] width 33 height 8
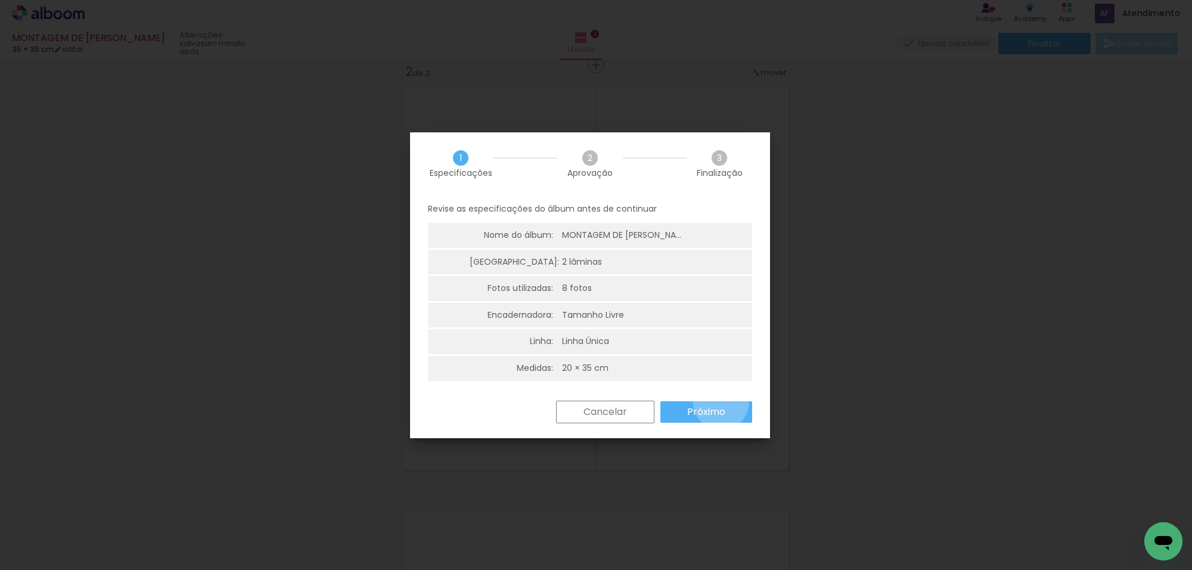
click at [721, 402] on paper-button "Próximo" at bounding box center [706, 411] width 92 height 21
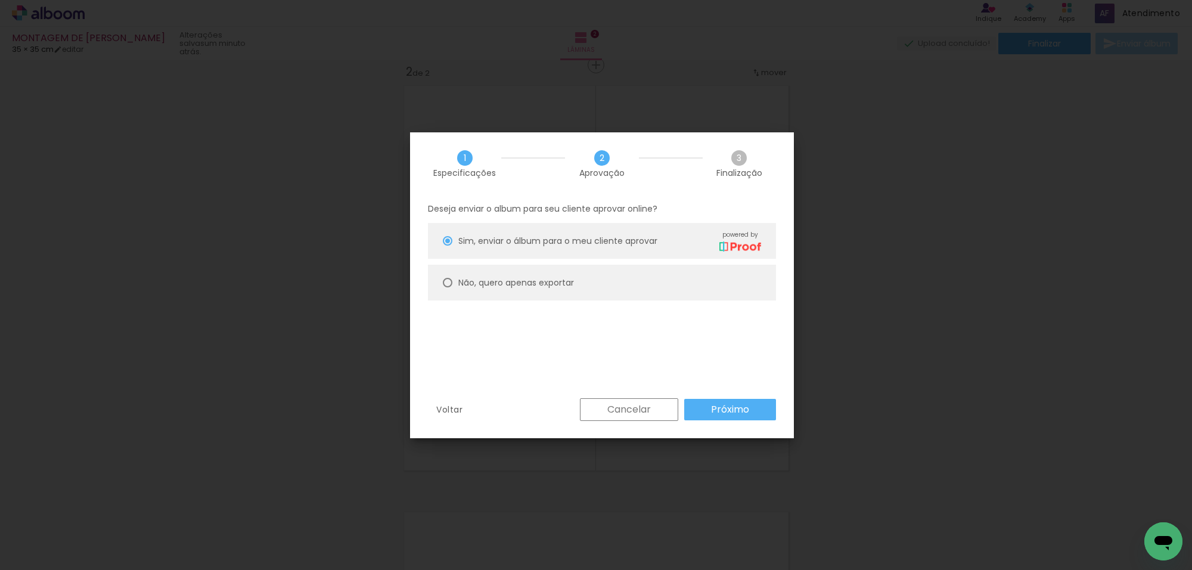
click at [701, 293] on paper-radio-button "Não, quero apenas exportar" at bounding box center [602, 283] width 348 height 36
type paper-radio-button "on"
click at [0, 0] on slot "Próximo" at bounding box center [0, 0] width 0 height 0
type input "Alta, 300 DPI"
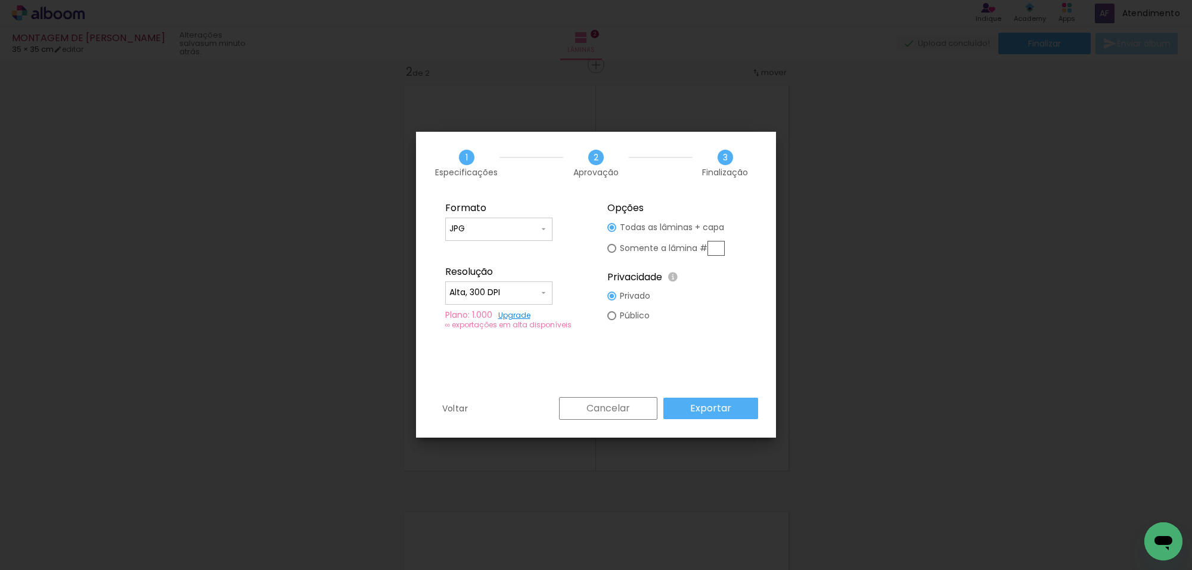
click at [0, 0] on slot "Exportar" at bounding box center [0, 0] width 0 height 0
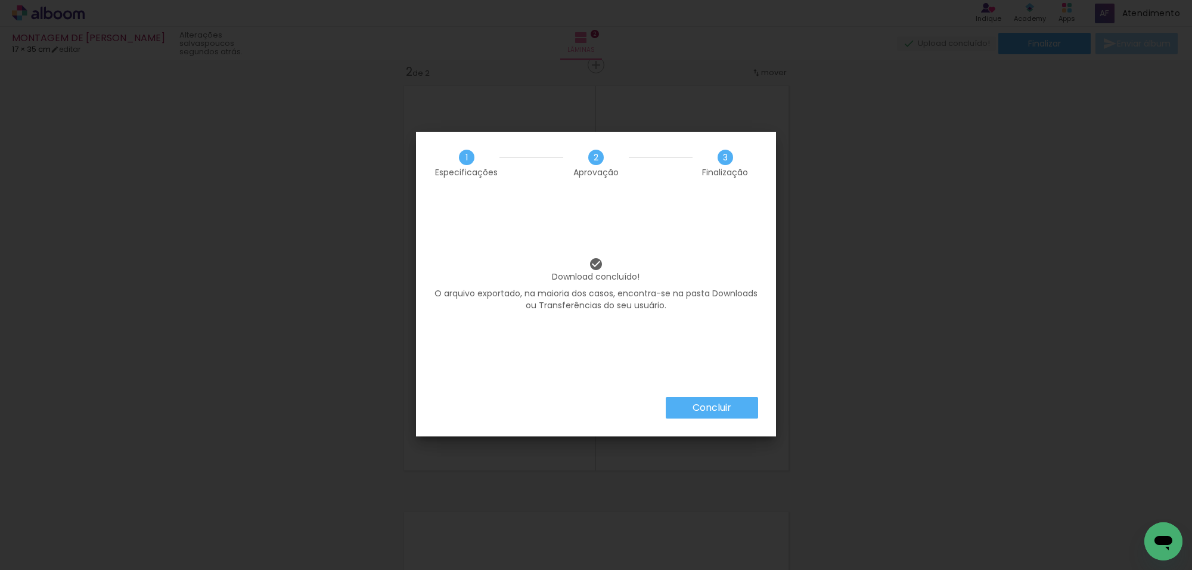
click at [0, 0] on slot "Concluir" at bounding box center [0, 0] width 0 height 0
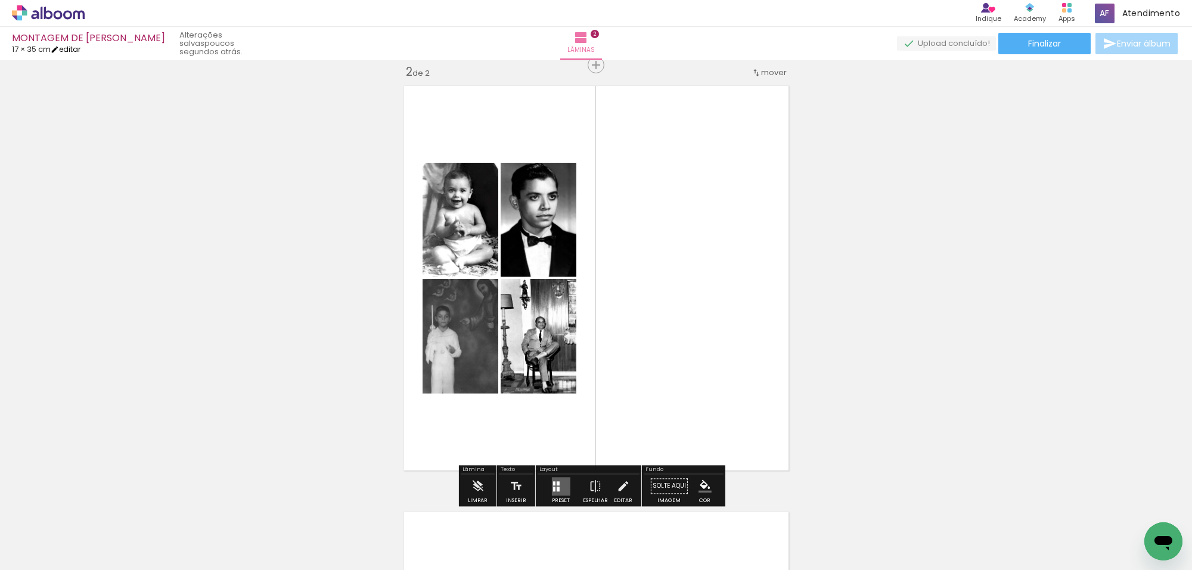
click at [76, 46] on link "editar" at bounding box center [66, 49] width 30 height 10
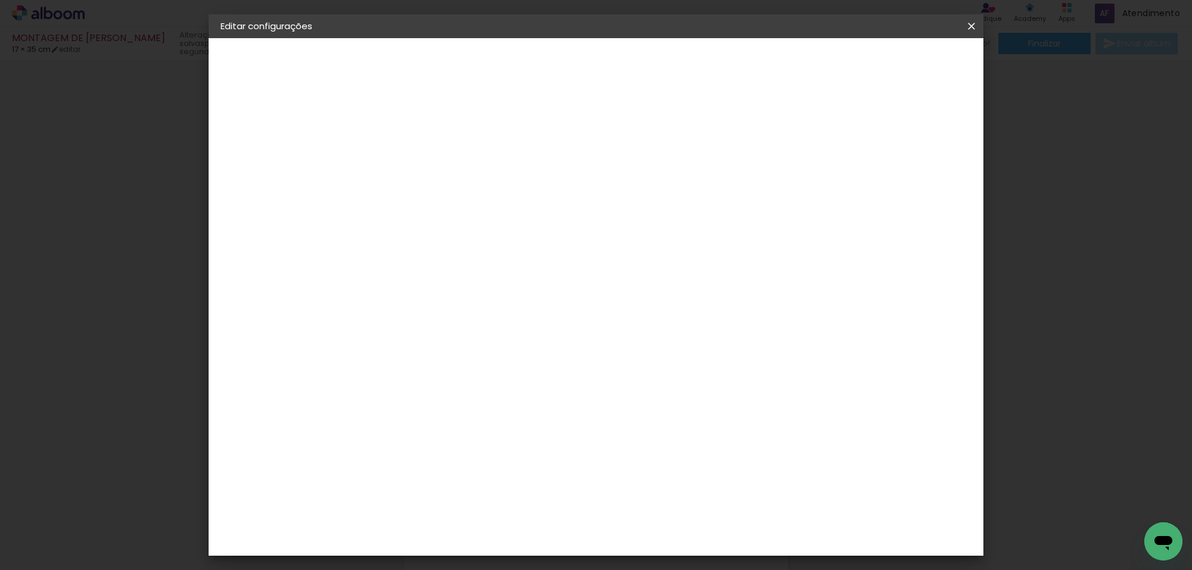
click at [965, 27] on iron-icon at bounding box center [971, 26] width 14 height 12
click at [713, 61] on span "Salvar configurações" at bounding box center [678, 67] width 70 height 17
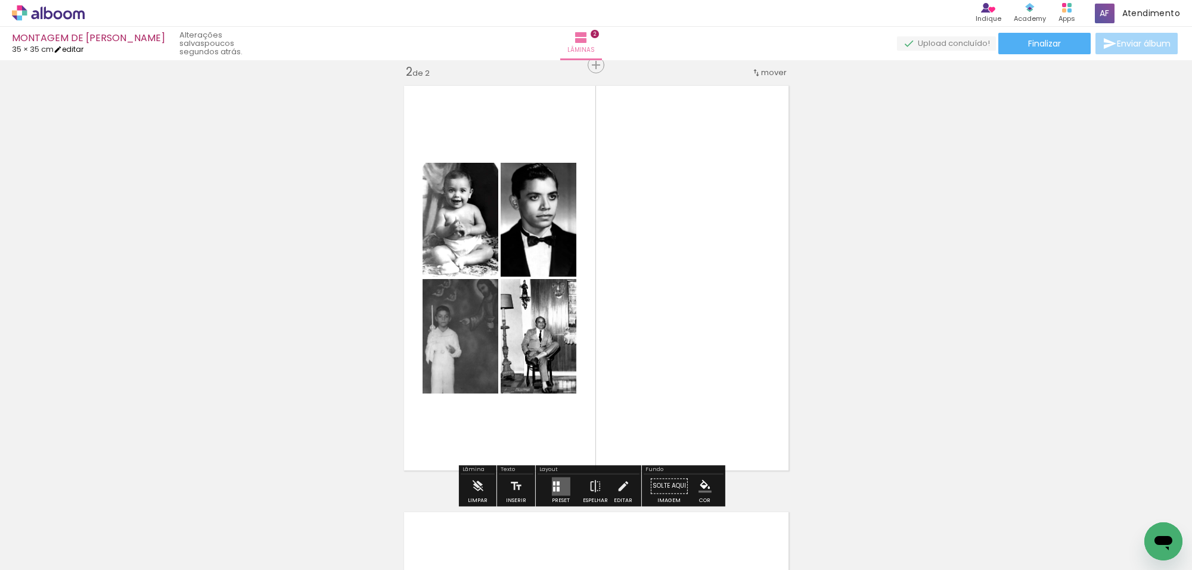
click at [83, 46] on link "editar" at bounding box center [69, 49] width 30 height 10
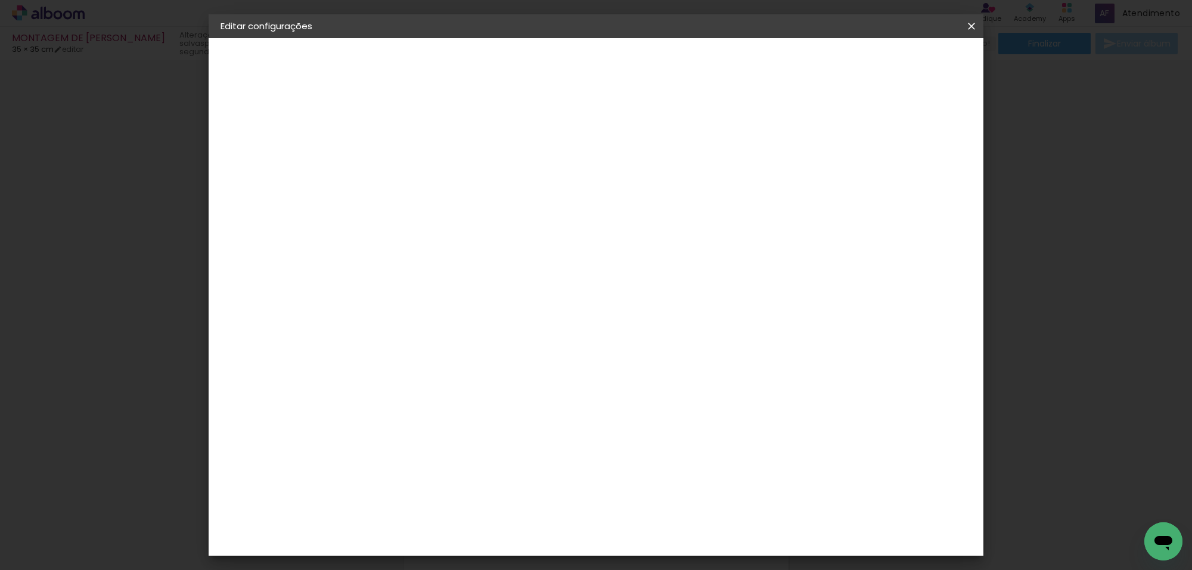
click at [478, 356] on div "35" at bounding box center [475, 347] width 45 height 18
click at [478, 356] on input "35" at bounding box center [468, 347] width 31 height 18
drag, startPoint x: 466, startPoint y: 361, endPoint x: 495, endPoint y: 359, distance: 28.7
click at [489, 356] on div "35" at bounding box center [475, 347] width 45 height 18
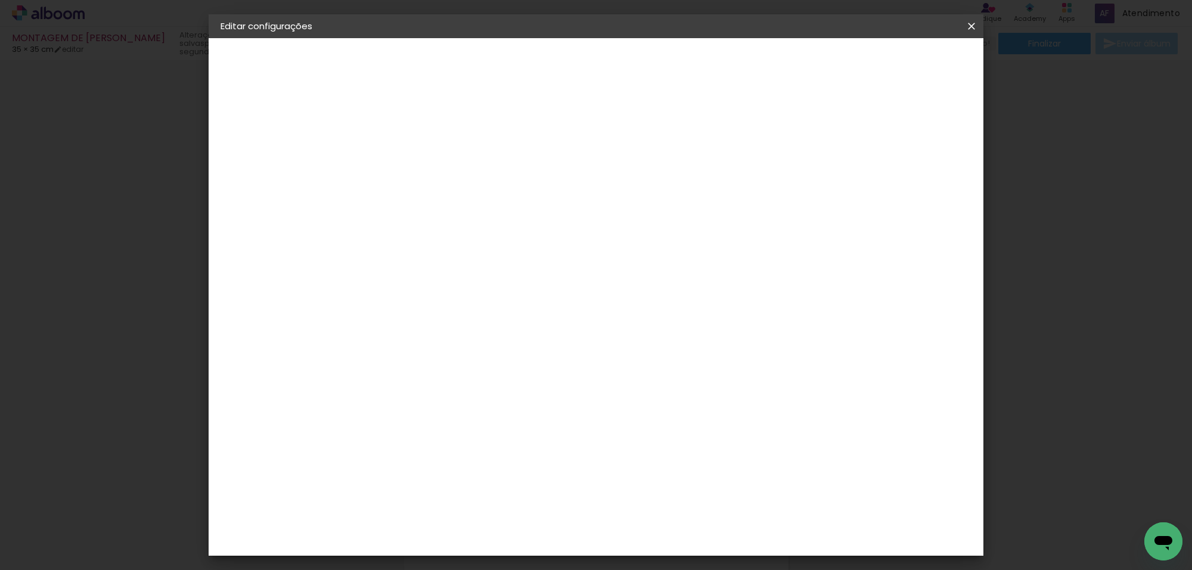
type input "35"
drag, startPoint x: 663, startPoint y: 531, endPoint x: 676, endPoint y: 532, distance: 13.2
click at [676, 532] on div "35" at bounding box center [667, 535] width 45 height 18
type input "25"
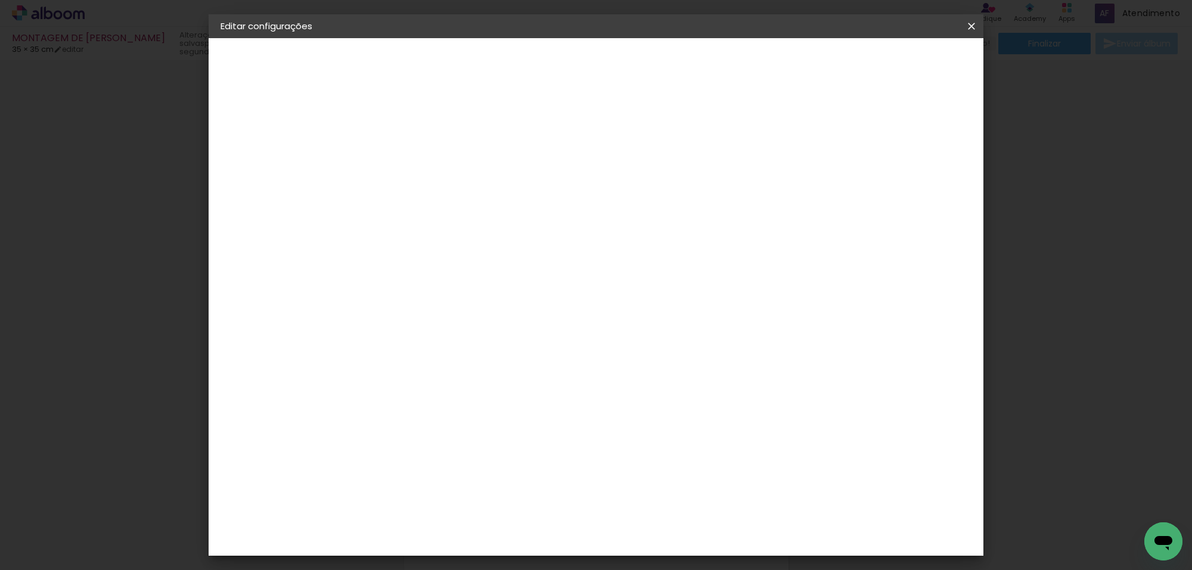
type paper-input "25"
click at [632, 59] on span "Salvar configurações" at bounding box center [601, 67] width 61 height 17
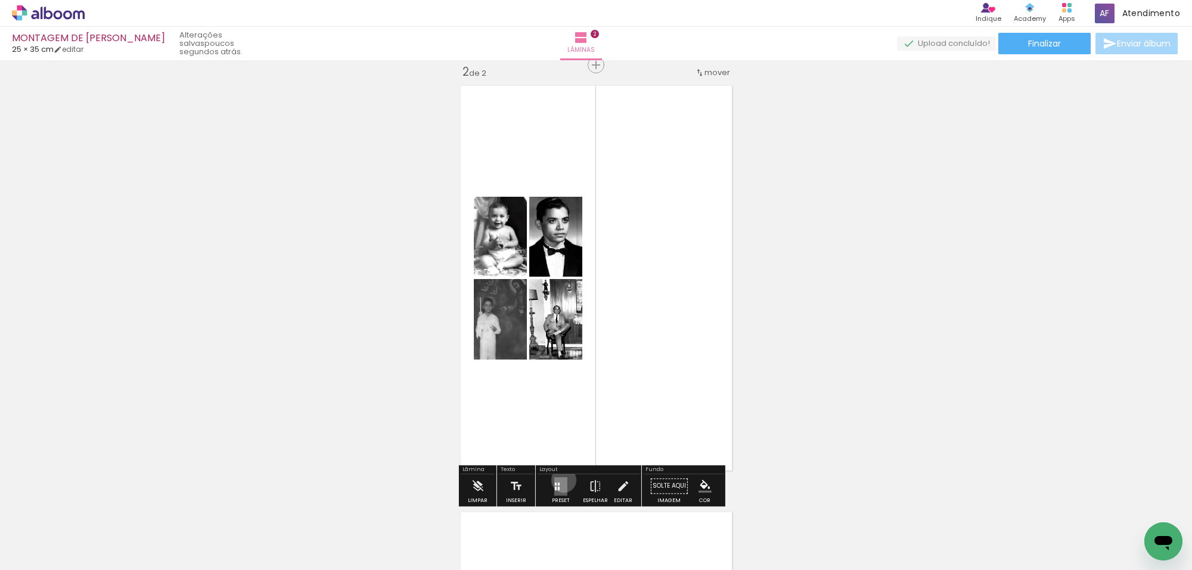
drag, startPoint x: 561, startPoint y: 480, endPoint x: 580, endPoint y: 461, distance: 26.5
click at [562, 480] on quentale-layouter at bounding box center [560, 486] width 13 height 18
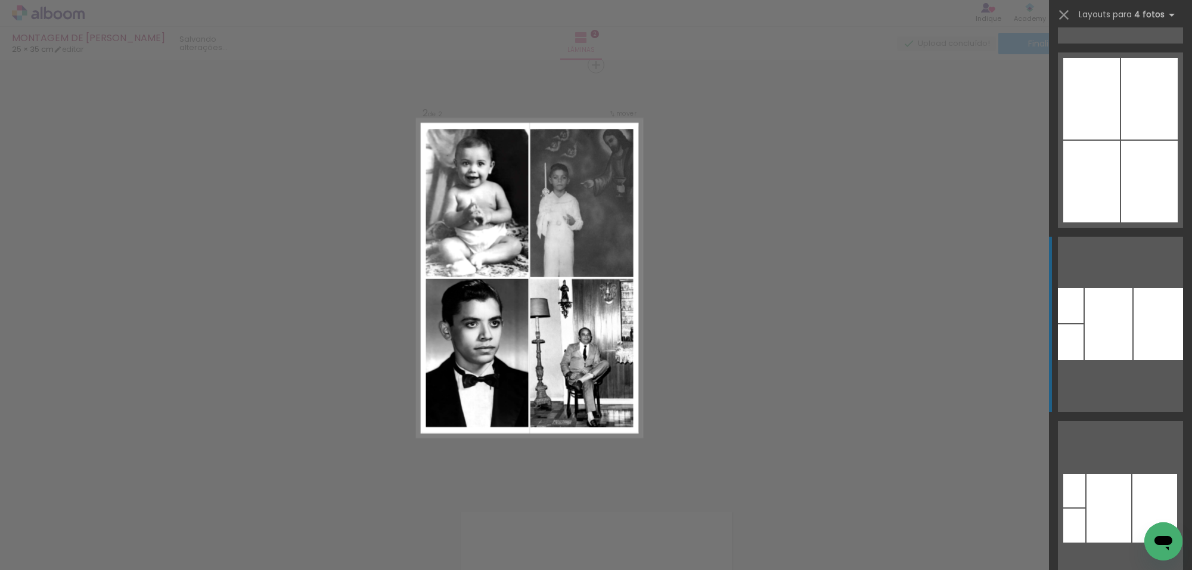
scroll to position [7033, 0]
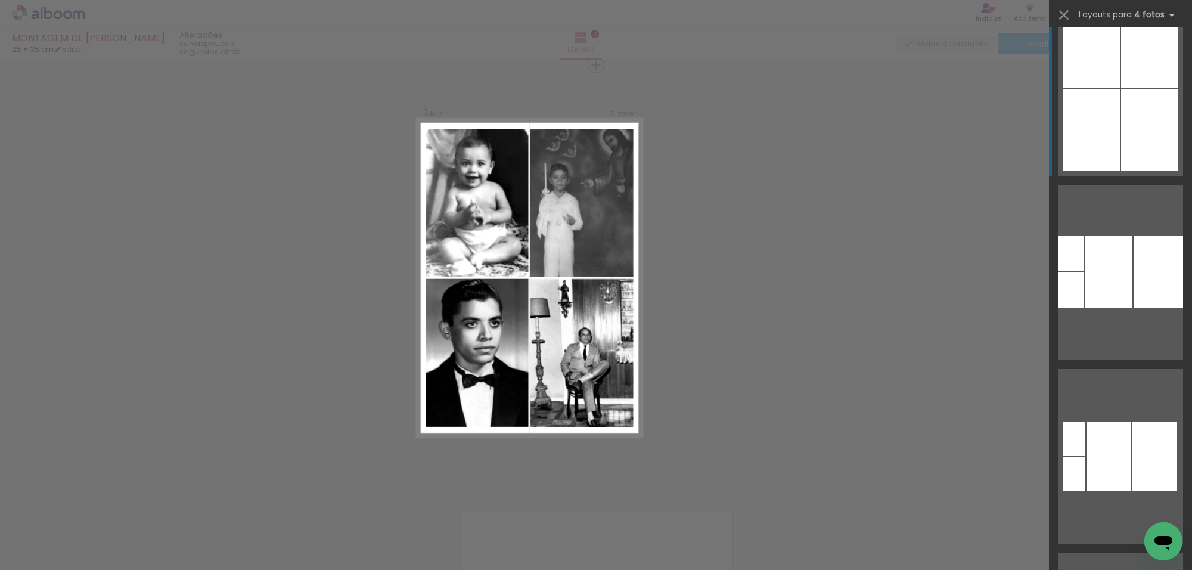
click at [1128, 136] on div at bounding box center [1149, 130] width 57 height 82
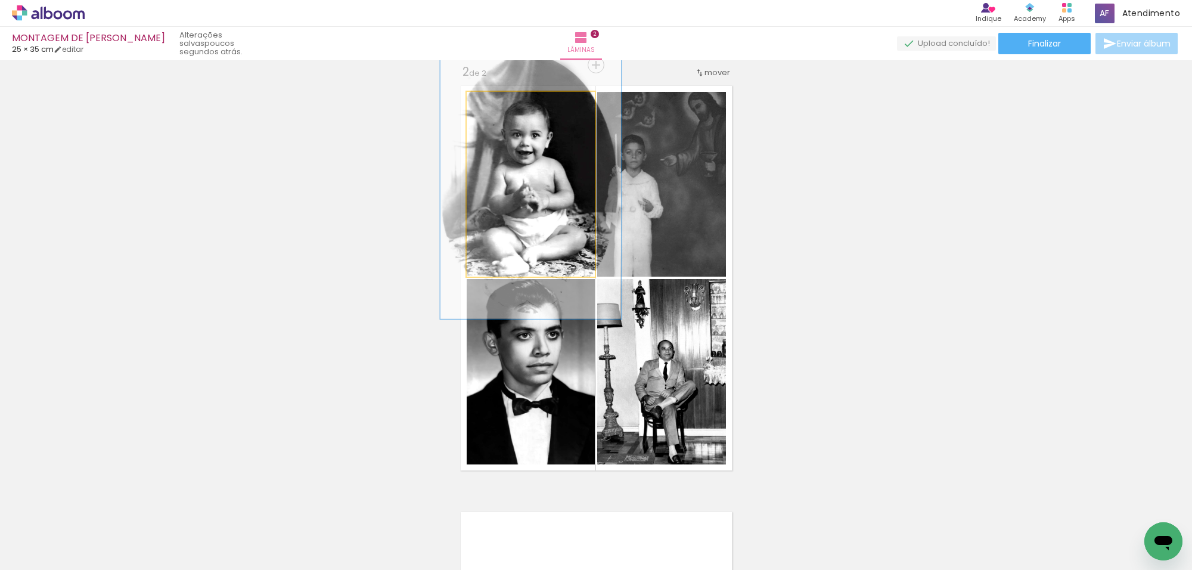
click at [561, 195] on quentale-photo at bounding box center [531, 184] width 128 height 185
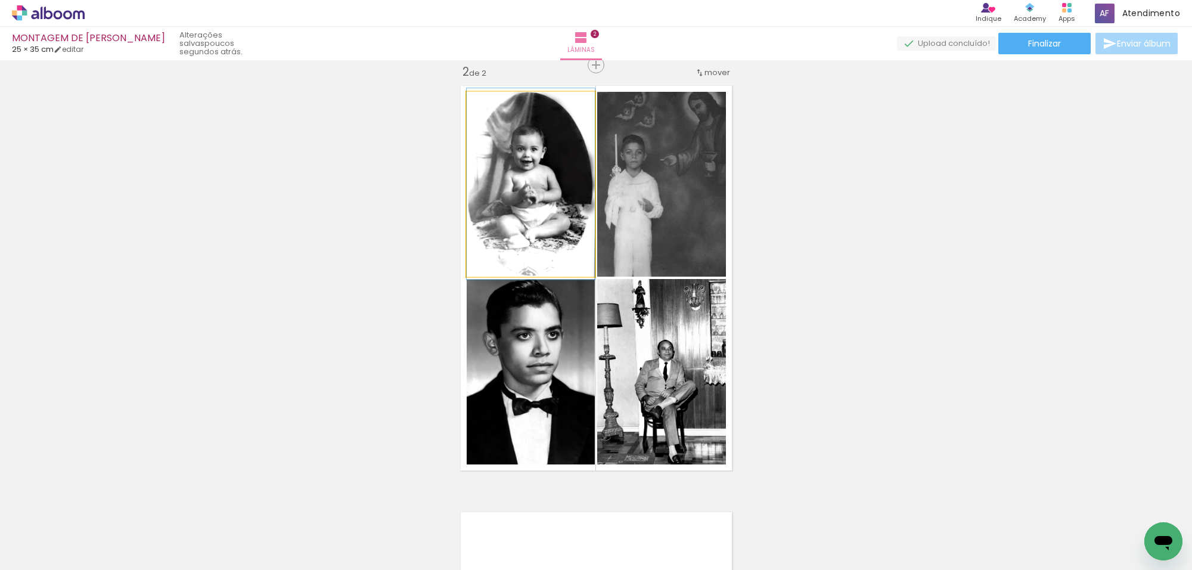
drag, startPoint x: 507, startPoint y: 105, endPoint x: 493, endPoint y: 111, distance: 15.3
type paper-slider "100"
click at [489, 105] on div at bounding box center [493, 104] width 19 height 19
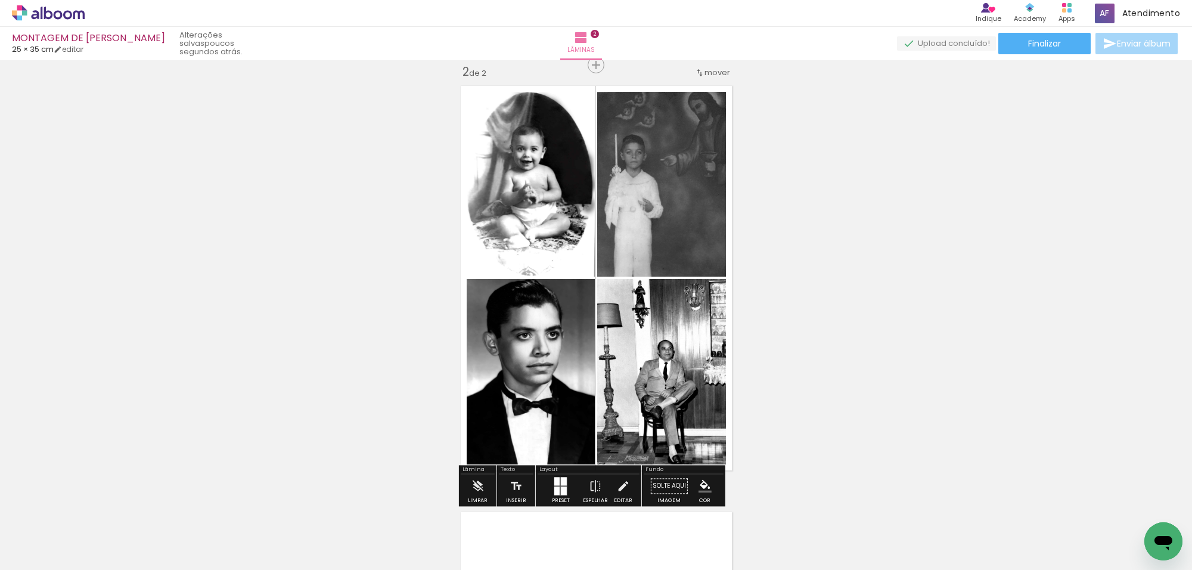
click at [698, 484] on iron-icon "color picker" at bounding box center [704, 485] width 13 height 13
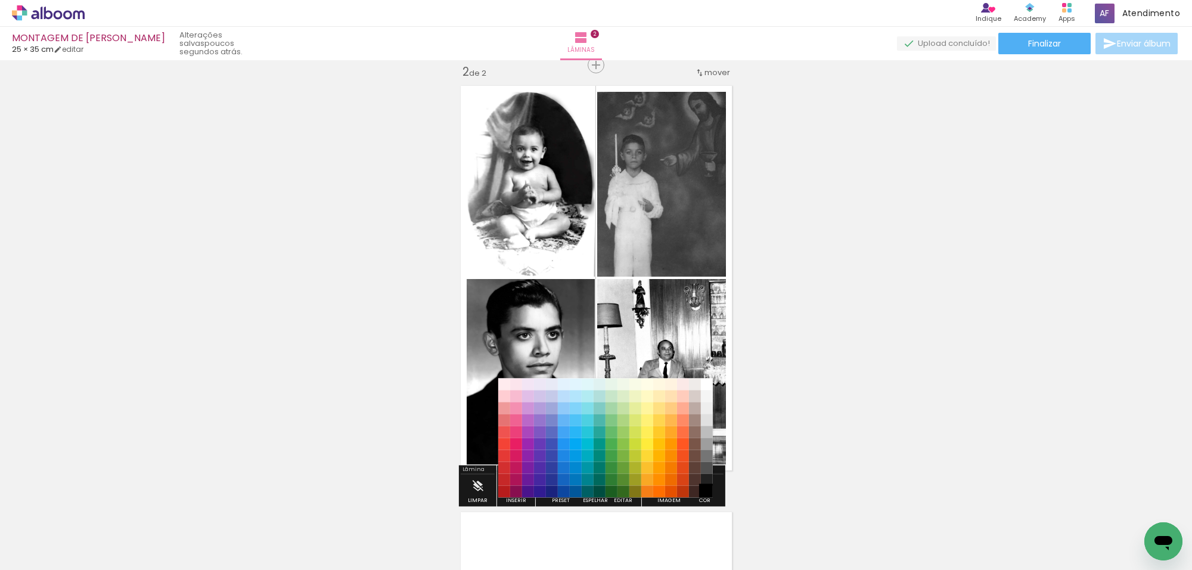
click at [704, 489] on paper-item "#000000" at bounding box center [706, 492] width 12 height 12
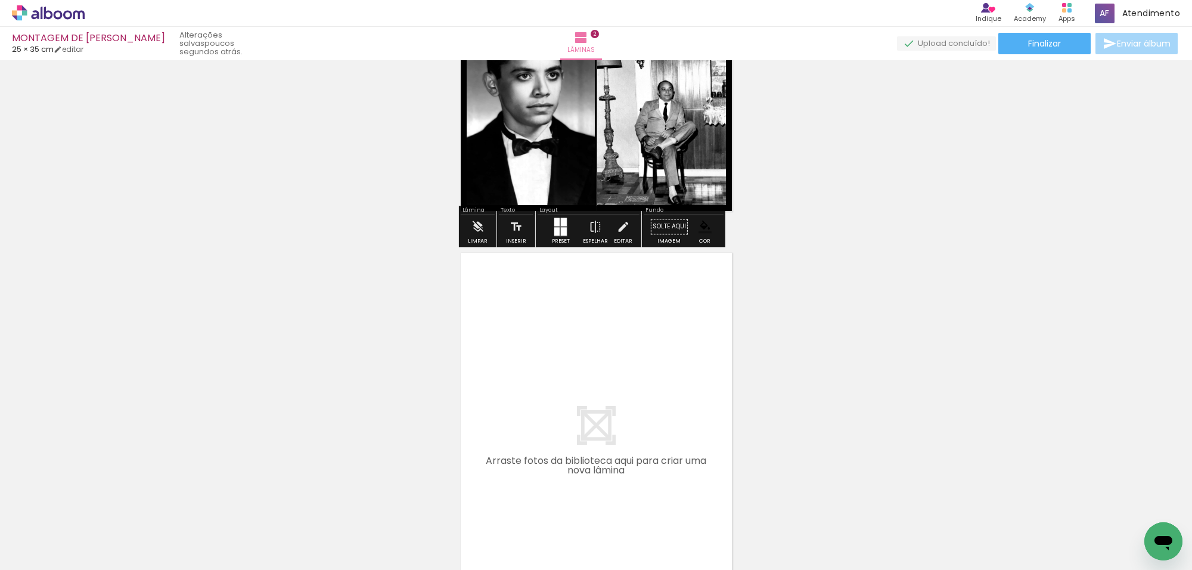
scroll to position [813, 0]
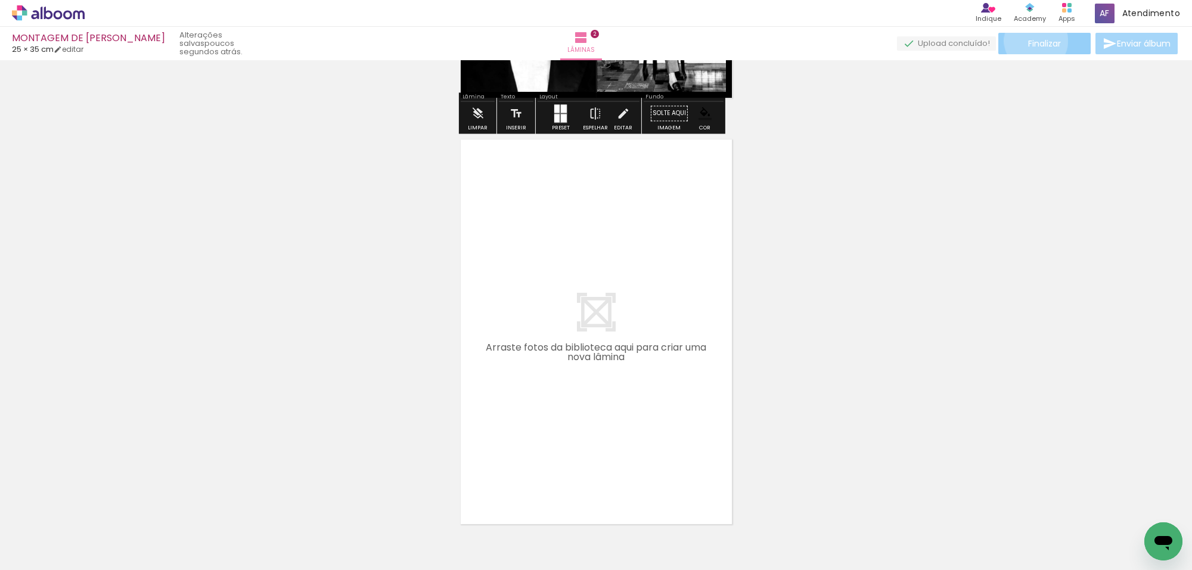
click at [1031, 41] on span "Finalizar" at bounding box center [1044, 43] width 33 height 8
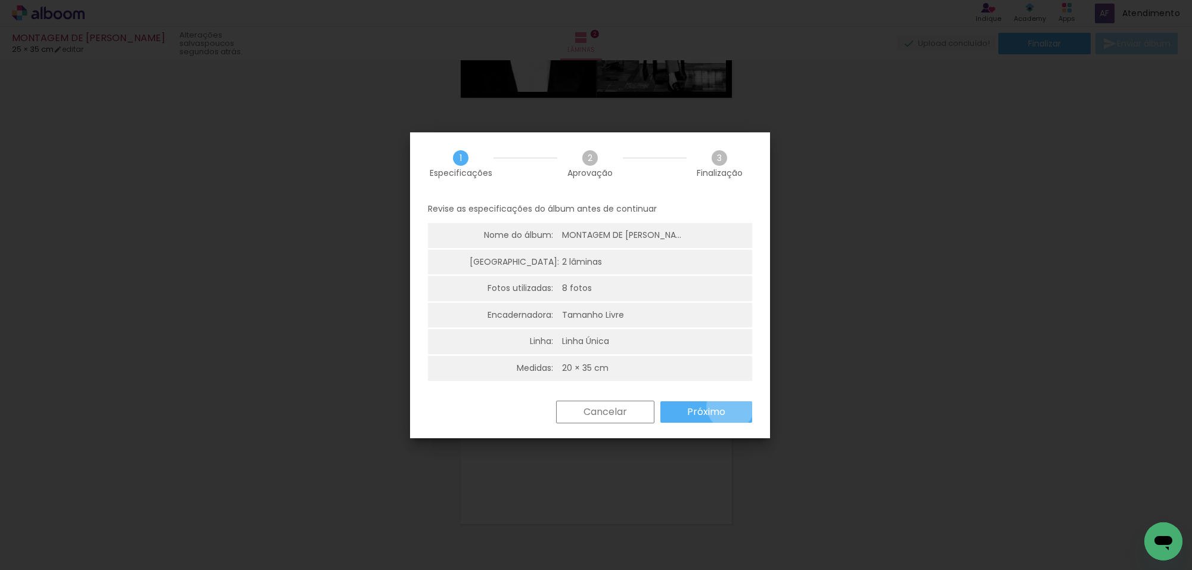
click at [731, 406] on paper-button "Próximo" at bounding box center [706, 411] width 92 height 21
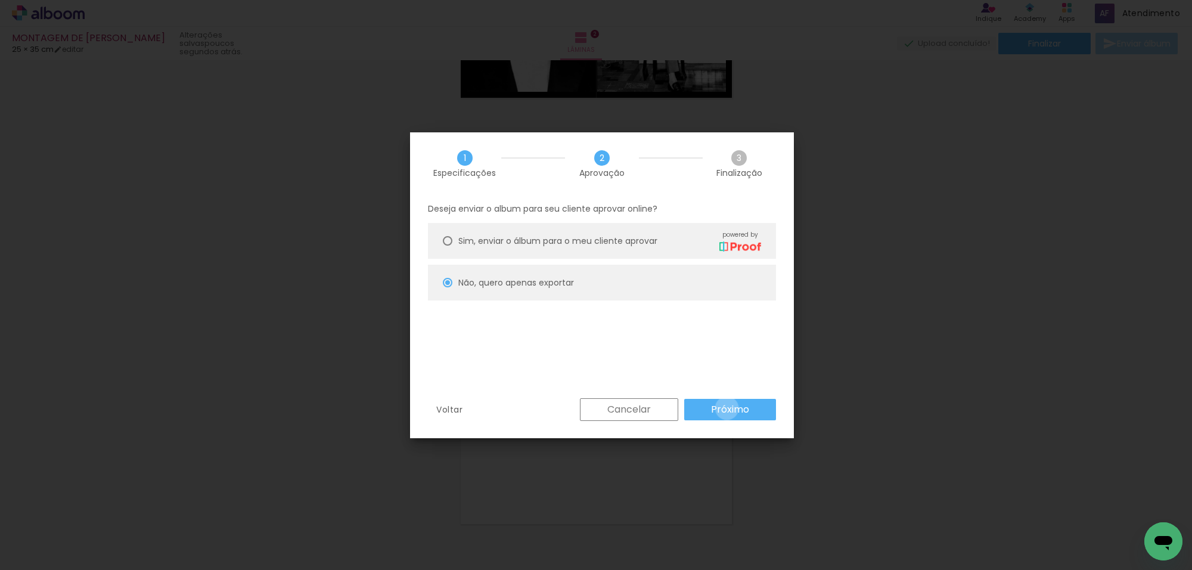
click at [0, 0] on slot "Próximo" at bounding box center [0, 0] width 0 height 0
type input "Alta, 300 DPI"
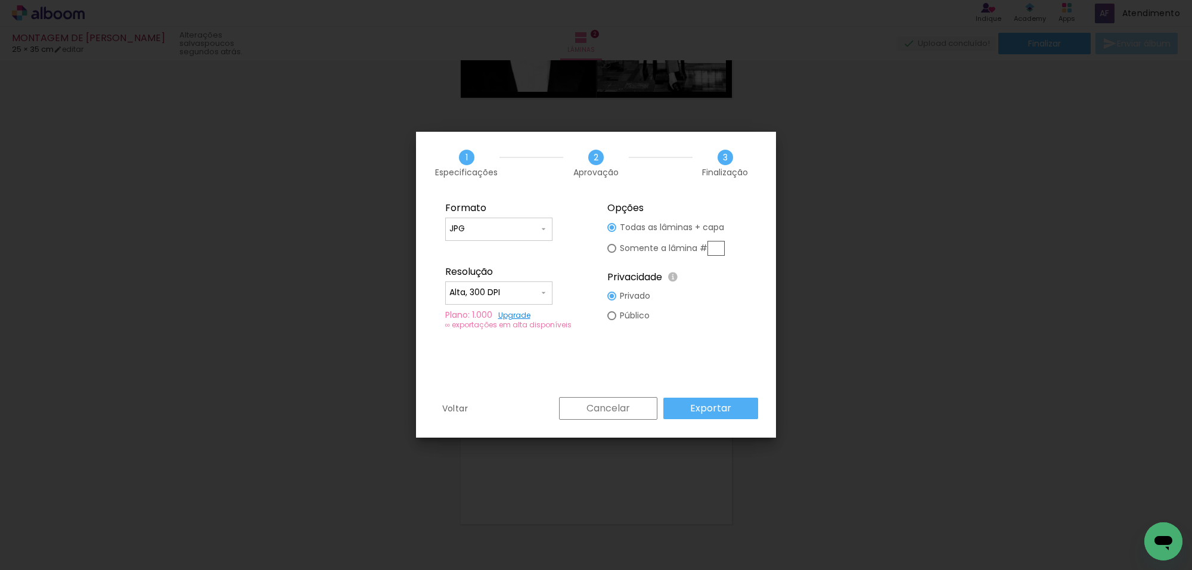
click at [0, 0] on slot "Exportar" at bounding box center [0, 0] width 0 height 0
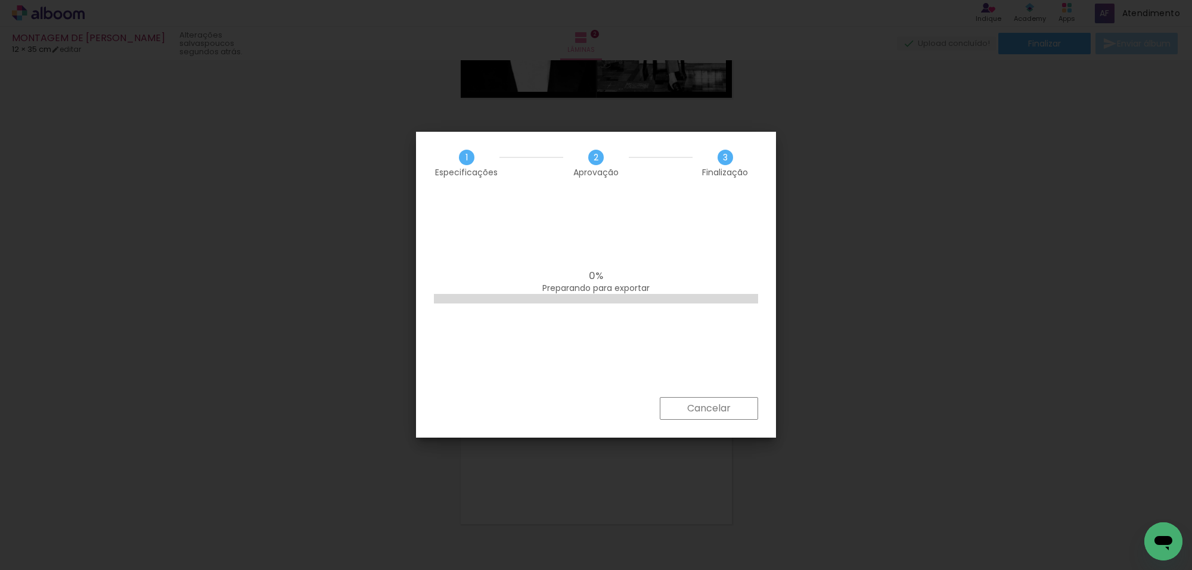
scroll to position [0, 0]
